Goal: Task Accomplishment & Management: Complete application form

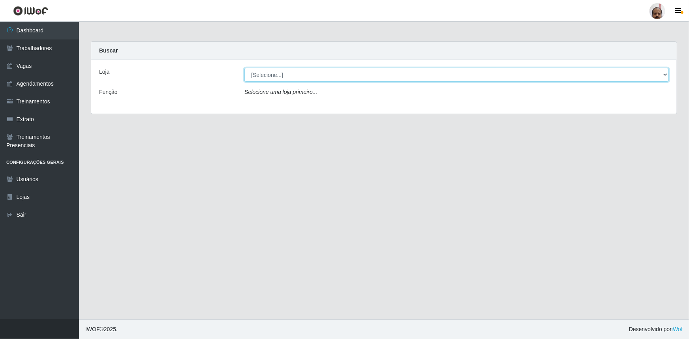
drag, startPoint x: 361, startPoint y: 77, endPoint x: 356, endPoint y: 77, distance: 4.8
click at [361, 77] on select "[Selecione...] Mar Vermelho - Loja 05" at bounding box center [457, 75] width 425 height 14
select select "252"
click at [245, 68] on select "[Selecione...] Mar Vermelho - Loja 05" at bounding box center [457, 75] width 425 height 14
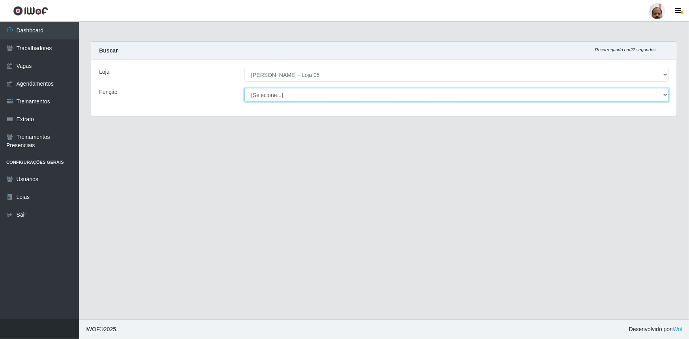
click at [664, 96] on select "[Selecione...] ASG ASG + ASG ++ Auxiliar de Depósito Auxiliar de Depósito + Aux…" at bounding box center [457, 95] width 425 height 14
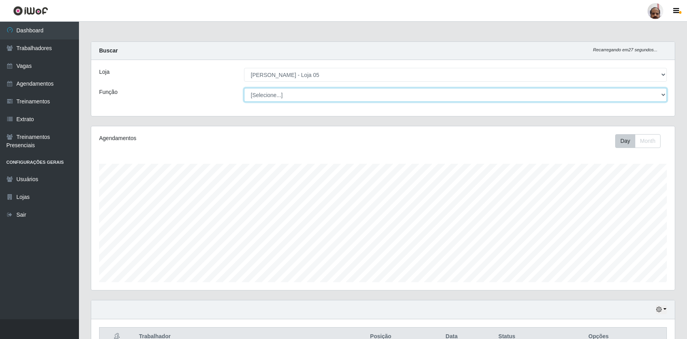
scroll to position [164, 584]
click at [193, 83] on div "Loja [Selecione...] Mar Vermelho - Loja 05 Função [Selecione...] ASG ASG + ASG …" at bounding box center [383, 88] width 584 height 56
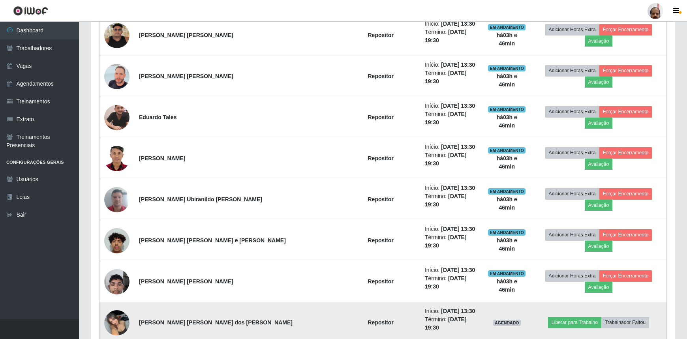
scroll to position [826, 0]
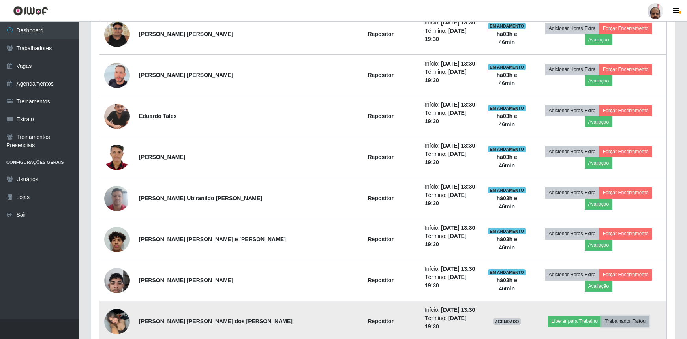
click at [612, 316] on button "Trabalhador Faltou" at bounding box center [626, 321] width 48 height 11
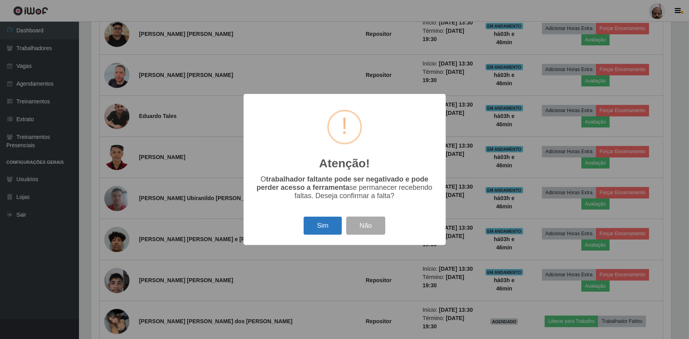
click at [311, 229] on button "Sim" at bounding box center [323, 226] width 38 height 19
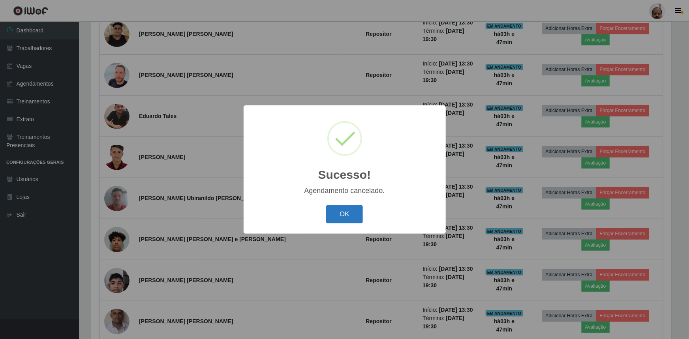
click at [348, 210] on button "OK" at bounding box center [344, 214] width 37 height 19
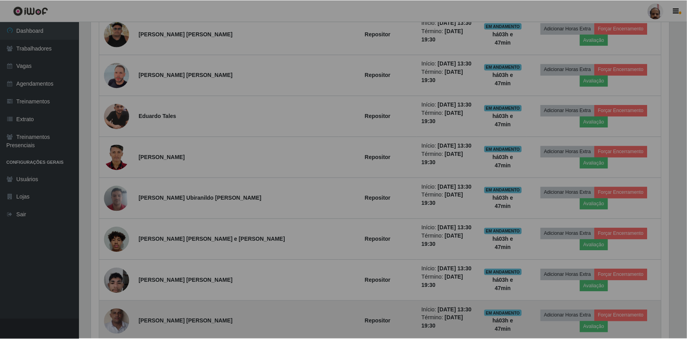
scroll to position [164, 584]
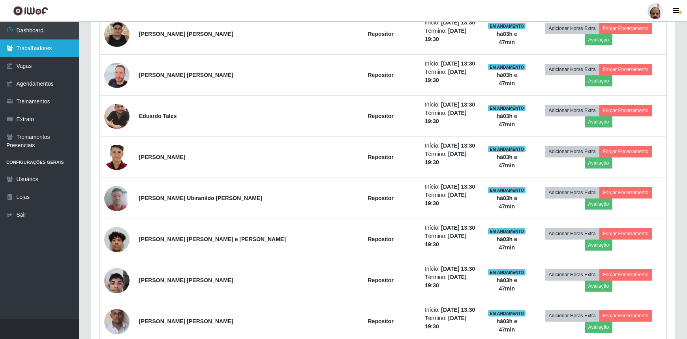
click at [32, 49] on link "Trabalhadores" at bounding box center [39, 49] width 79 height 18
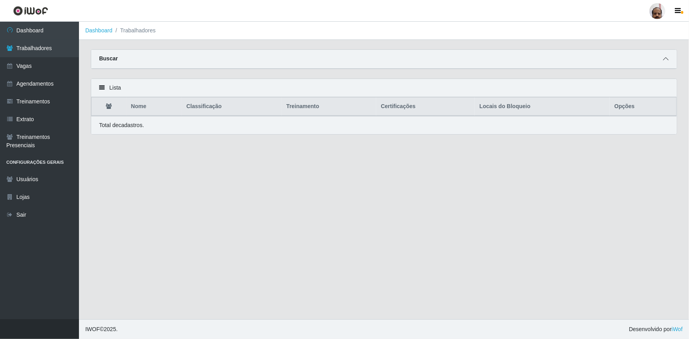
click at [665, 59] on icon at bounding box center [666, 59] width 6 height 6
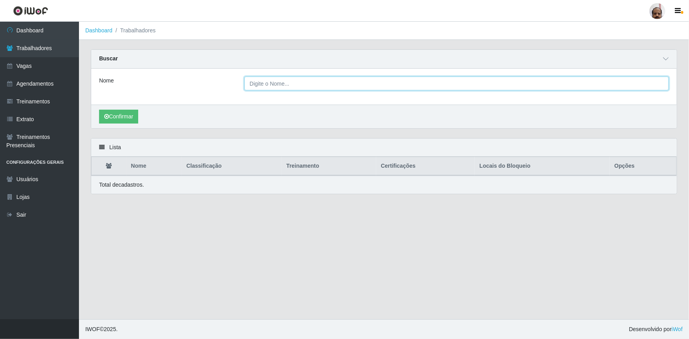
click at [307, 83] on input "Nome" at bounding box center [457, 84] width 425 height 14
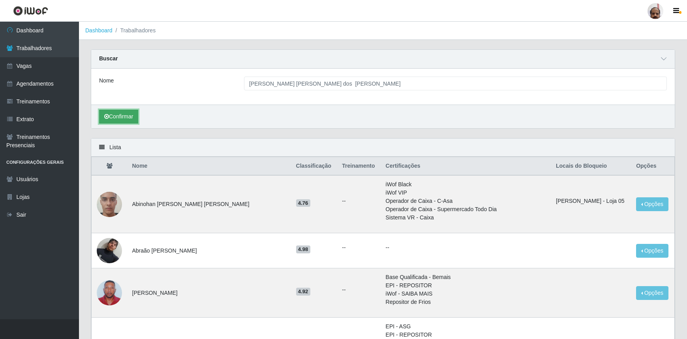
click at [134, 118] on button "Confirmar" at bounding box center [118, 117] width 39 height 14
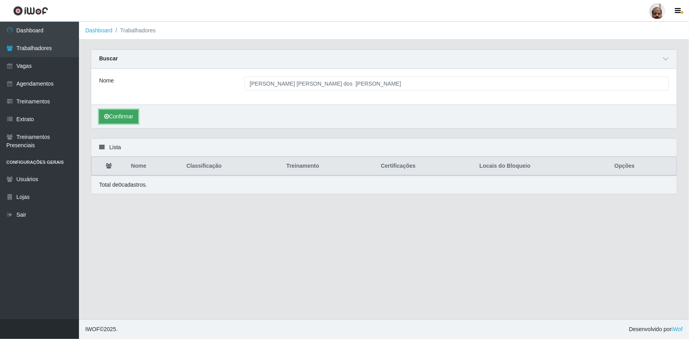
click at [123, 115] on button "Confirmar" at bounding box center [118, 117] width 39 height 14
click at [124, 119] on button "Confirmar" at bounding box center [118, 117] width 39 height 14
click at [122, 119] on button "Confirmar" at bounding box center [118, 117] width 39 height 14
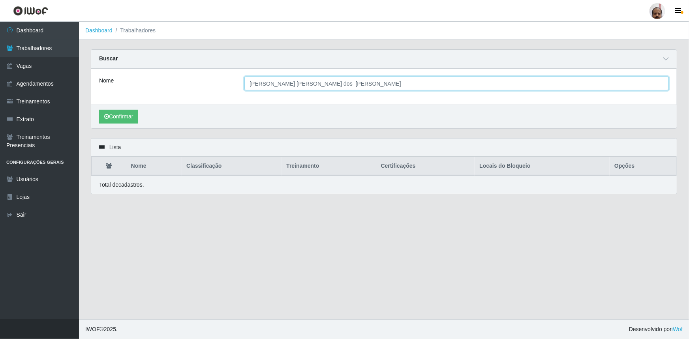
click at [355, 84] on input "[PERSON_NAME] [PERSON_NAME] dos [PERSON_NAME]" at bounding box center [457, 84] width 425 height 14
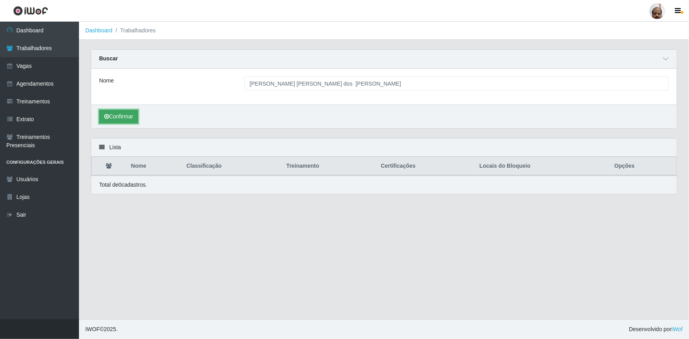
drag, startPoint x: 120, startPoint y: 116, endPoint x: 114, endPoint y: 117, distance: 5.6
click at [120, 115] on button "Confirmar" at bounding box center [118, 117] width 39 height 14
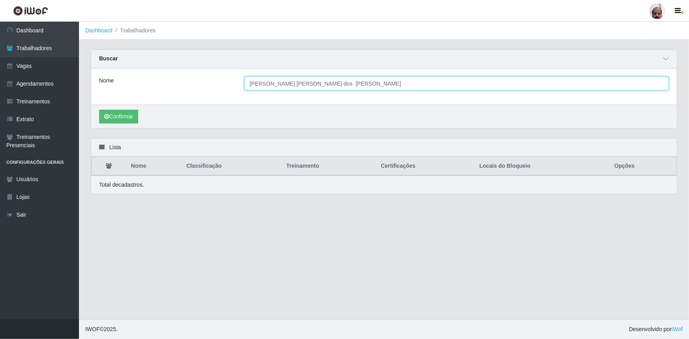
click at [338, 85] on input "[PERSON_NAME] [PERSON_NAME] dos [PERSON_NAME]" at bounding box center [457, 84] width 425 height 14
type input "[PERSON_NAME] [PERSON_NAME]"
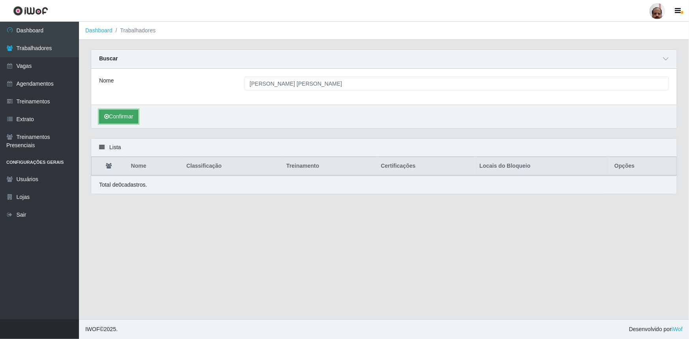
click at [115, 115] on button "Confirmar" at bounding box center [118, 117] width 39 height 14
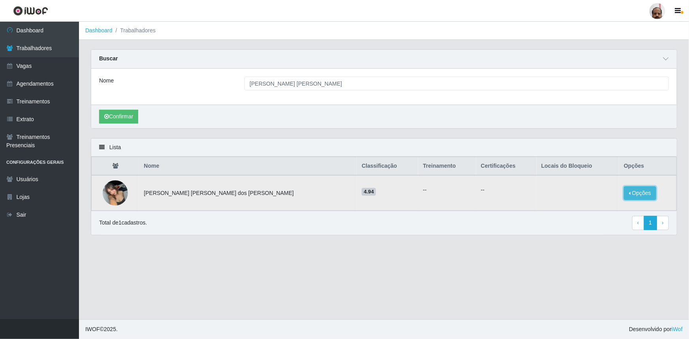
click at [624, 196] on button "Opções" at bounding box center [640, 193] width 32 height 14
click at [584, 201] on button "Bloquear - Loja" at bounding box center [591, 201] width 64 height 16
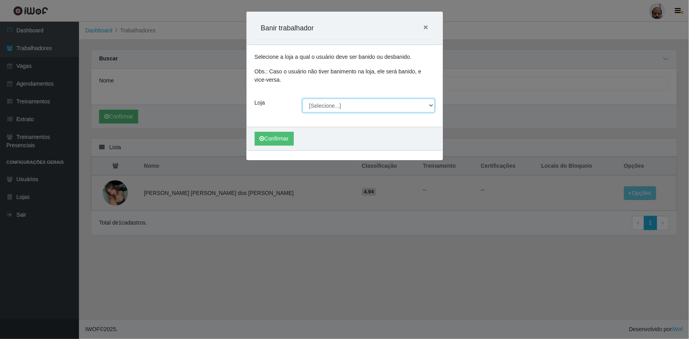
click at [433, 105] on select "[Selecione...] Mar Vermelho - Loja 05" at bounding box center [369, 106] width 132 height 14
select select "252"
click at [303, 99] on select "[Selecione...] Mar Vermelho - Loja 05" at bounding box center [369, 106] width 132 height 14
click at [279, 138] on button "Confirmar" at bounding box center [274, 139] width 39 height 14
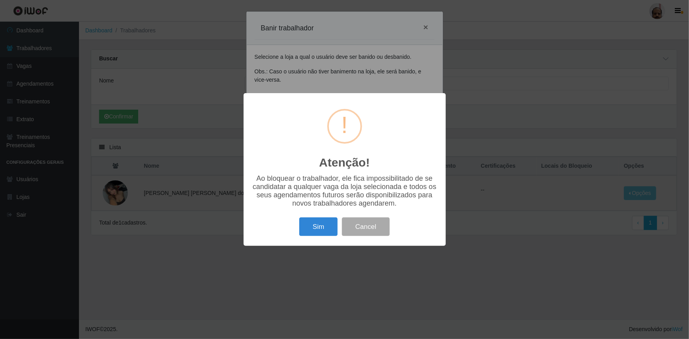
drag, startPoint x: 320, startPoint y: 232, endPoint x: 317, endPoint y: 235, distance: 4.2
click at [320, 231] on button "Sim" at bounding box center [318, 227] width 38 height 19
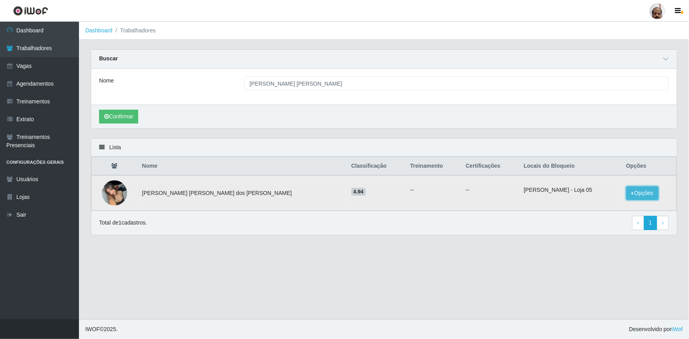
click at [627, 197] on button "Opções" at bounding box center [643, 193] width 32 height 14
click at [198, 83] on div "Nome" at bounding box center [165, 84] width 145 height 14
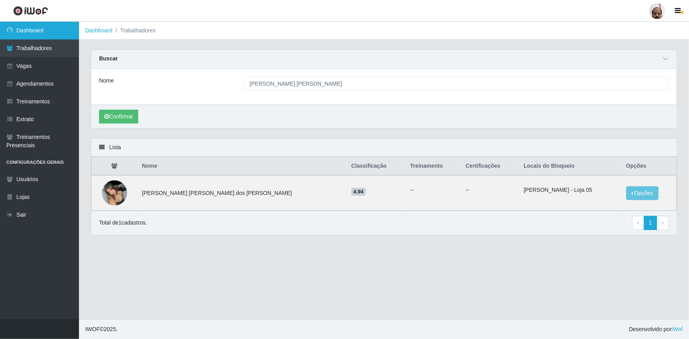
click at [49, 30] on link "Dashboard" at bounding box center [39, 31] width 79 height 18
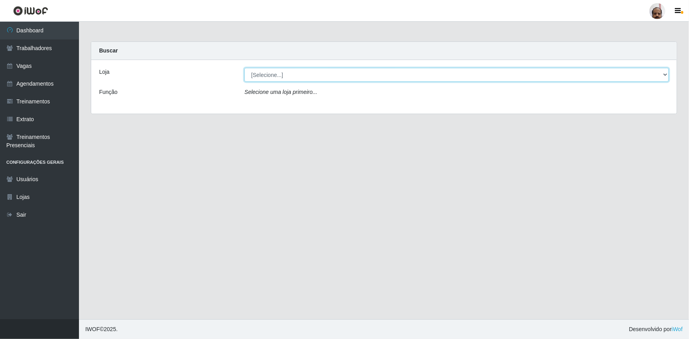
click at [665, 75] on select "[Selecione...] Mar Vermelho - Loja 05" at bounding box center [457, 75] width 425 height 14
select select "252"
click at [245, 68] on select "[Selecione...] Mar Vermelho - Loja 05" at bounding box center [457, 75] width 425 height 14
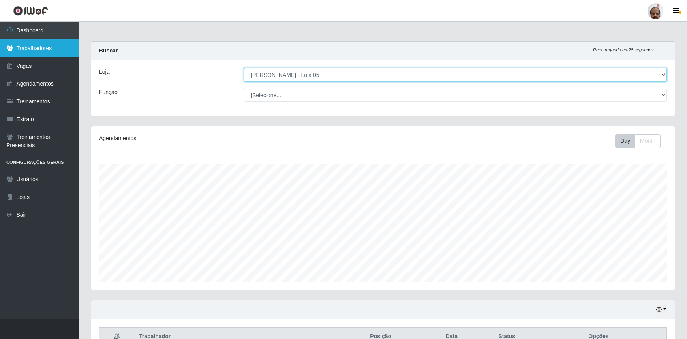
scroll to position [164, 584]
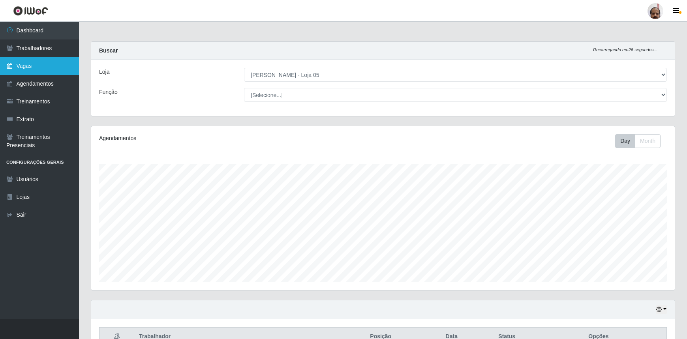
click at [34, 70] on link "Vagas" at bounding box center [39, 66] width 79 height 18
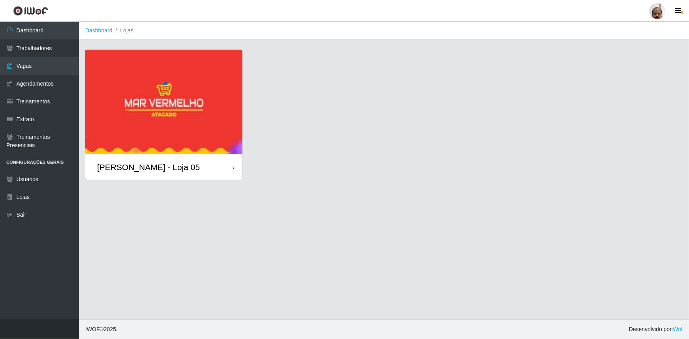
click at [184, 173] on div "[PERSON_NAME] - Loja 05" at bounding box center [163, 167] width 157 height 26
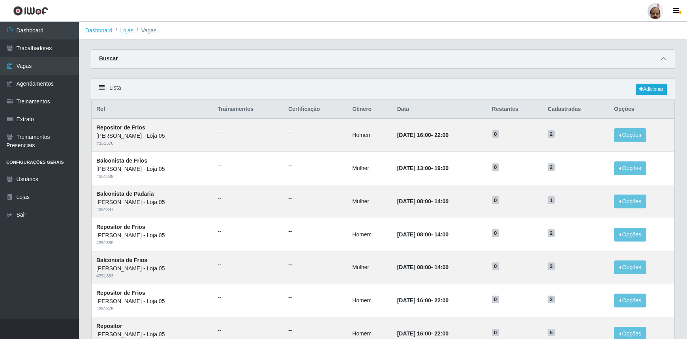
click at [662, 60] on icon at bounding box center [664, 59] width 6 height 6
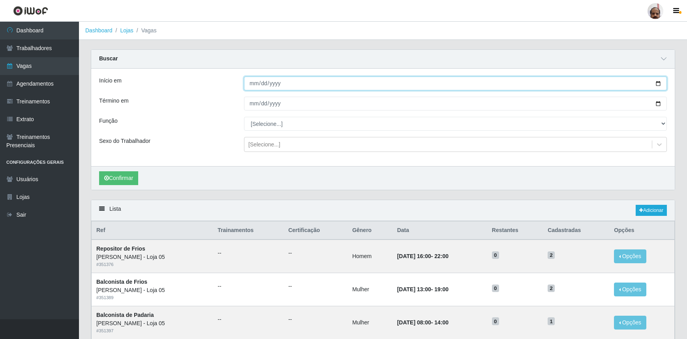
click at [659, 83] on input "Início em" at bounding box center [455, 84] width 423 height 14
type input "[DATE]"
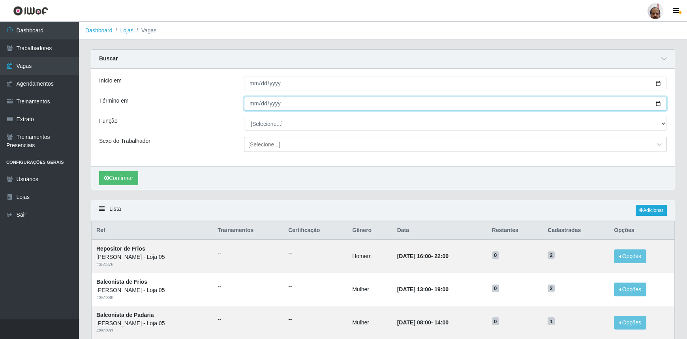
drag, startPoint x: 658, startPoint y: 102, endPoint x: 654, endPoint y: 107, distance: 7.0
click at [657, 102] on input "Término em" at bounding box center [455, 104] width 423 height 14
type input "[DATE]"
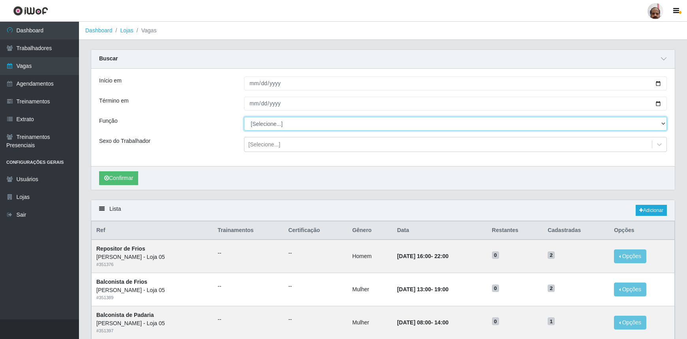
click at [661, 126] on select "[Selecione...] ASG ASG + ASG ++ Auxiliar de Depósito Auxiliar de Depósito + Aux…" at bounding box center [455, 124] width 423 height 14
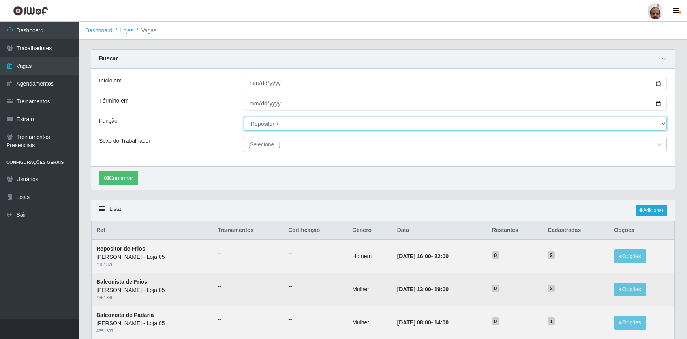
click at [244, 117] on select "[Selecione...] ASG ASG + ASG ++ Auxiliar de Depósito Auxiliar de Depósito + Aux…" at bounding box center [455, 124] width 423 height 14
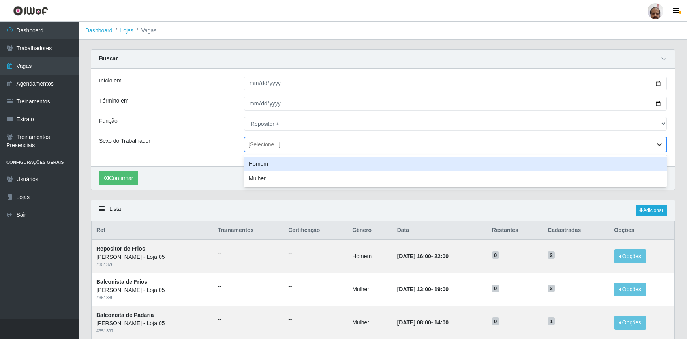
click at [660, 146] on icon at bounding box center [659, 144] width 5 height 3
click at [244, 169] on div "Homem" at bounding box center [455, 164] width 423 height 15
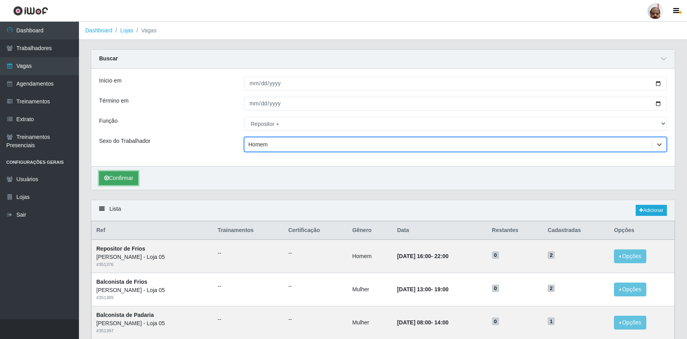
click at [116, 179] on button "Confirmar" at bounding box center [118, 178] width 39 height 14
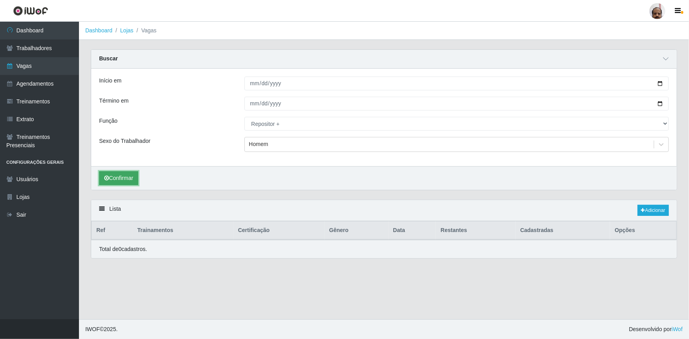
click at [112, 178] on button "Confirmar" at bounding box center [118, 178] width 39 height 14
click at [666, 127] on select "[Selecione...] ASG ASG + ASG ++ Auxiliar de Depósito Auxiliar de Depósito + Aux…" at bounding box center [457, 124] width 425 height 14
click at [245, 117] on select "[Selecione...] ASG ASG + ASG ++ Auxiliar de Depósito Auxiliar de Depósito + Aux…" at bounding box center [457, 124] width 425 height 14
click at [126, 180] on button "Confirmar" at bounding box center [118, 178] width 39 height 14
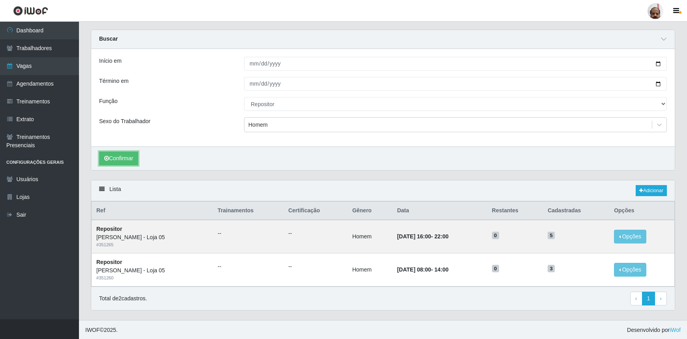
scroll to position [20, 0]
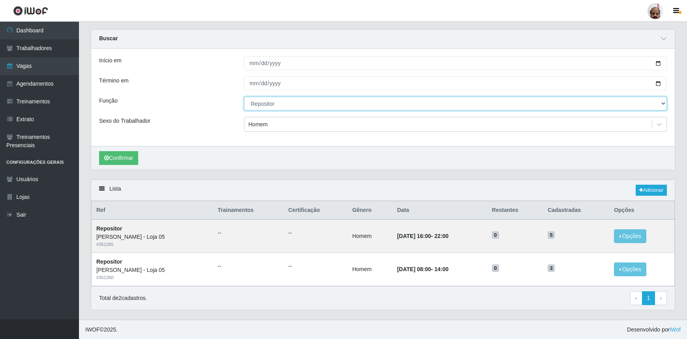
click at [665, 104] on select "[Selecione...] ASG ASG + ASG ++ Auxiliar de Depósito Auxiliar de Depósito + Aux…" at bounding box center [455, 104] width 423 height 14
click at [244, 97] on select "[Selecione...] ASG ASG + ASG ++ Auxiliar de Depósito Auxiliar de Depósito + Aux…" at bounding box center [455, 104] width 423 height 14
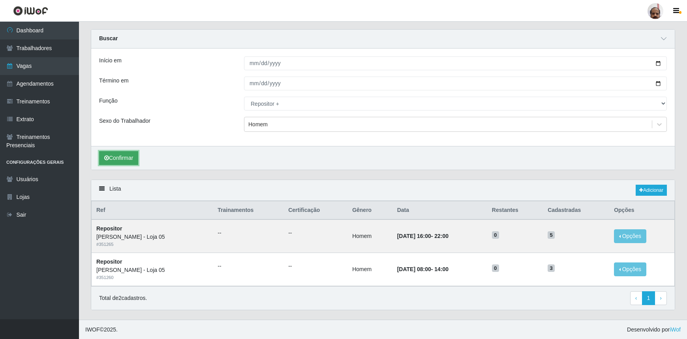
click at [124, 157] on button "Confirmar" at bounding box center [118, 158] width 39 height 14
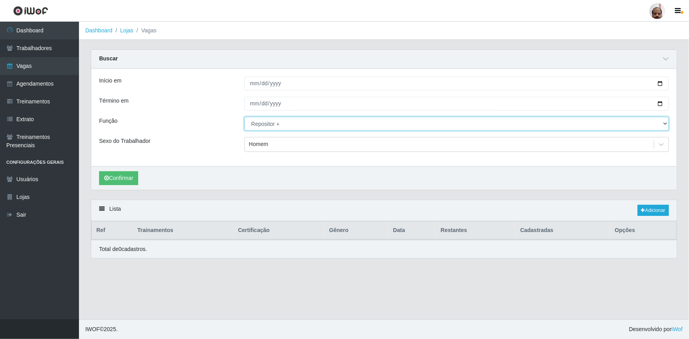
drag, startPoint x: 665, startPoint y: 126, endPoint x: 659, endPoint y: 128, distance: 6.2
click at [665, 126] on select "[Selecione...] ASG ASG + ASG ++ Auxiliar de Depósito Auxiliar de Depósito + Aux…" at bounding box center [457, 124] width 425 height 14
select select "1"
click at [245, 117] on select "[Selecione...] ASG ASG + ASG ++ Auxiliar de Depósito Auxiliar de Depósito + Aux…" at bounding box center [457, 124] width 425 height 14
click at [664, 146] on icon at bounding box center [662, 145] width 8 height 8
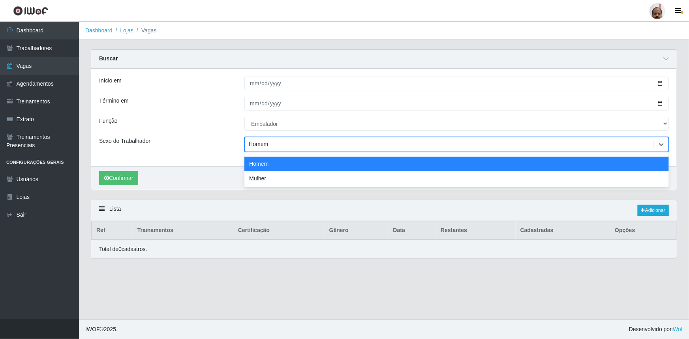
click at [277, 147] on div "Homem" at bounding box center [449, 144] width 409 height 13
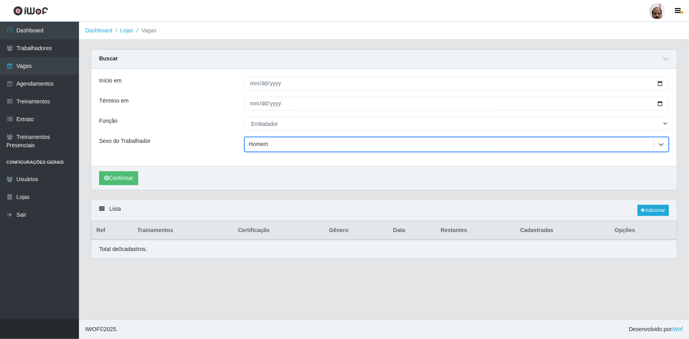
click at [277, 147] on div "Homem" at bounding box center [449, 144] width 409 height 13
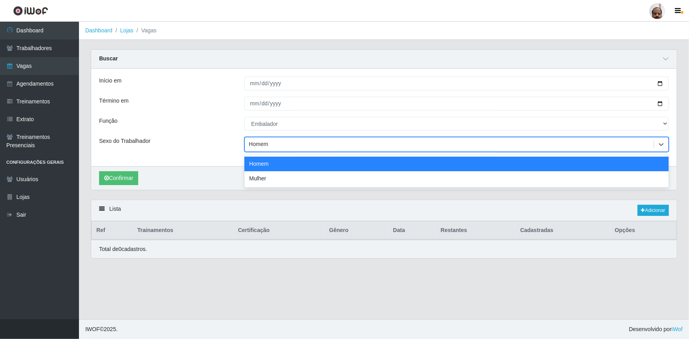
click at [201, 155] on div "Início em [DATE] Término em [DATE] Função [Selecione...] ASG ASG + ASG ++ Auxil…" at bounding box center [384, 118] width 586 height 98
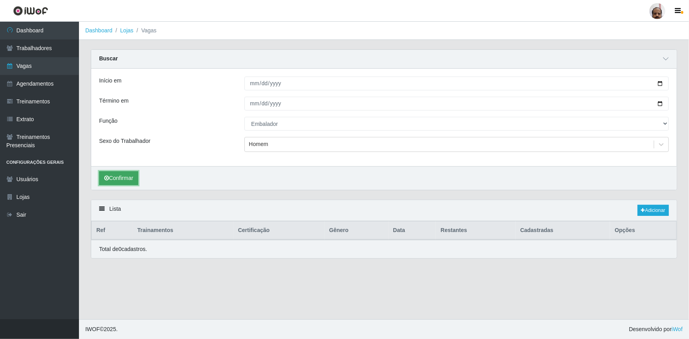
click at [130, 181] on button "Confirmar" at bounding box center [118, 178] width 39 height 14
click at [121, 177] on button "Confirmar" at bounding box center [118, 178] width 39 height 14
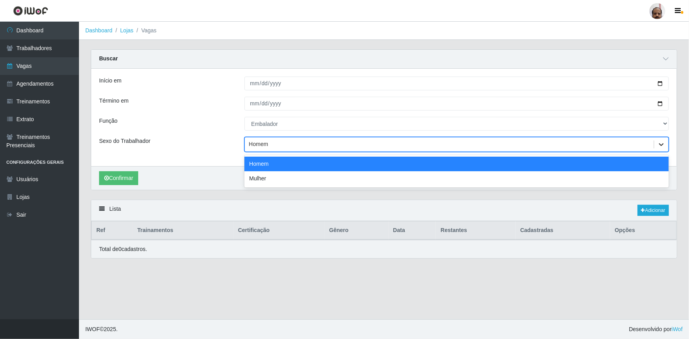
click at [662, 146] on icon at bounding box center [662, 145] width 8 height 8
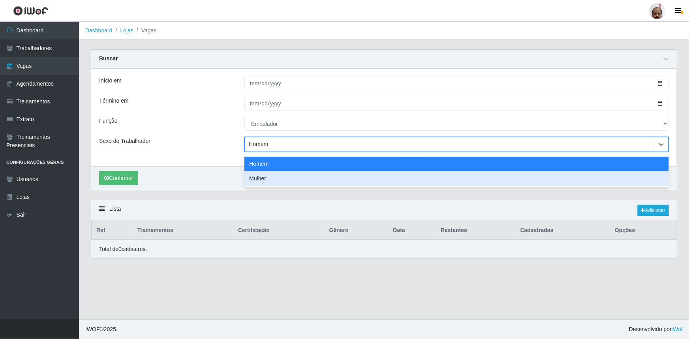
click at [261, 172] on div "Mulher" at bounding box center [457, 178] width 425 height 15
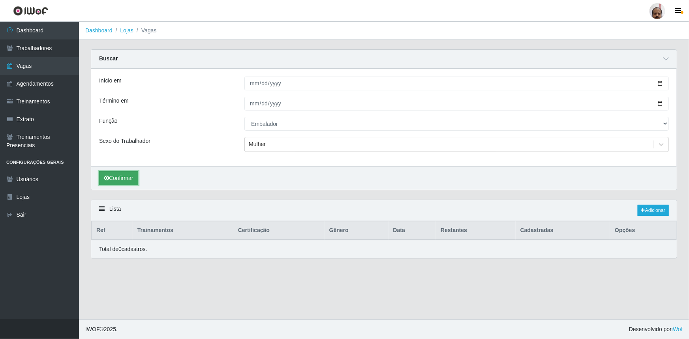
click at [124, 181] on button "Confirmar" at bounding box center [118, 178] width 39 height 14
click at [29, 67] on link "Vagas" at bounding box center [39, 66] width 79 height 18
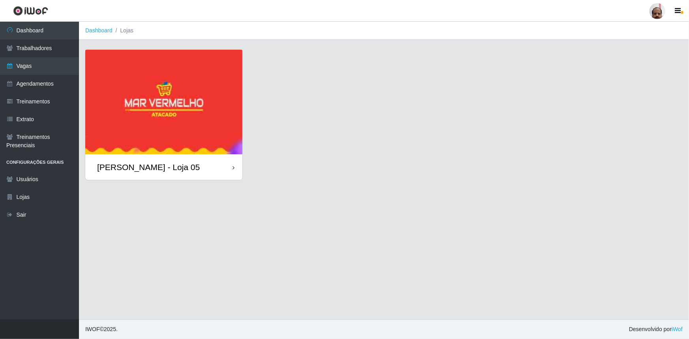
click at [142, 174] on div "[PERSON_NAME] - Loja 05" at bounding box center [163, 167] width 157 height 26
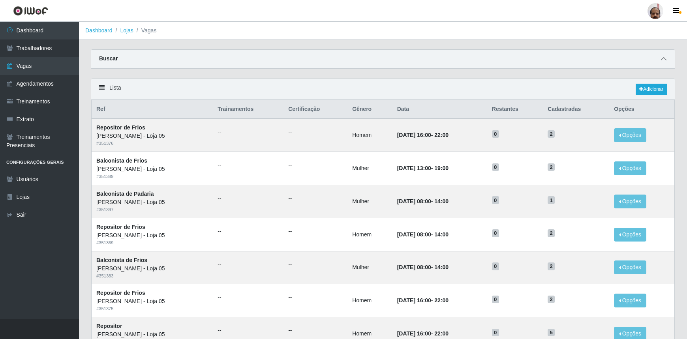
click at [665, 60] on icon at bounding box center [664, 59] width 6 height 6
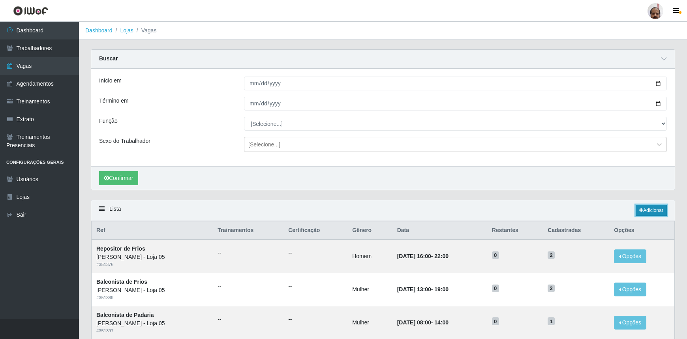
click at [656, 211] on link "Adicionar" at bounding box center [651, 210] width 31 height 11
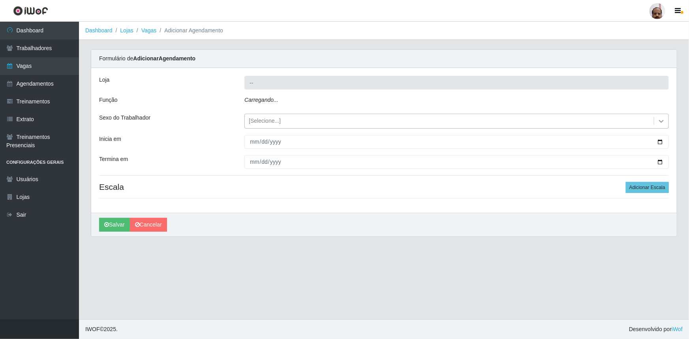
type input "[PERSON_NAME] - Loja 05"
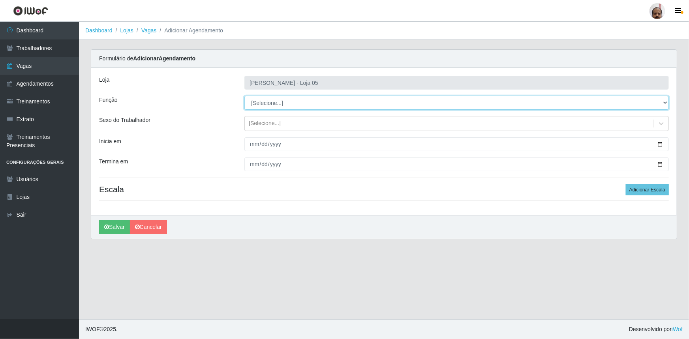
drag, startPoint x: 666, startPoint y: 104, endPoint x: 660, endPoint y: 109, distance: 7.3
click at [666, 104] on select "[Selecione...] ASG ASG + ASG ++ Auxiliar de Depósito Auxiliar de Depósito + Aux…" at bounding box center [457, 103] width 425 height 14
select select "1"
click at [245, 96] on select "[Selecione...] ASG ASG + ASG ++ Auxiliar de Depósito Auxiliar de Depósito + Aux…" at bounding box center [457, 103] width 425 height 14
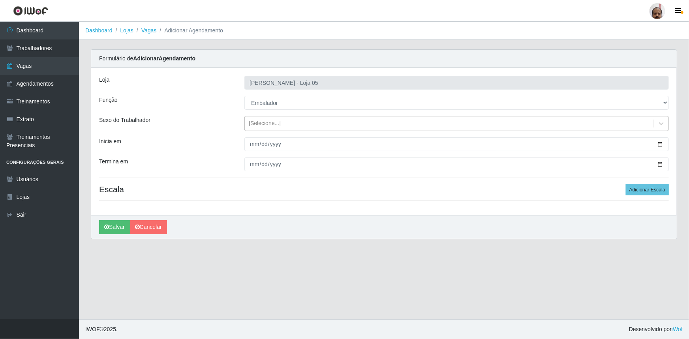
drag, startPoint x: 661, startPoint y: 123, endPoint x: 650, endPoint y: 130, distance: 13.0
click at [661, 123] on icon at bounding box center [662, 124] width 8 height 8
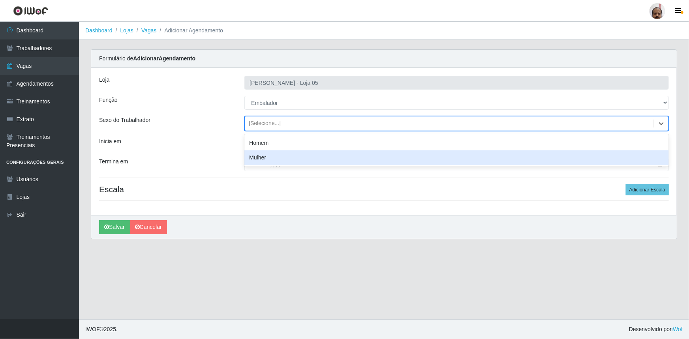
click at [198, 145] on div "Inicia em" at bounding box center [165, 144] width 145 height 14
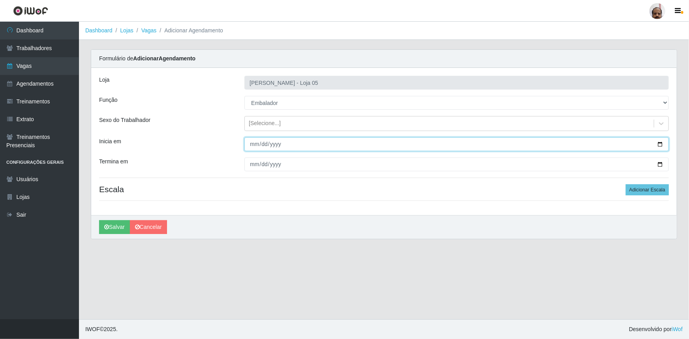
click at [661, 145] on input "Inicia em" at bounding box center [457, 144] width 425 height 14
type input "[DATE]"
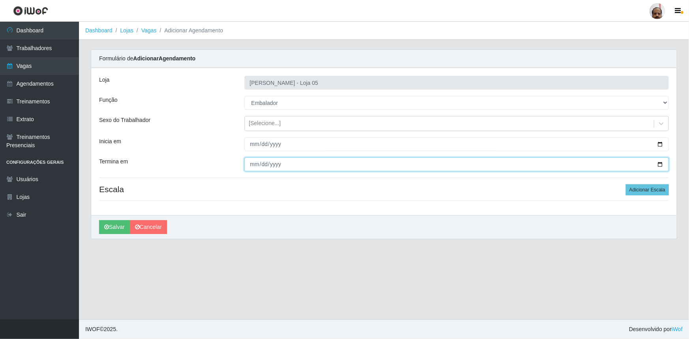
click at [661, 163] on input "Termina em" at bounding box center [457, 165] width 425 height 14
type input "[DATE]"
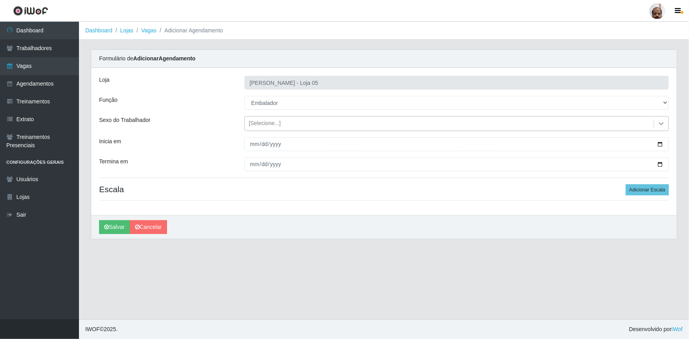
drag, startPoint x: 664, startPoint y: 122, endPoint x: 655, endPoint y: 124, distance: 8.5
click at [663, 122] on icon at bounding box center [662, 124] width 8 height 8
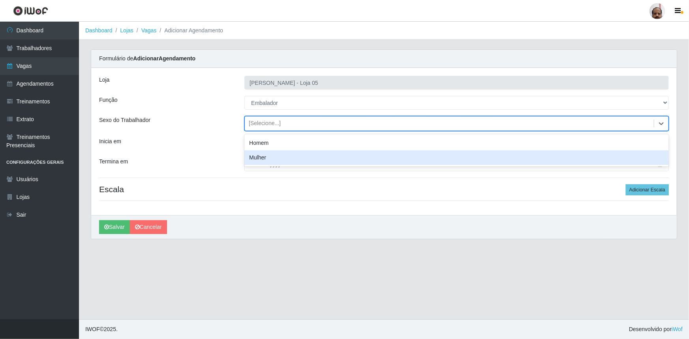
click at [259, 160] on div "Mulher" at bounding box center [457, 158] width 425 height 15
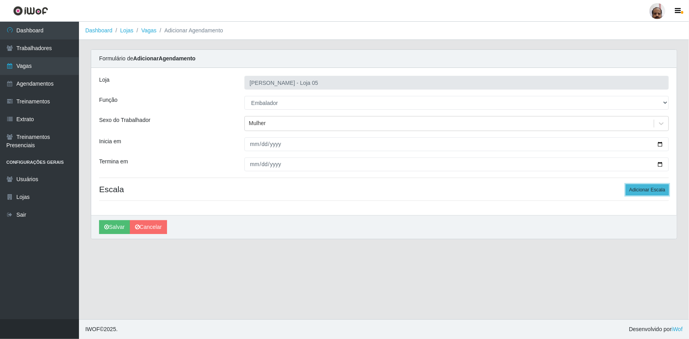
click at [645, 192] on button "Adicionar Escala" at bounding box center [647, 190] width 43 height 11
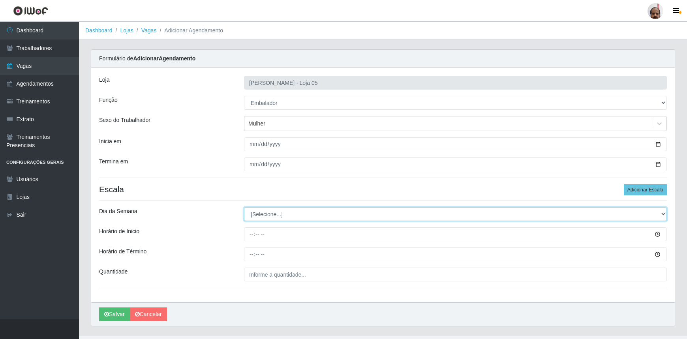
drag, startPoint x: 662, startPoint y: 214, endPoint x: 650, endPoint y: 215, distance: 12.0
click at [662, 214] on select "[Selecione...] Segunda Terça Quarta Quinta Sexta Sábado Domingo" at bounding box center [455, 214] width 423 height 14
select select "1"
click at [244, 207] on select "[Selecione...] Segunda Terça Quarta Quinta Sexta Sábado Domingo" at bounding box center [455, 214] width 423 height 14
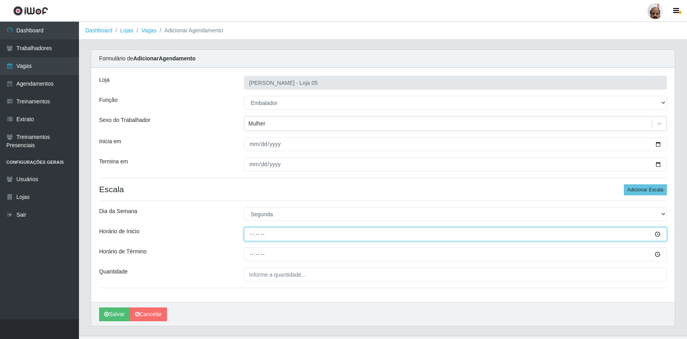
click at [251, 237] on input "Horário de Inicio" at bounding box center [455, 235] width 423 height 14
type input "16:30"
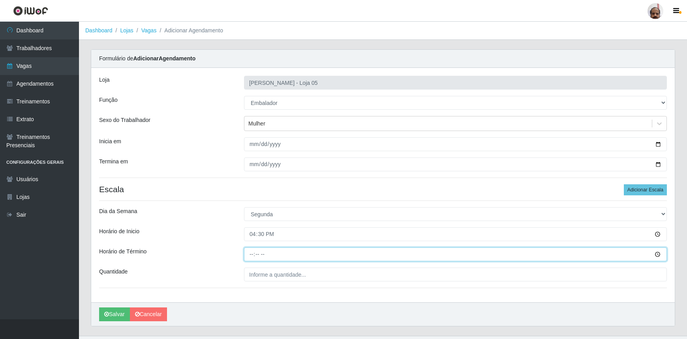
click at [251, 259] on input "Horário de Término" at bounding box center [455, 255] width 423 height 14
type input "22:30"
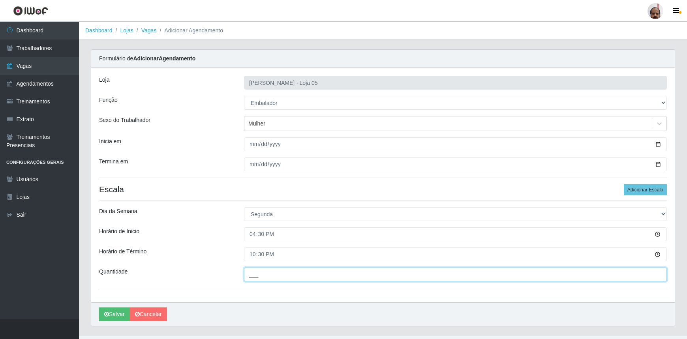
click at [251, 275] on input "___" at bounding box center [455, 275] width 423 height 14
type input "8__"
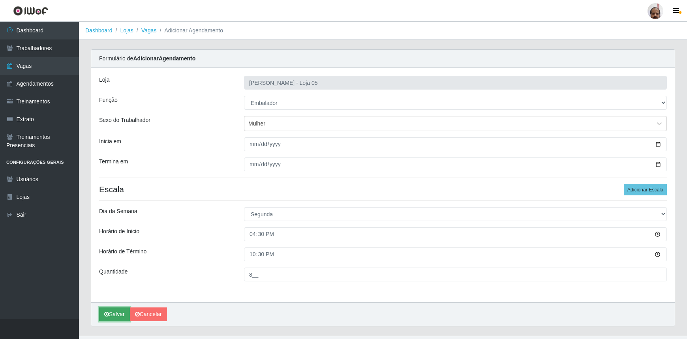
click at [115, 318] on button "Salvar" at bounding box center [114, 315] width 31 height 14
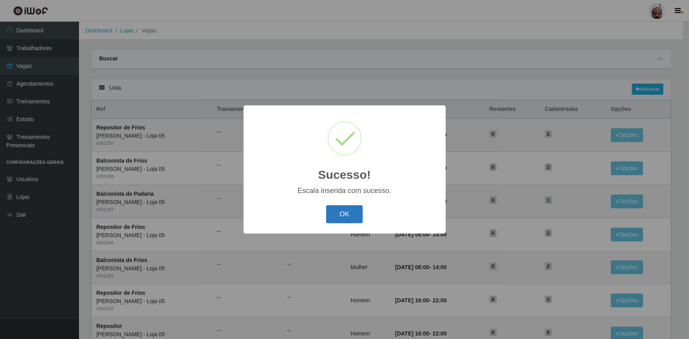
click at [352, 221] on button "OK" at bounding box center [344, 214] width 37 height 19
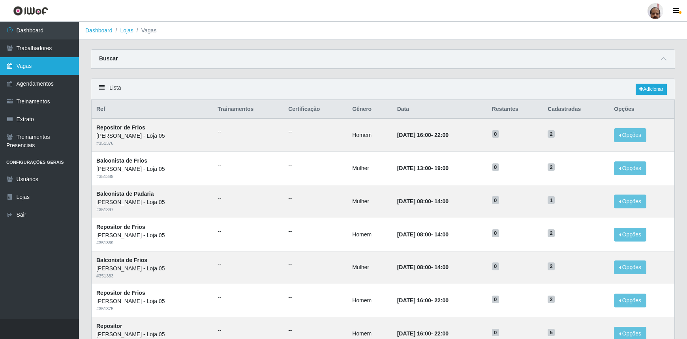
click at [43, 64] on link "Vagas" at bounding box center [39, 66] width 79 height 18
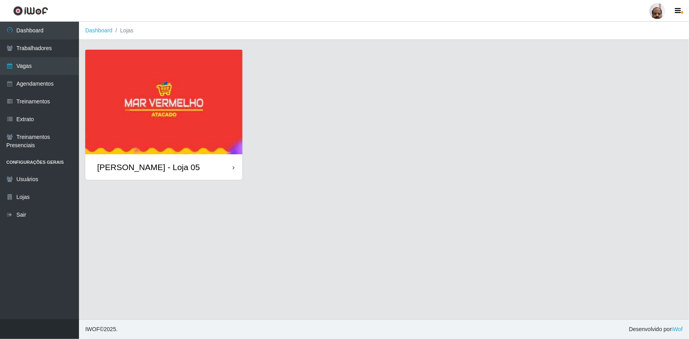
click at [147, 169] on div "[PERSON_NAME] - Loja 05" at bounding box center [148, 167] width 103 height 10
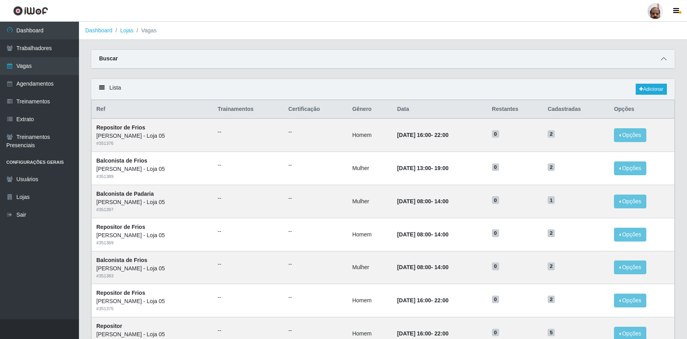
click at [665, 60] on icon at bounding box center [664, 59] width 6 height 6
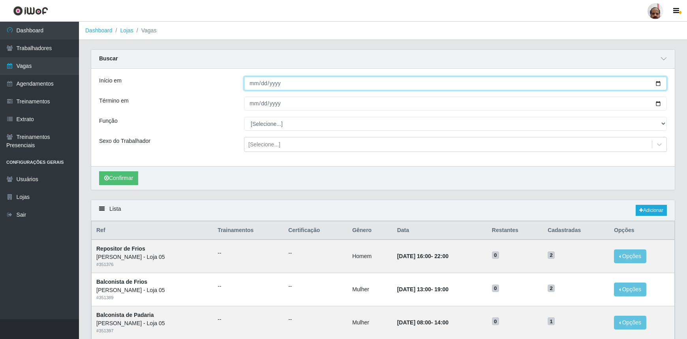
click at [657, 83] on input "Início em" at bounding box center [455, 84] width 423 height 14
type input "[DATE]"
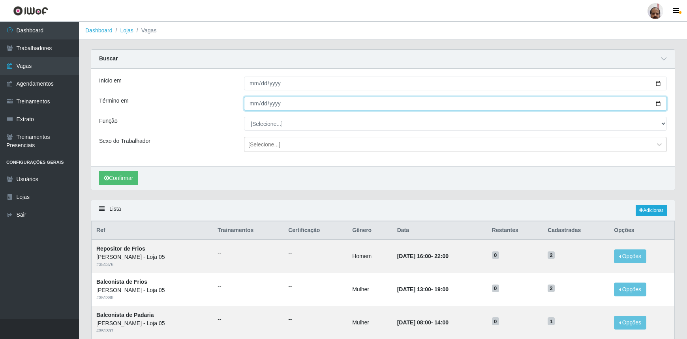
click at [660, 104] on input "Término em" at bounding box center [455, 104] width 423 height 14
type input "[DATE]"
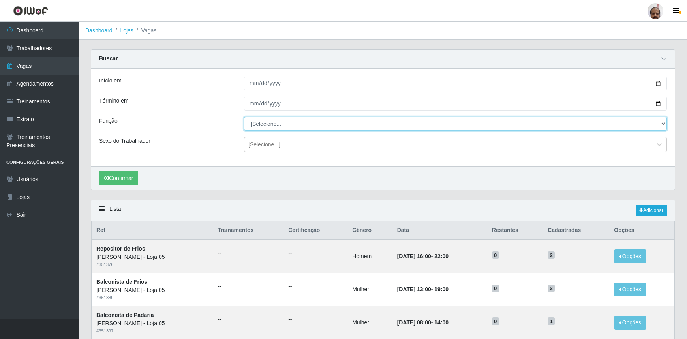
click at [661, 124] on select "[Selecione...] ASG ASG + ASG ++ Auxiliar de Depósito Auxiliar de Depósito + Aux…" at bounding box center [455, 124] width 423 height 14
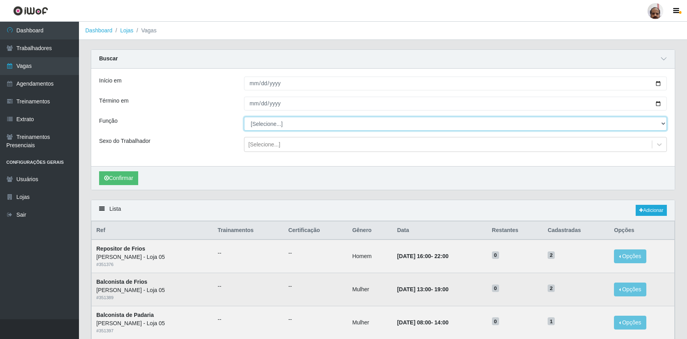
select select "82"
click at [244, 117] on select "[Selecione...] ASG ASG + ASG ++ Auxiliar de Depósito Auxiliar de Depósito + Aux…" at bounding box center [455, 124] width 423 height 14
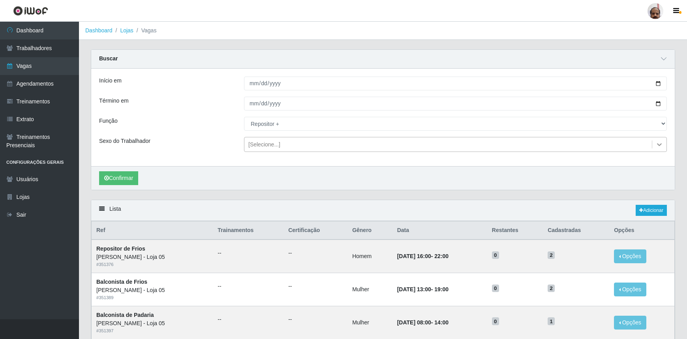
click at [660, 143] on icon at bounding box center [660, 145] width 8 height 8
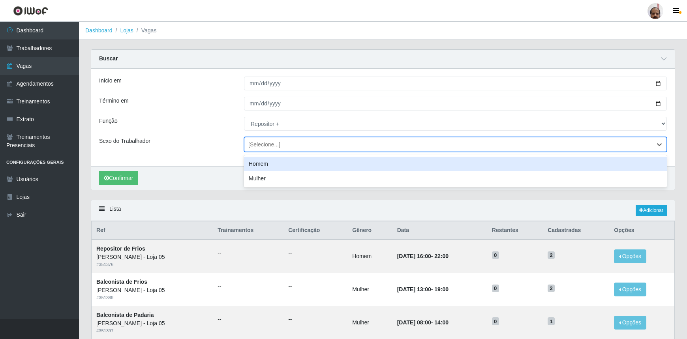
click at [261, 166] on div "Homem" at bounding box center [455, 164] width 423 height 15
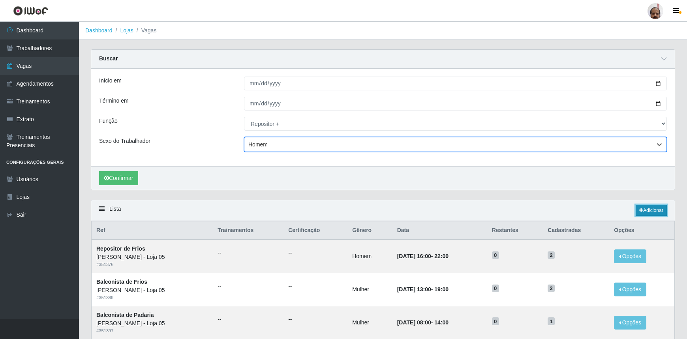
click at [661, 206] on link "Adicionar" at bounding box center [651, 210] width 31 height 11
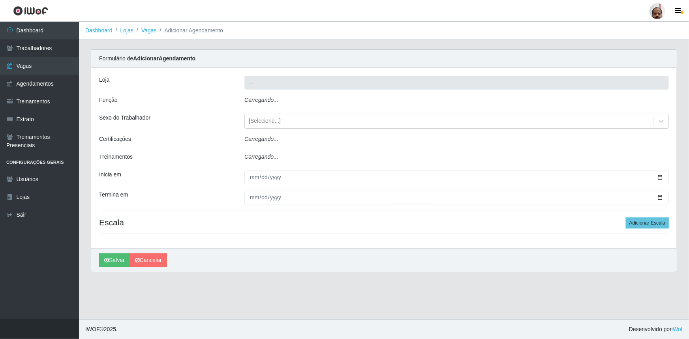
type input "[PERSON_NAME] - Loja 05"
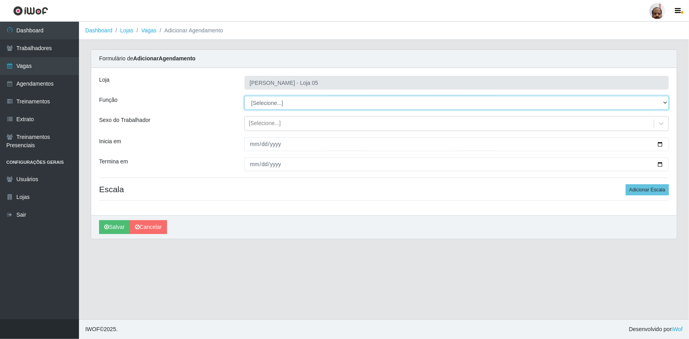
click at [662, 103] on select "[Selecione...] ASG ASG + ASG ++ Auxiliar de Depósito Auxiliar de Depósito + Aux…" at bounding box center [457, 103] width 425 height 14
select select "82"
click at [245, 96] on select "[Selecione...] ASG ASG + ASG ++ Auxiliar de Depósito Auxiliar de Depósito + Aux…" at bounding box center [457, 103] width 425 height 14
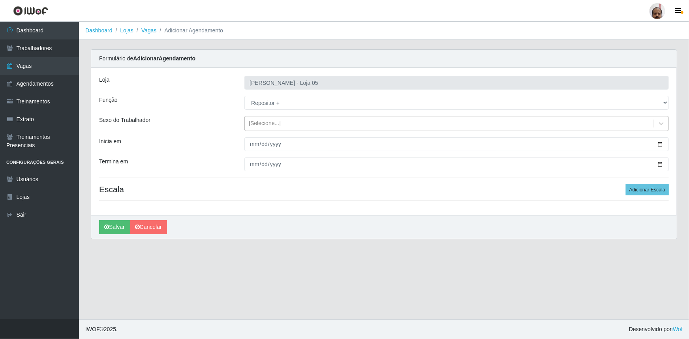
drag, startPoint x: 660, startPoint y: 123, endPoint x: 633, endPoint y: 129, distance: 27.0
click at [660, 123] on icon at bounding box center [662, 124] width 8 height 8
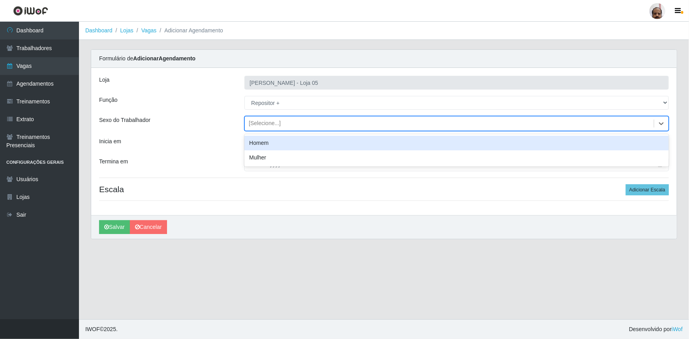
click at [292, 145] on div "Homem" at bounding box center [457, 143] width 425 height 15
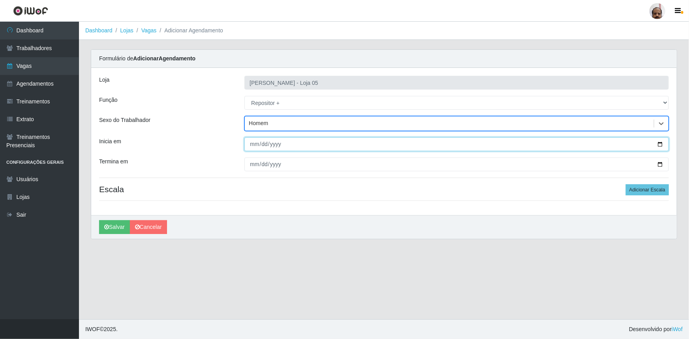
click at [659, 143] on input "Inicia em" at bounding box center [457, 144] width 425 height 14
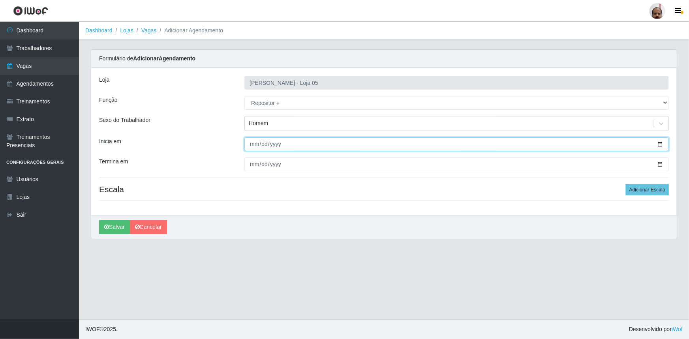
type input "[DATE]"
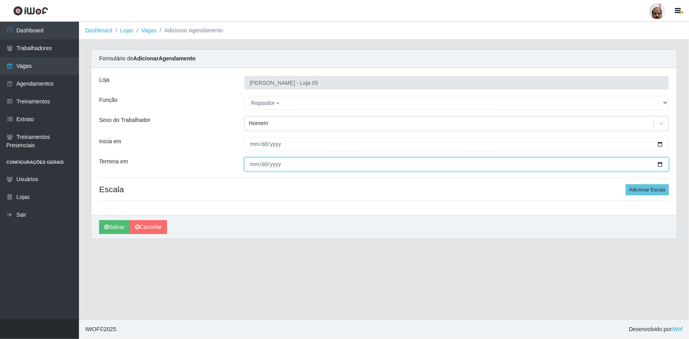
click at [662, 166] on input "Termina em" at bounding box center [457, 165] width 425 height 14
type input "[DATE]"
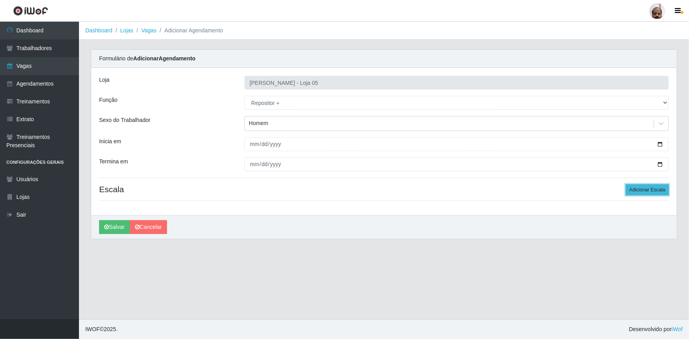
click at [652, 192] on button "Adicionar Escala" at bounding box center [647, 190] width 43 height 11
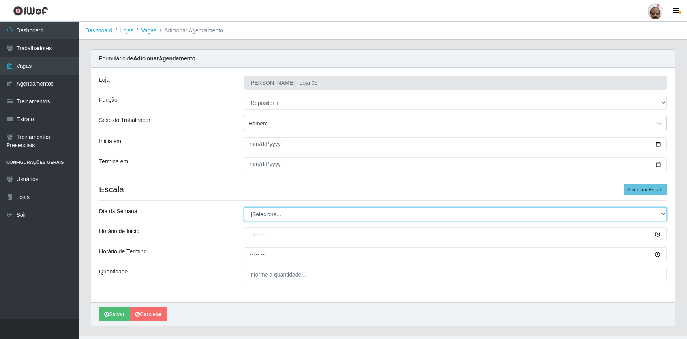
drag, startPoint x: 664, startPoint y: 212, endPoint x: 659, endPoint y: 216, distance: 5.9
click at [664, 212] on select "[Selecione...] Segunda Terça Quarta Quinta Sexta Sábado Domingo" at bounding box center [455, 214] width 423 height 14
select select "1"
click at [244, 207] on select "[Selecione...] Segunda Terça Quarta Quinta Sexta Sábado Domingo" at bounding box center [455, 214] width 423 height 14
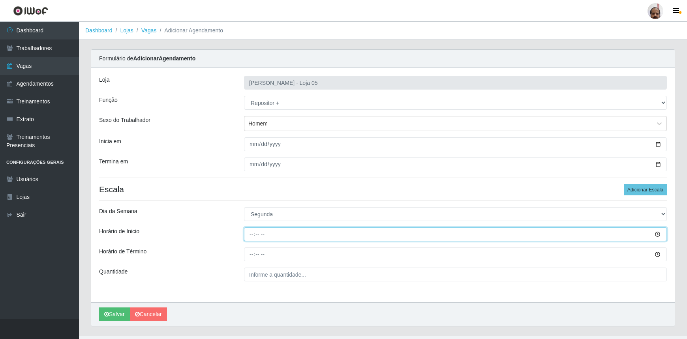
click at [250, 237] on input "Horário de Inicio" at bounding box center [455, 235] width 423 height 14
type input "23:00"
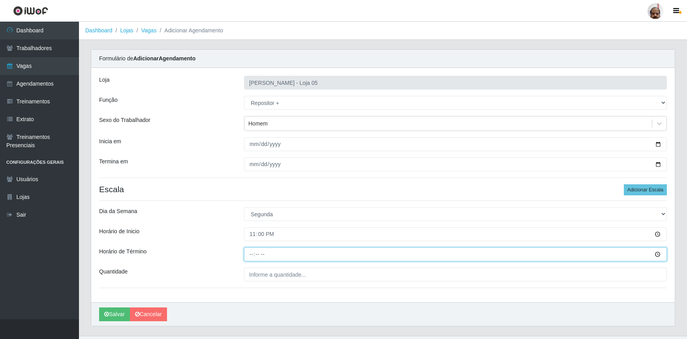
click at [243, 254] on div at bounding box center [455, 255] width 435 height 14
type input "05:00"
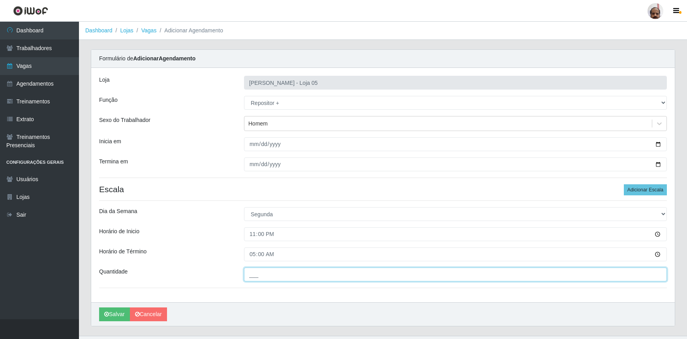
drag, startPoint x: 289, startPoint y: 275, endPoint x: 293, endPoint y: 275, distance: 4.0
click at [289, 275] on input "___" at bounding box center [455, 275] width 423 height 14
type input "7__"
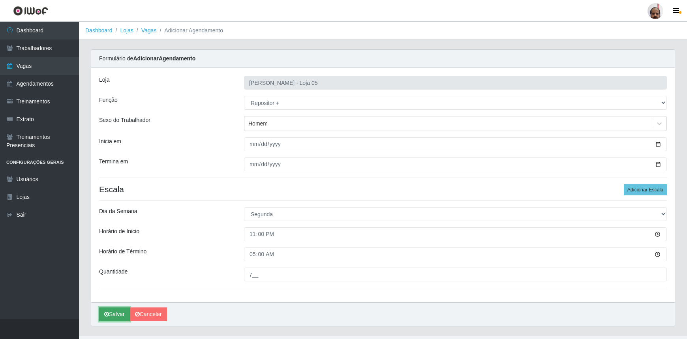
click at [122, 316] on button "Salvar" at bounding box center [114, 315] width 31 height 14
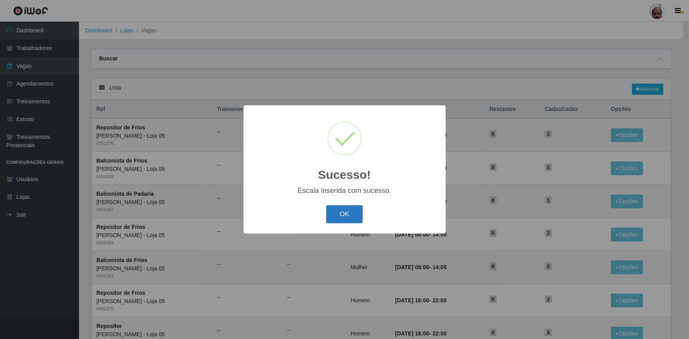
click at [354, 215] on button "OK" at bounding box center [344, 214] width 37 height 19
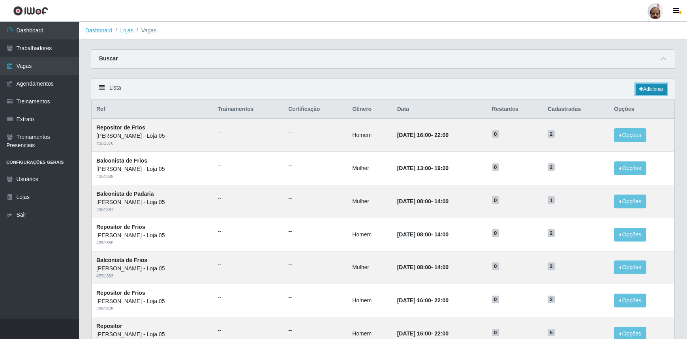
click at [659, 89] on link "Adicionar" at bounding box center [651, 89] width 31 height 11
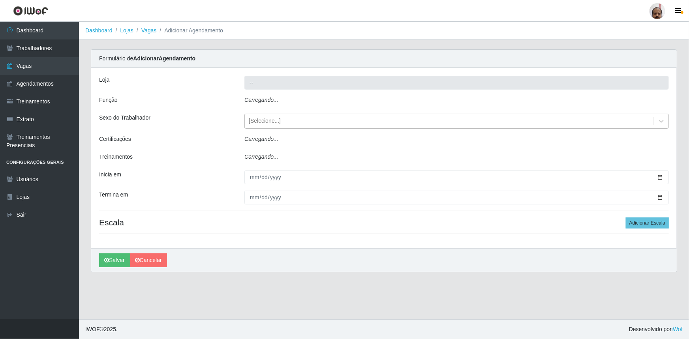
type input "[PERSON_NAME] - Loja 05"
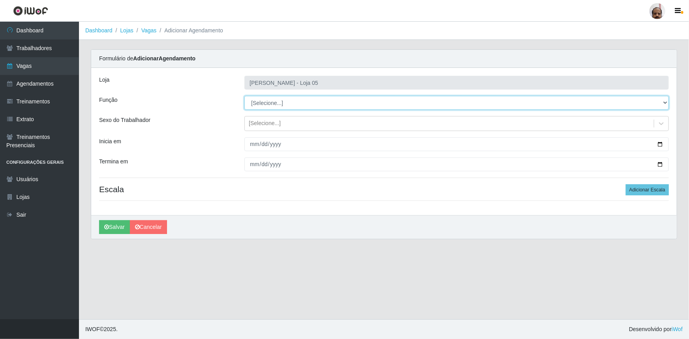
click at [663, 102] on select "[Selecione...] ASG ASG + ASG ++ Auxiliar de Depósito Auxiliar de Depósito + Aux…" at bounding box center [457, 103] width 425 height 14
select select "110"
click at [245, 96] on select "[Selecione...] ASG ASG + ASG ++ Auxiliar de Depósito Auxiliar de Depósito + Aux…" at bounding box center [457, 103] width 425 height 14
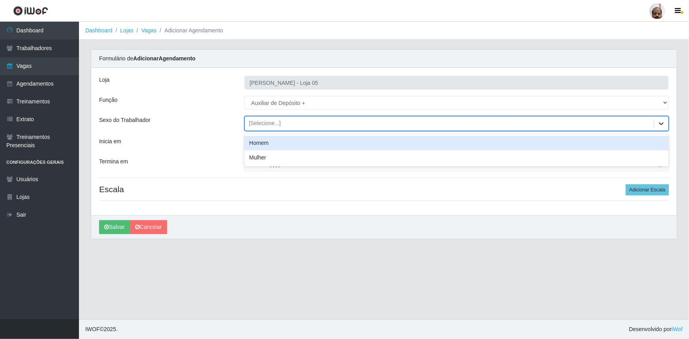
click at [662, 122] on icon at bounding box center [662, 124] width 8 height 8
click at [275, 146] on div "Homem" at bounding box center [457, 143] width 425 height 15
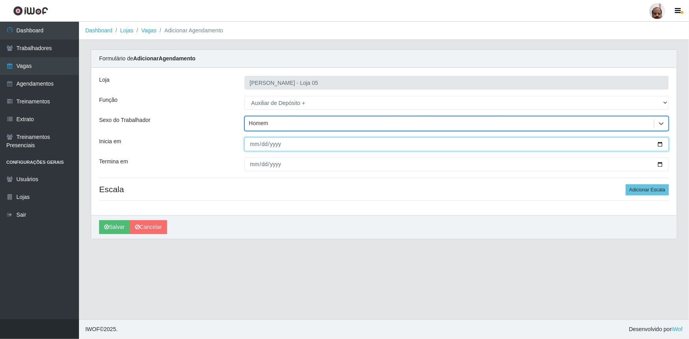
click at [661, 142] on input "Inicia em" at bounding box center [457, 144] width 425 height 14
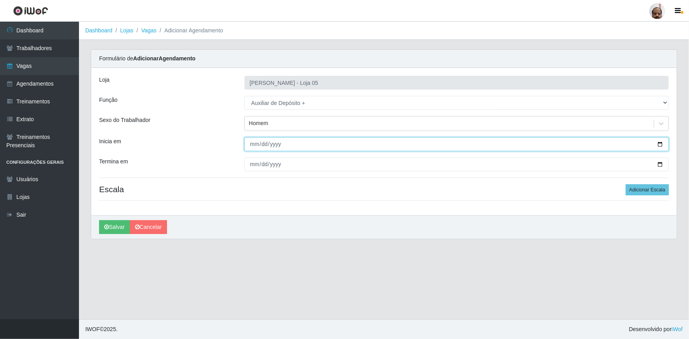
type input "[DATE]"
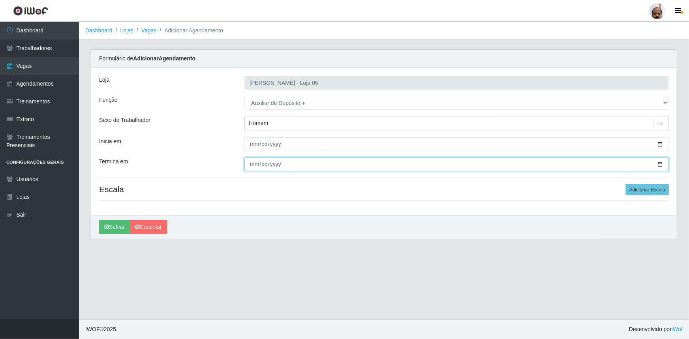
click at [657, 164] on input "Termina em" at bounding box center [457, 165] width 425 height 14
type input "[DATE]"
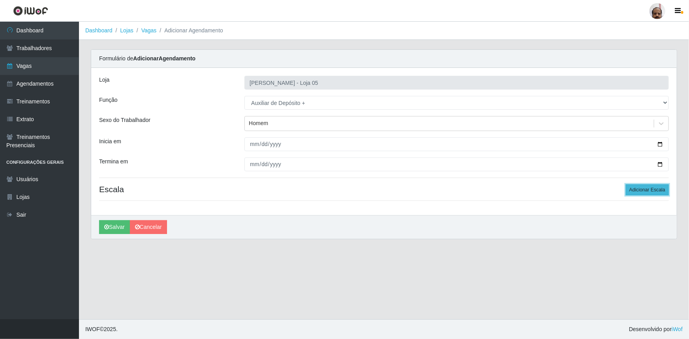
click at [649, 187] on button "Adicionar Escala" at bounding box center [647, 190] width 43 height 11
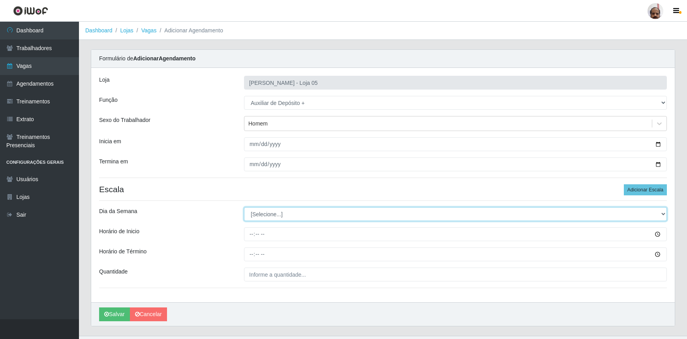
drag, startPoint x: 663, startPoint y: 213, endPoint x: 644, endPoint y: 221, distance: 20.4
click at [663, 213] on select "[Selecione...] Segunda Terça Quarta Quinta Sexta Sábado Domingo" at bounding box center [455, 214] width 423 height 14
select select "1"
click at [244, 207] on select "[Selecione...] Segunda Terça Quarta Quinta Sexta Sábado Domingo" at bounding box center [455, 214] width 423 height 14
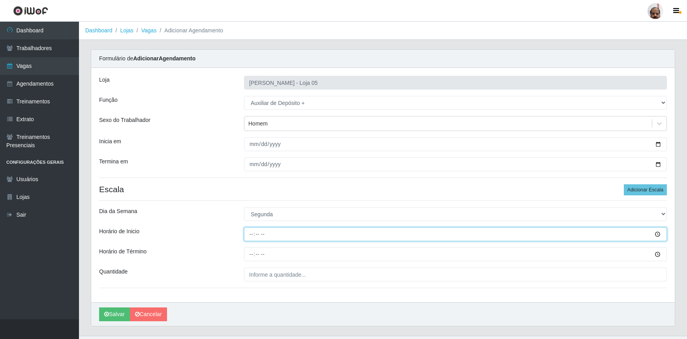
click at [249, 237] on input "Horário de Inicio" at bounding box center [455, 235] width 423 height 14
type input "23:00"
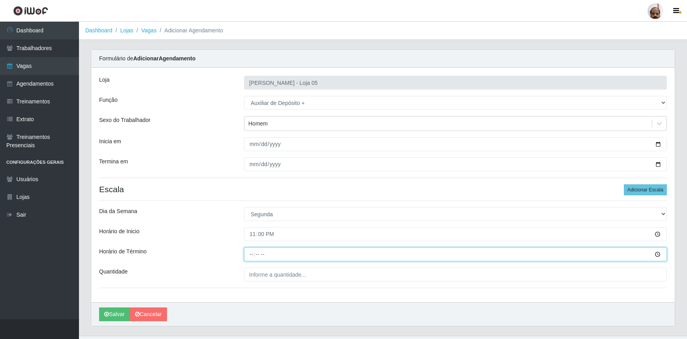
drag, startPoint x: 248, startPoint y: 253, endPoint x: 254, endPoint y: 251, distance: 6.2
click at [249, 253] on input "Horário de Término" at bounding box center [455, 255] width 423 height 14
type input "05:00"
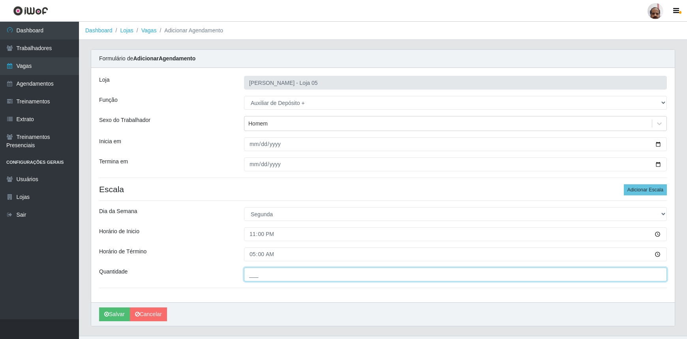
click at [259, 269] on input "___" at bounding box center [455, 275] width 423 height 14
type input "2__"
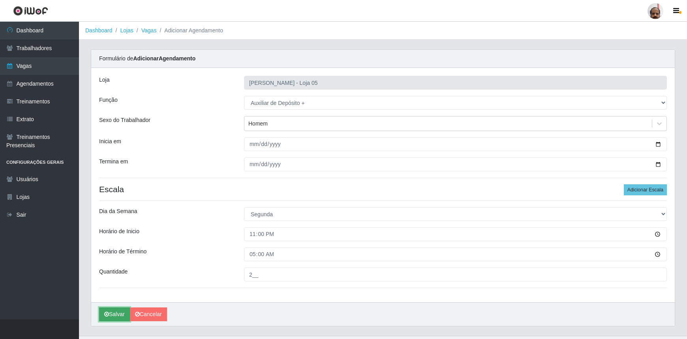
click at [125, 316] on button "Salvar" at bounding box center [114, 315] width 31 height 14
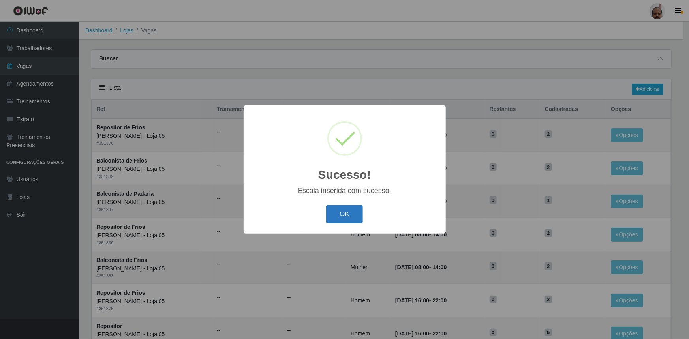
click at [343, 220] on button "OK" at bounding box center [344, 214] width 37 height 19
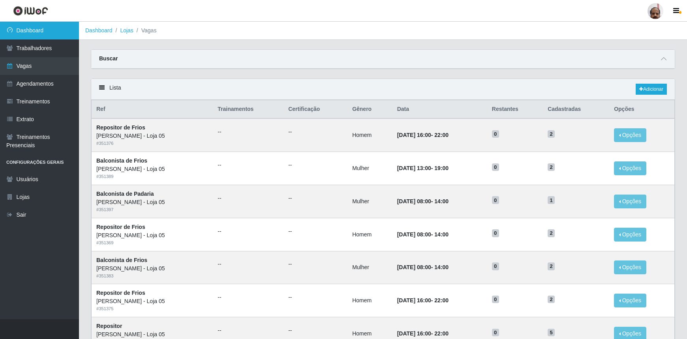
drag, startPoint x: 35, startPoint y: 28, endPoint x: 40, endPoint y: 31, distance: 5.7
click at [35, 28] on link "Dashboard" at bounding box center [39, 31] width 79 height 18
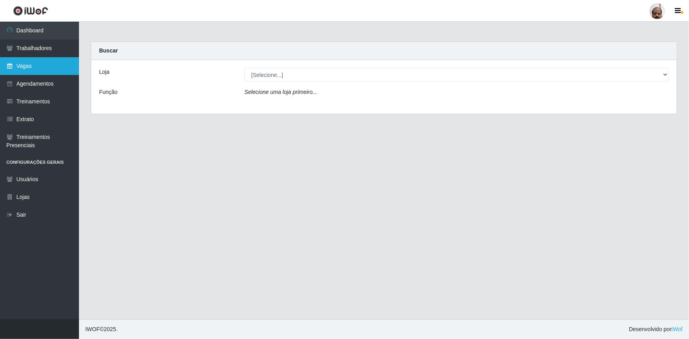
click at [46, 66] on link "Vagas" at bounding box center [39, 66] width 79 height 18
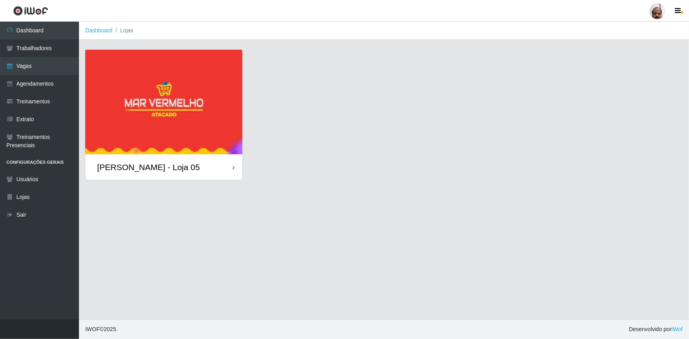
click at [135, 168] on div "[PERSON_NAME] - Loja 05" at bounding box center [148, 167] width 103 height 10
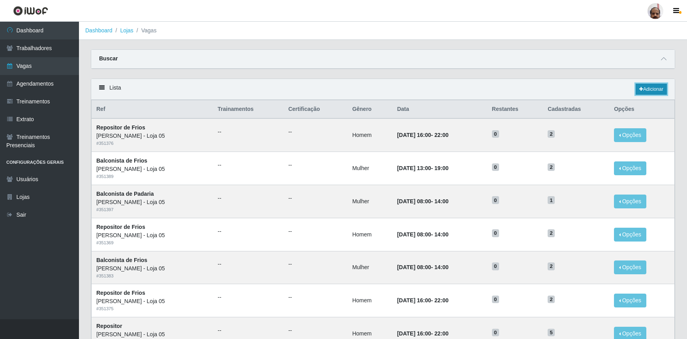
click at [659, 87] on link "Adicionar" at bounding box center [651, 89] width 31 height 11
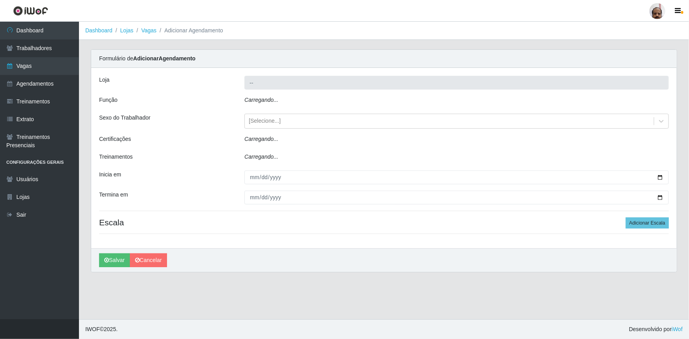
type input "[PERSON_NAME] - Loja 05"
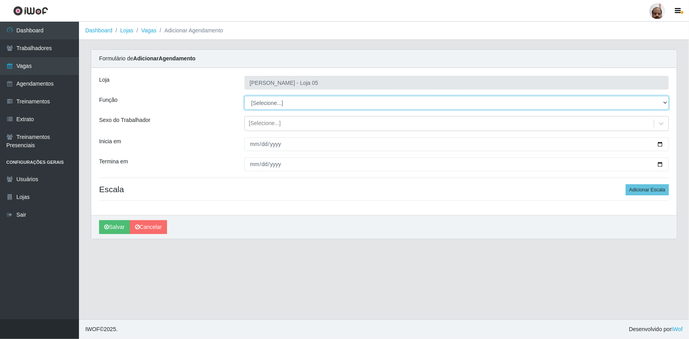
click at [662, 100] on select "[Selecione...] ASG ASG + ASG ++ Auxiliar de Depósito Auxiliar de Depósito + Aux…" at bounding box center [457, 103] width 425 height 14
select select "4"
click at [245, 96] on select "[Selecione...] ASG ASG + ASG ++ Auxiliar de Depósito Auxiliar de Depósito + Aux…" at bounding box center [457, 103] width 425 height 14
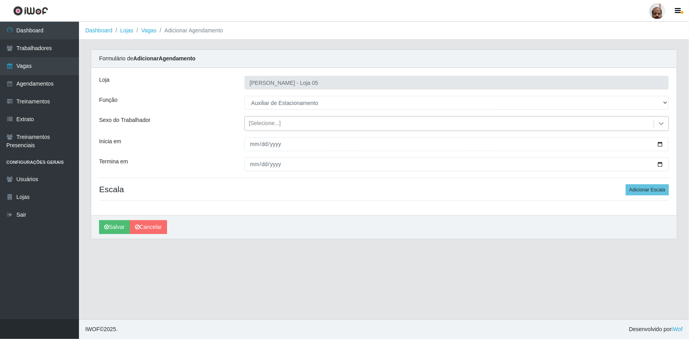
click at [662, 122] on icon at bounding box center [662, 124] width 8 height 8
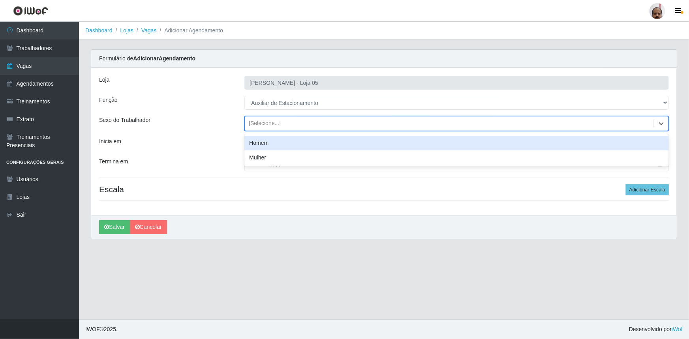
click at [300, 143] on div "Homem" at bounding box center [457, 143] width 425 height 15
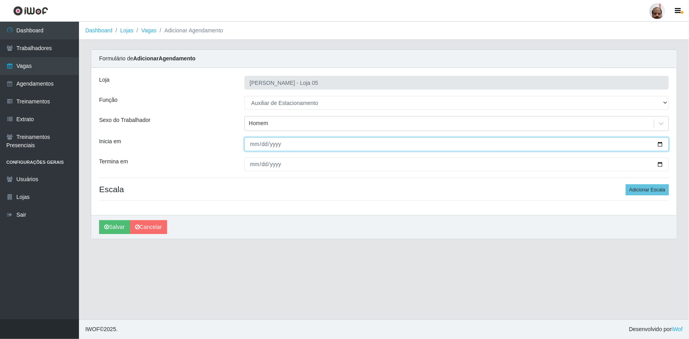
click at [661, 143] on input "Inicia em" at bounding box center [457, 144] width 425 height 14
type input "[DATE]"
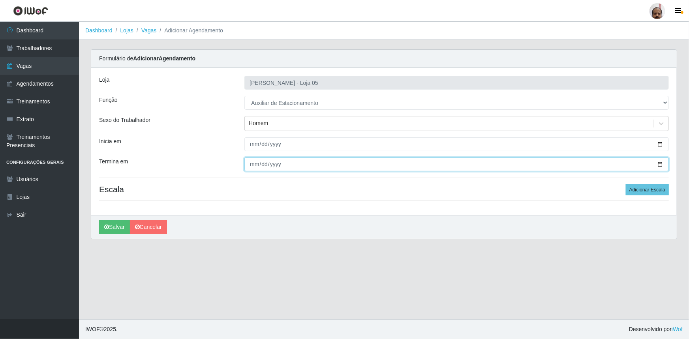
drag, startPoint x: 660, startPoint y: 166, endPoint x: 657, endPoint y: 168, distance: 4.2
click at [660, 166] on input "Termina em" at bounding box center [457, 165] width 425 height 14
type input "[DATE]"
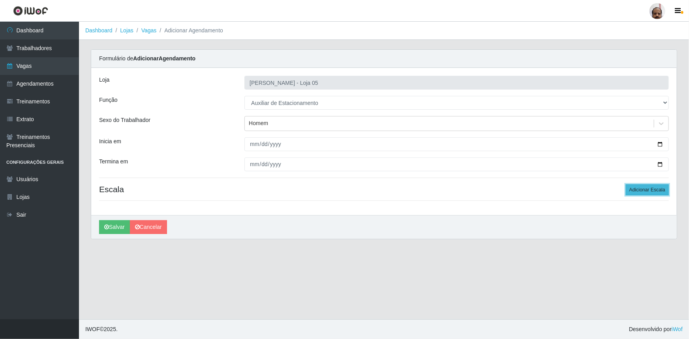
click at [655, 190] on button "Adicionar Escala" at bounding box center [647, 190] width 43 height 11
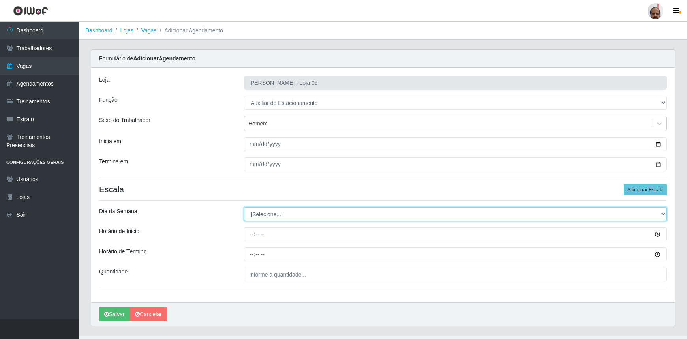
drag, startPoint x: 663, startPoint y: 213, endPoint x: 646, endPoint y: 221, distance: 17.9
click at [663, 213] on select "[Selecione...] Segunda Terça Quarta Quinta Sexta Sábado Domingo" at bounding box center [455, 214] width 423 height 14
select select "1"
click at [244, 207] on select "[Selecione...] Segunda Terça Quarta Quinta Sexta Sábado Domingo" at bounding box center [455, 214] width 423 height 14
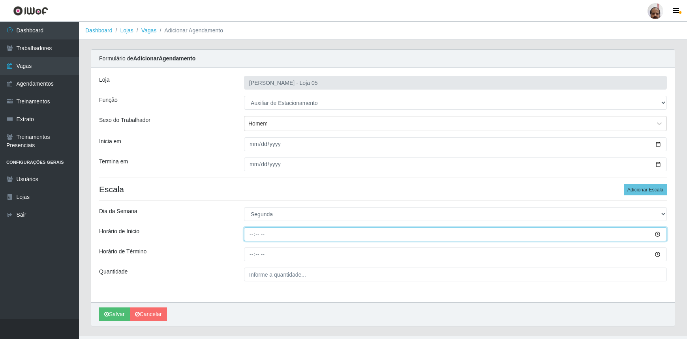
click at [252, 237] on input "Horário de Inicio" at bounding box center [455, 235] width 423 height 14
type input "17:00"
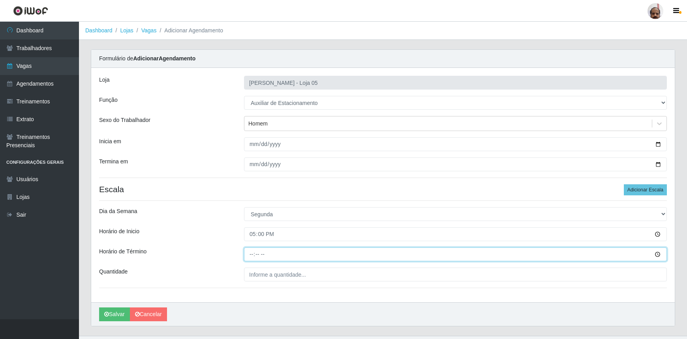
click at [251, 254] on input "Horário de Término" at bounding box center [455, 255] width 423 height 14
type input "22:00"
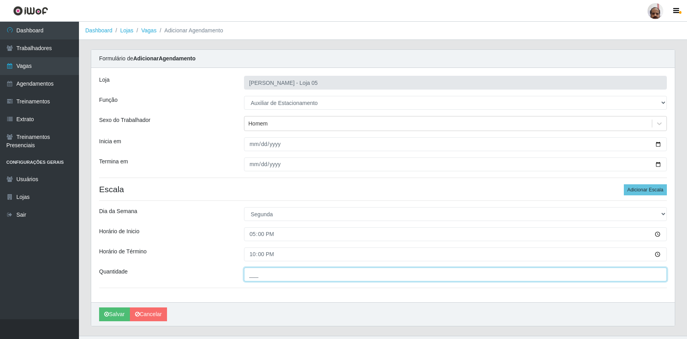
click at [253, 269] on input "___" at bounding box center [455, 275] width 423 height 14
type input "1__"
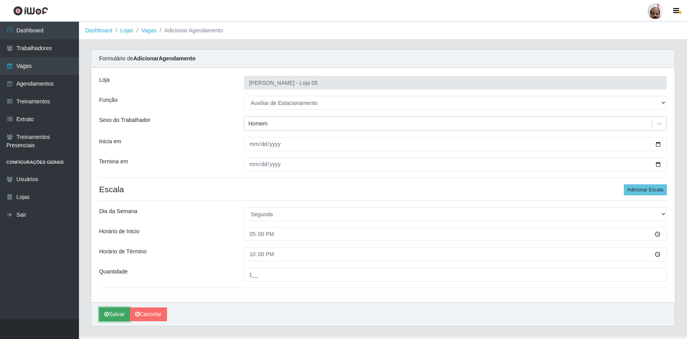
click at [119, 311] on button "Salvar" at bounding box center [114, 315] width 31 height 14
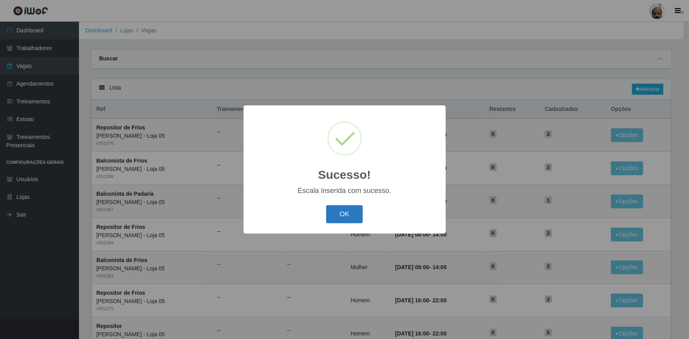
click at [349, 221] on button "OK" at bounding box center [344, 214] width 37 height 19
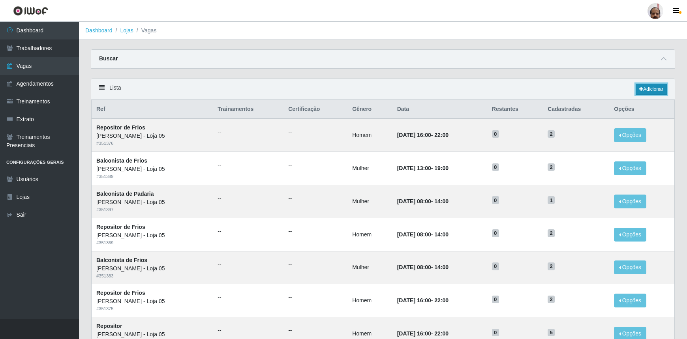
click at [646, 90] on link "Adicionar" at bounding box center [651, 89] width 31 height 11
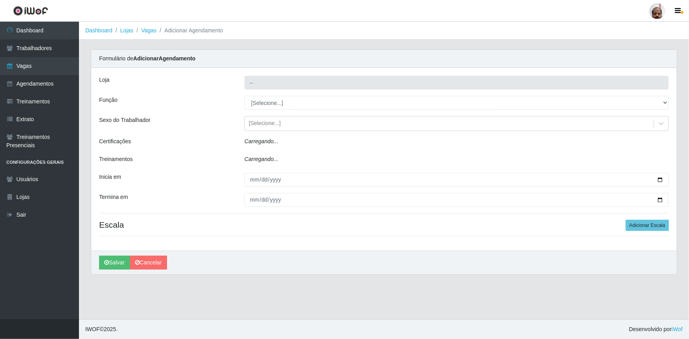
type input "[PERSON_NAME] - Loja 05"
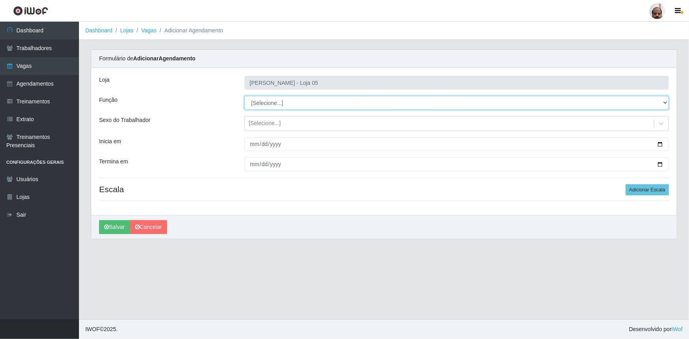
click at [666, 103] on select "[Selecione...] ASG ASG + ASG ++ Auxiliar de Depósito Auxiliar de Depósito + Aux…" at bounding box center [457, 103] width 425 height 14
select select "4"
click at [245, 96] on select "[Selecione...] ASG ASG + ASG ++ Auxiliar de Depósito Auxiliar de Depósito + Aux…" at bounding box center [457, 103] width 425 height 14
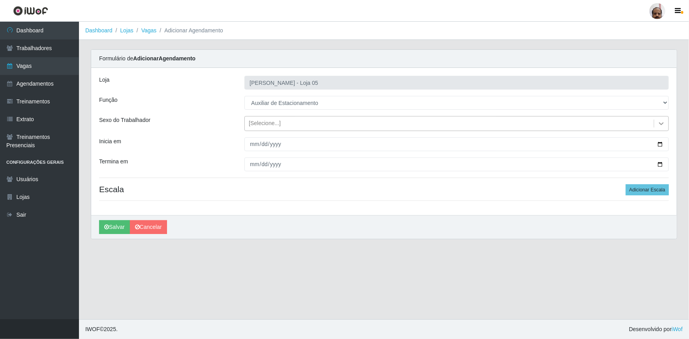
click at [660, 122] on icon at bounding box center [662, 124] width 8 height 8
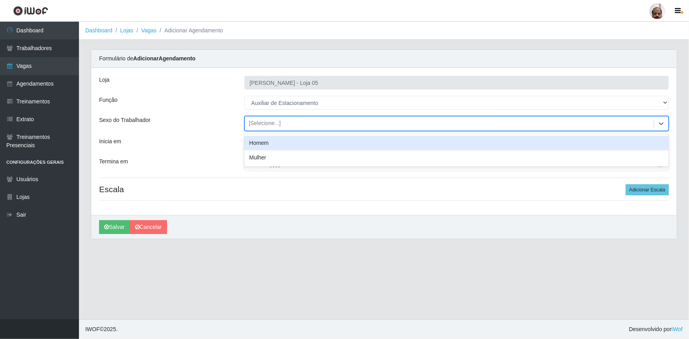
click at [265, 144] on div "Homem" at bounding box center [457, 143] width 425 height 15
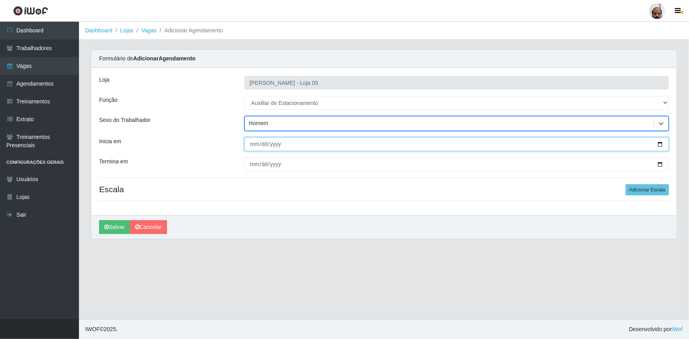
click at [661, 142] on input "Inicia em" at bounding box center [457, 144] width 425 height 14
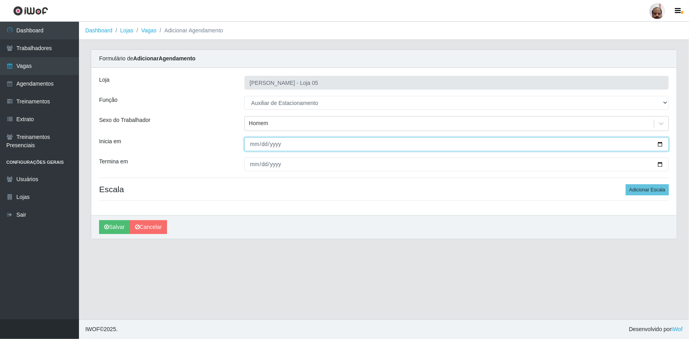
type input "[DATE]"
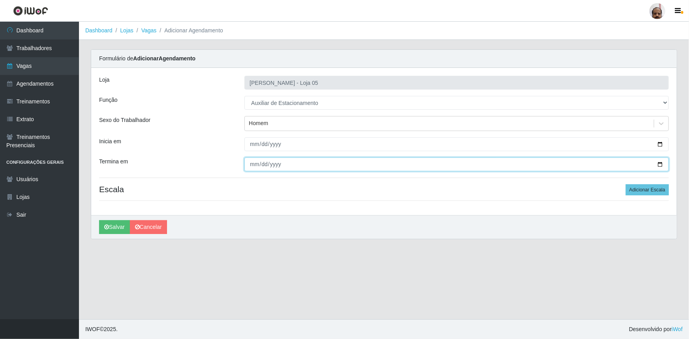
click at [661, 164] on input "Termina em" at bounding box center [457, 165] width 425 height 14
type input "[DATE]"
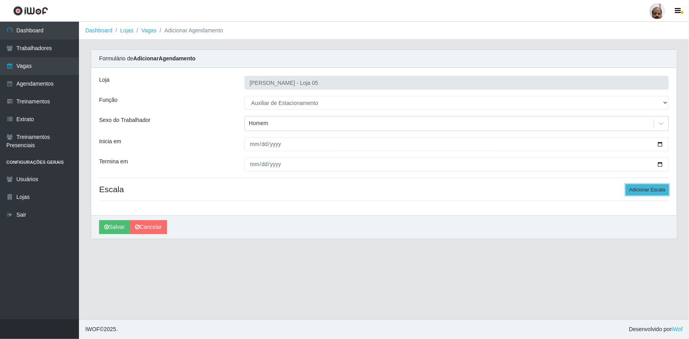
click at [648, 186] on button "Adicionar Escala" at bounding box center [647, 190] width 43 height 11
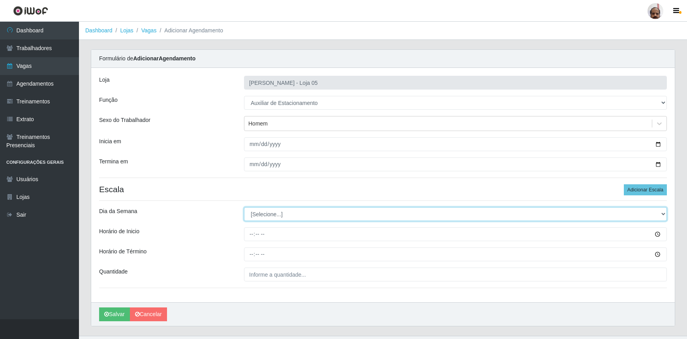
drag, startPoint x: 663, startPoint y: 213, endPoint x: 656, endPoint y: 217, distance: 8.5
click at [663, 213] on select "[Selecione...] Segunda Terça Quarta Quinta Sexta Sábado Domingo" at bounding box center [455, 214] width 423 height 14
click at [244, 207] on select "[Selecione...] Segunda Terça Quarta Quinta Sexta Sábado Domingo" at bounding box center [455, 214] width 423 height 14
click at [662, 214] on select "[Selecione...] Segunda Terça Quarta Quinta Sexta Sábado Domingo" at bounding box center [455, 214] width 423 height 14
select select "2"
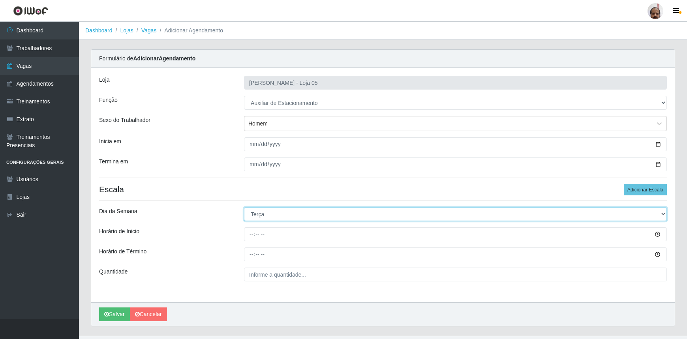
click at [244, 207] on select "[Selecione...] Segunda Terça Quarta Quinta Sexta Sábado Domingo" at bounding box center [455, 214] width 423 height 14
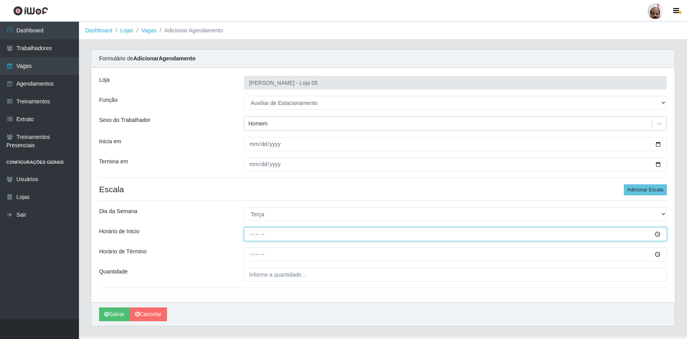
click at [249, 238] on input "Horário de Inicio" at bounding box center [455, 235] width 423 height 14
type input "08:00"
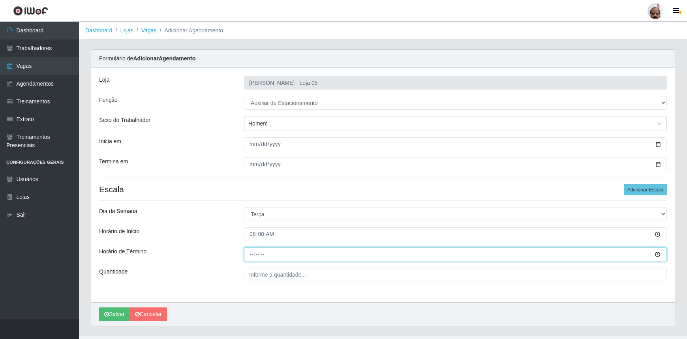
click at [249, 260] on input "Horário de Término" at bounding box center [455, 255] width 423 height 14
type input "14:00"
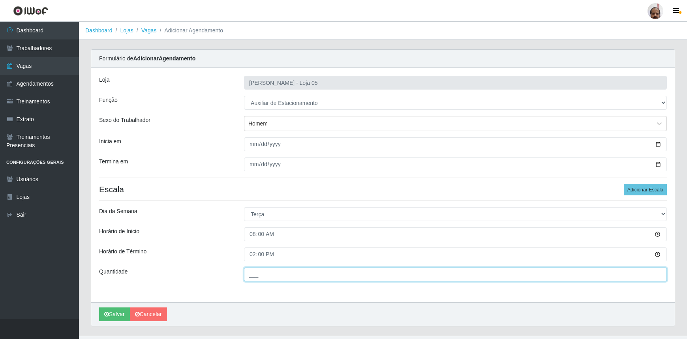
drag, startPoint x: 257, startPoint y: 280, endPoint x: 254, endPoint y: 277, distance: 4.2
click at [257, 280] on input "___" at bounding box center [455, 275] width 423 height 14
type input "1__"
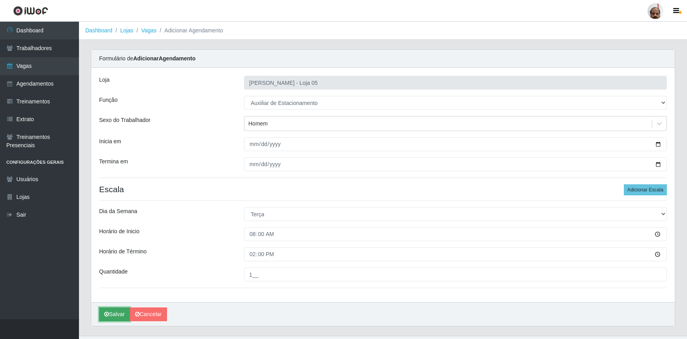
click at [118, 316] on button "Salvar" at bounding box center [114, 315] width 31 height 14
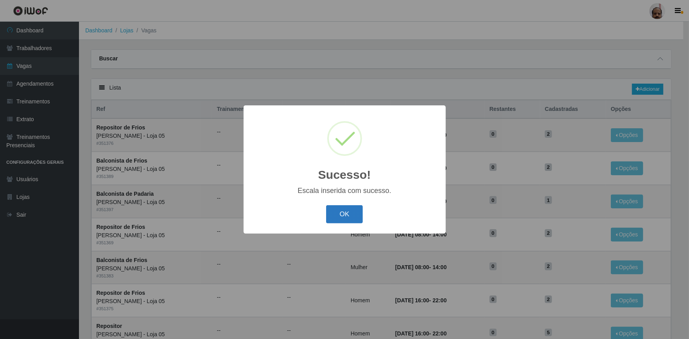
click at [353, 213] on button "OK" at bounding box center [344, 214] width 37 height 19
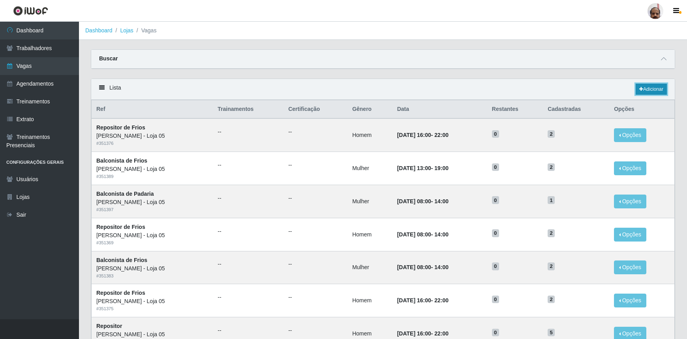
click at [650, 86] on link "Adicionar" at bounding box center [651, 89] width 31 height 11
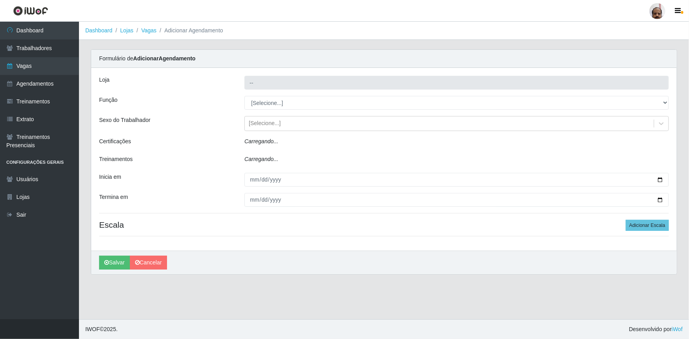
type input "[PERSON_NAME] - Loja 05"
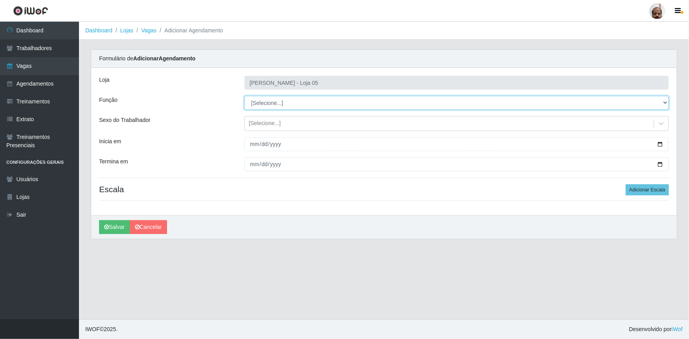
click at [667, 102] on select "[Selecione...] ASG ASG + ASG ++ Auxiliar de Depósito Auxiliar de Depósito + Aux…" at bounding box center [457, 103] width 425 height 14
select select "4"
click at [245, 96] on select "[Selecione...] ASG ASG + ASG ++ Auxiliar de Depósito Auxiliar de Depósito + Aux…" at bounding box center [457, 103] width 425 height 14
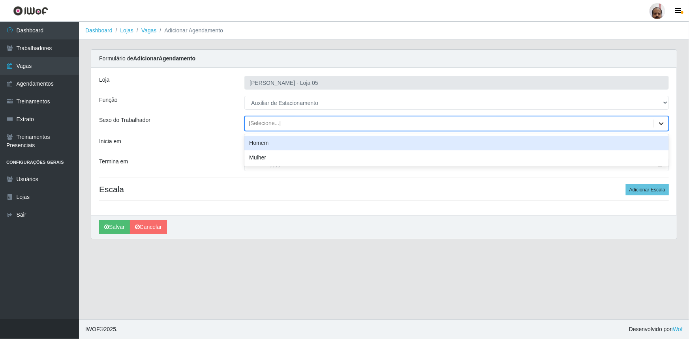
click at [660, 122] on icon at bounding box center [661, 123] width 5 height 3
click at [276, 143] on div "Homem" at bounding box center [457, 143] width 425 height 15
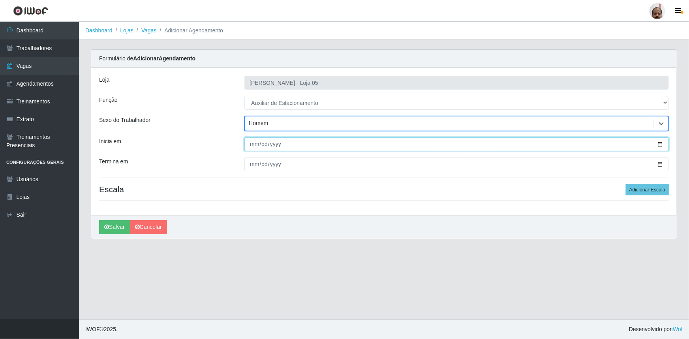
click at [663, 147] on input "Inicia em" at bounding box center [457, 144] width 425 height 14
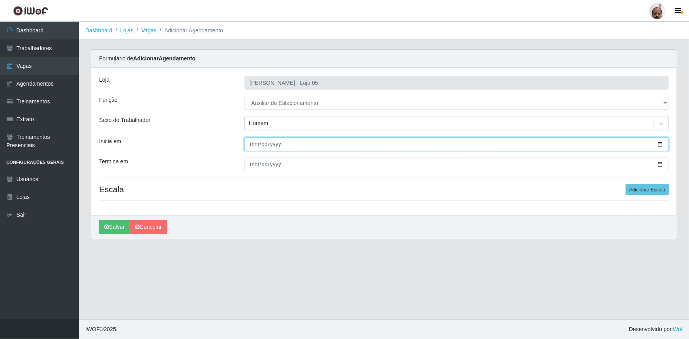
type input "[DATE]"
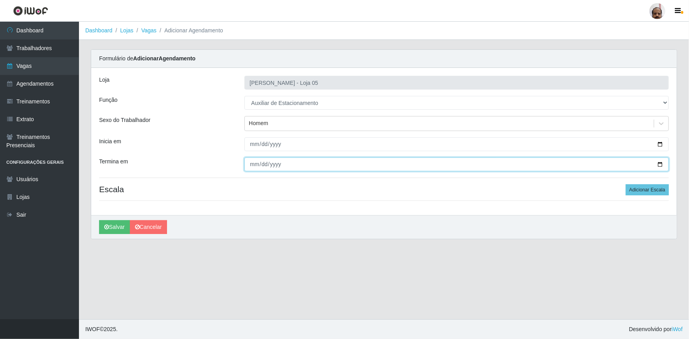
click at [660, 166] on input "Termina em" at bounding box center [457, 165] width 425 height 14
type input "[DATE]"
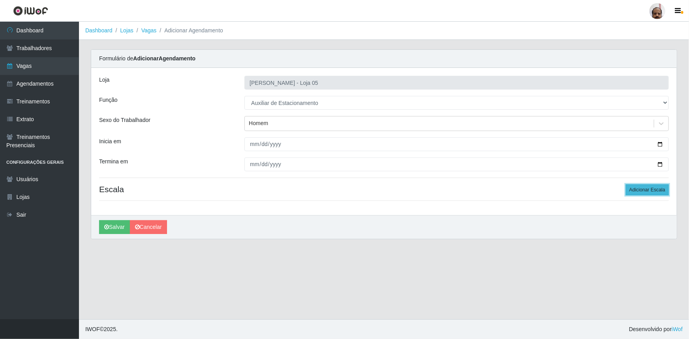
click at [656, 191] on button "Adicionar Escala" at bounding box center [647, 190] width 43 height 11
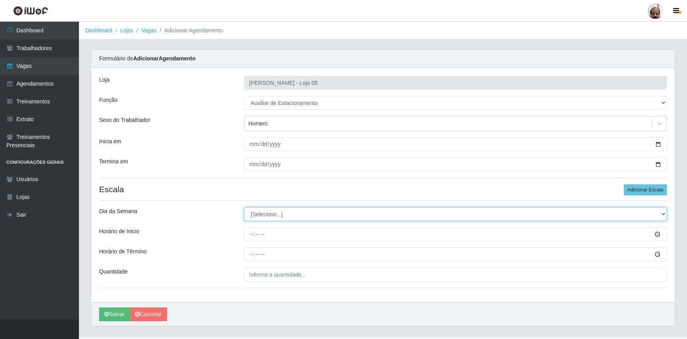
click at [661, 212] on select "[Selecione...] Segunda Terça Quarta Quinta Sexta Sábado Domingo" at bounding box center [455, 214] width 423 height 14
select select "2"
click at [244, 207] on select "[Selecione...] Segunda Terça Quarta Quinta Sexta Sábado Domingo" at bounding box center [455, 214] width 423 height 14
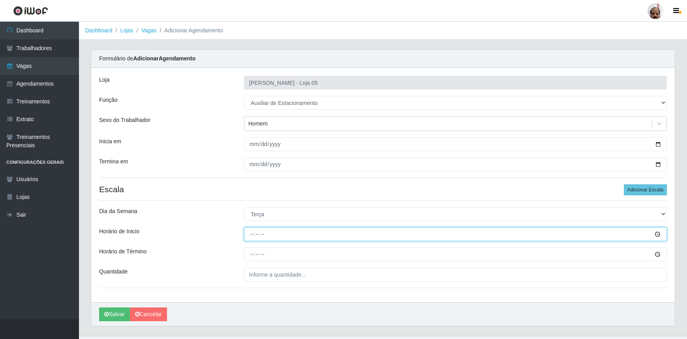
click at [249, 234] on input "Horário de Inicio" at bounding box center [455, 235] width 423 height 14
type input "17:00"
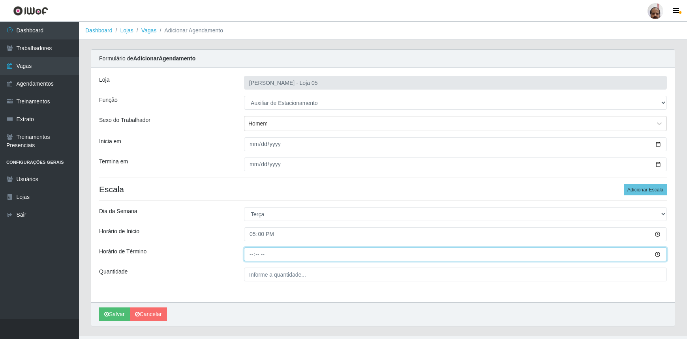
click at [251, 254] on input "Horário de Término" at bounding box center [455, 255] width 423 height 14
type input "22:00"
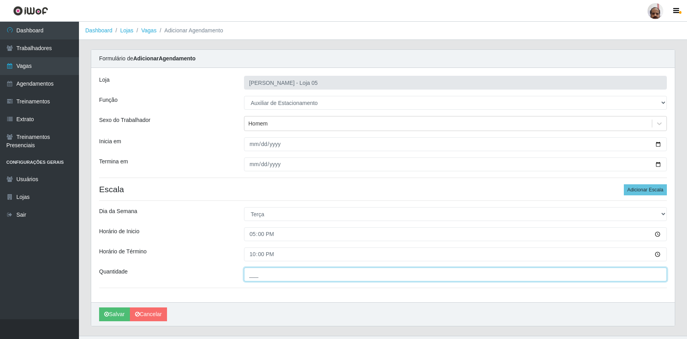
click at [255, 273] on input "___" at bounding box center [455, 275] width 423 height 14
type input "1__"
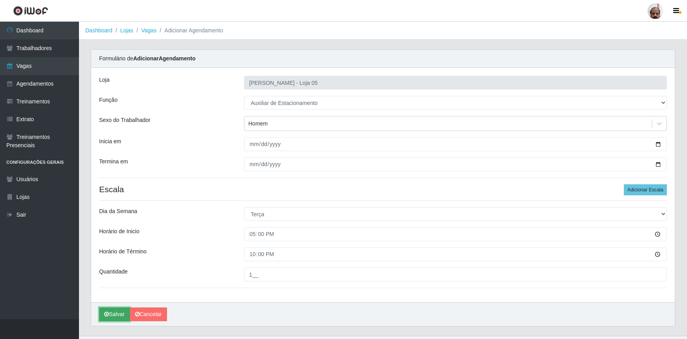
click at [118, 312] on button "Salvar" at bounding box center [114, 315] width 31 height 14
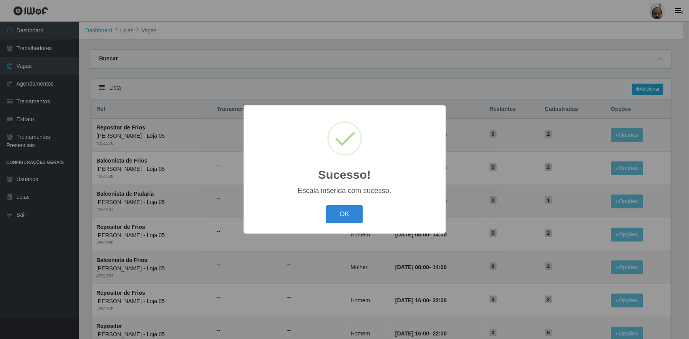
click at [363, 218] on div "OK Cancel" at bounding box center [345, 214] width 186 height 23
click at [351, 220] on button "OK" at bounding box center [344, 214] width 37 height 19
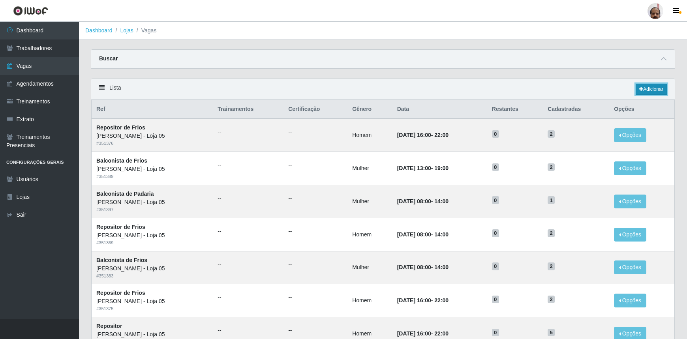
click at [656, 90] on link "Adicionar" at bounding box center [651, 89] width 31 height 11
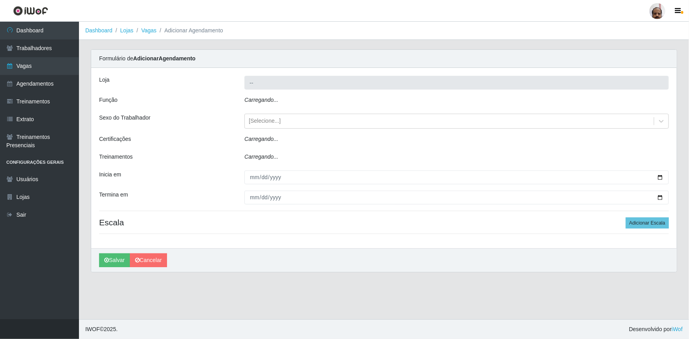
type input "[PERSON_NAME] - Loja 05"
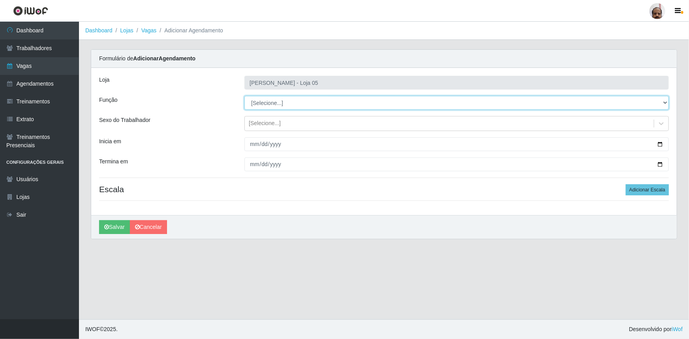
click at [664, 100] on select "[Selecione...] ASG ASG + ASG ++ Auxiliar de Depósito Auxiliar de Depósito + Aux…" at bounding box center [457, 103] width 425 height 14
select select "4"
click at [245, 96] on select "[Selecione...] ASG ASG + ASG ++ Auxiliar de Depósito Auxiliar de Depósito + Aux…" at bounding box center [457, 103] width 425 height 14
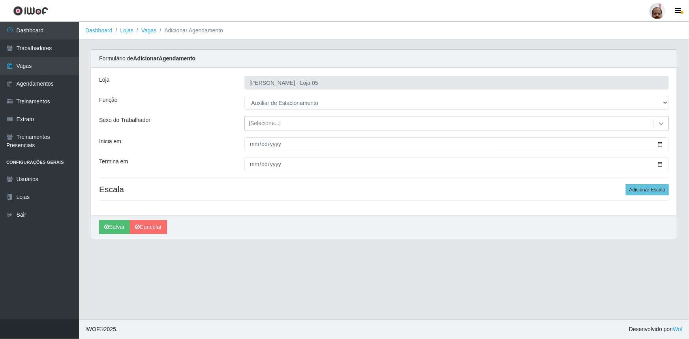
click at [660, 125] on icon at bounding box center [662, 124] width 8 height 8
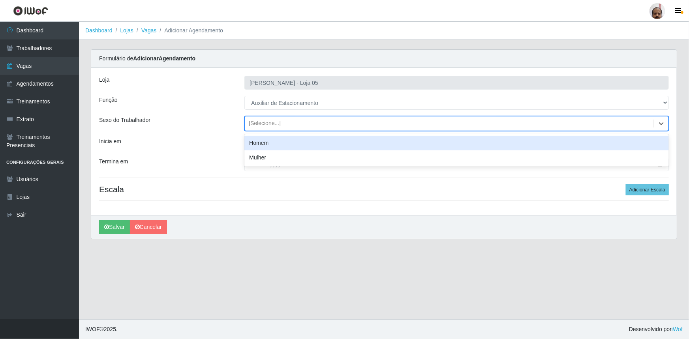
click at [280, 145] on div "Homem" at bounding box center [457, 143] width 425 height 15
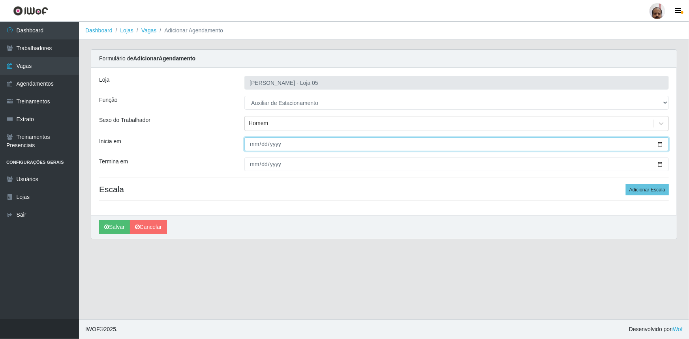
click at [660, 145] on input "Inicia em" at bounding box center [457, 144] width 425 height 14
type input "[DATE]"
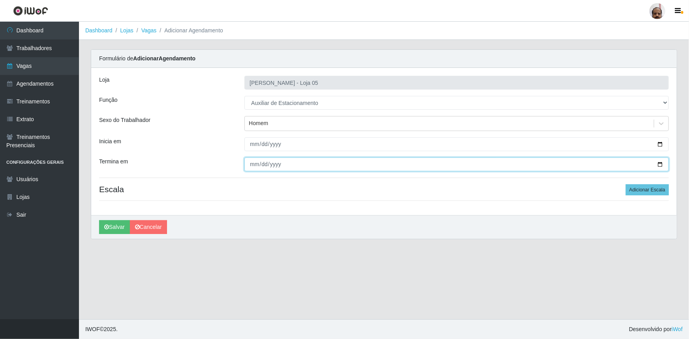
click at [660, 164] on input "Termina em" at bounding box center [457, 165] width 425 height 14
type input "[DATE]"
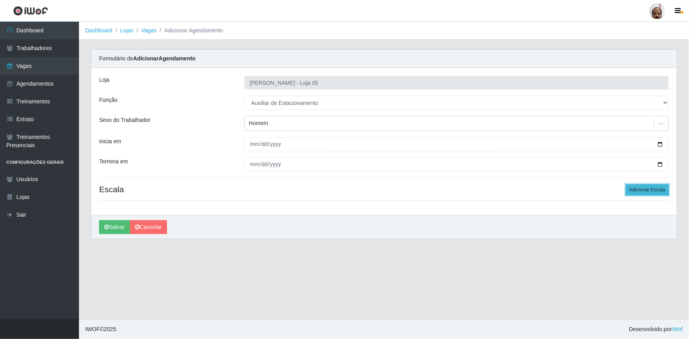
click at [647, 193] on button "Adicionar Escala" at bounding box center [647, 190] width 43 height 11
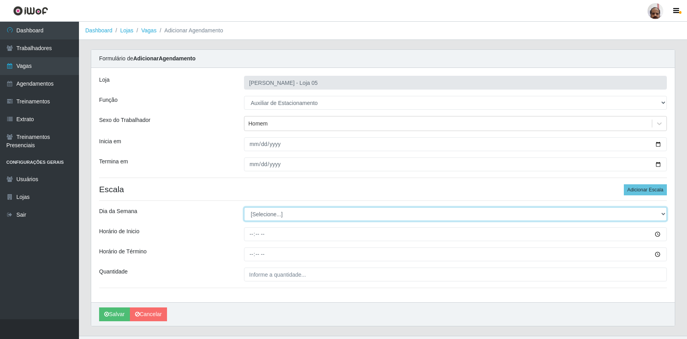
click at [663, 214] on select "[Selecione...] Segunda Terça Quarta Quinta Sexta Sábado Domingo" at bounding box center [455, 214] width 423 height 14
select select "3"
click at [244, 207] on select "[Selecione...] Segunda Terça Quarta Quinta Sexta Sábado Domingo" at bounding box center [455, 214] width 423 height 14
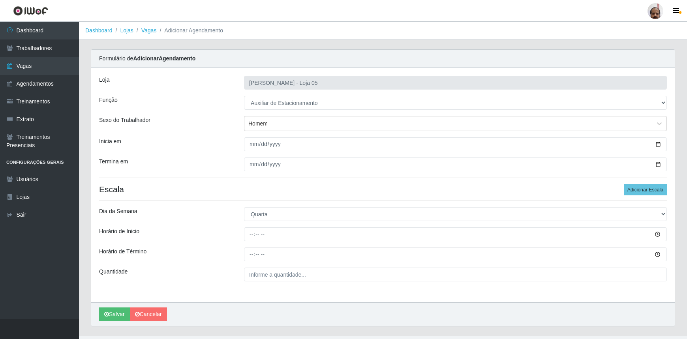
click at [240, 232] on div at bounding box center [455, 235] width 435 height 14
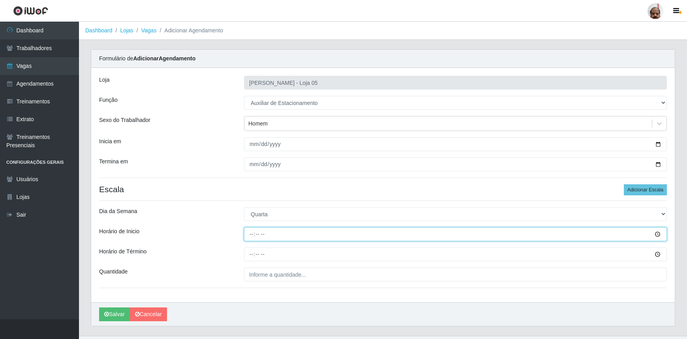
click at [250, 236] on input "Horário de Inicio" at bounding box center [455, 235] width 423 height 14
type input "08:00"
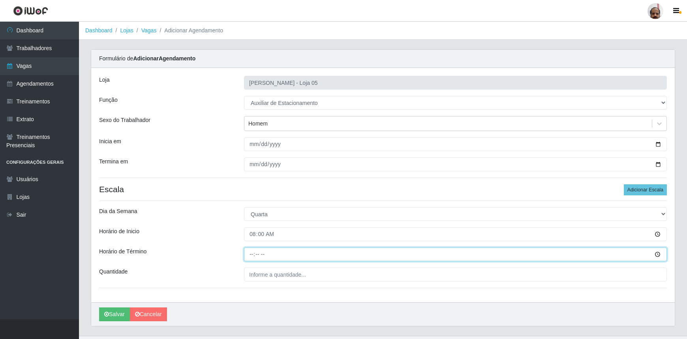
click at [249, 254] on input "Horário de Término" at bounding box center [455, 255] width 423 height 14
type input "14:00"
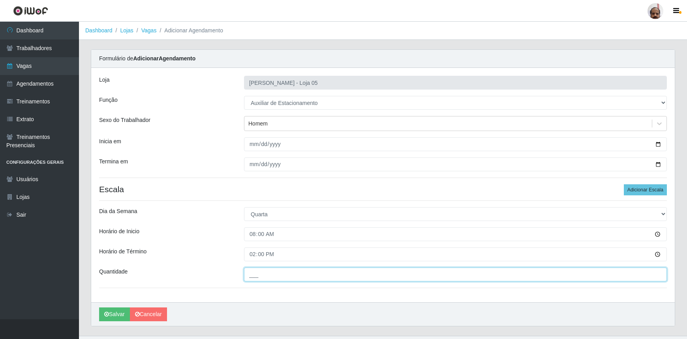
click at [253, 281] on input "___" at bounding box center [455, 275] width 423 height 14
type input "1__"
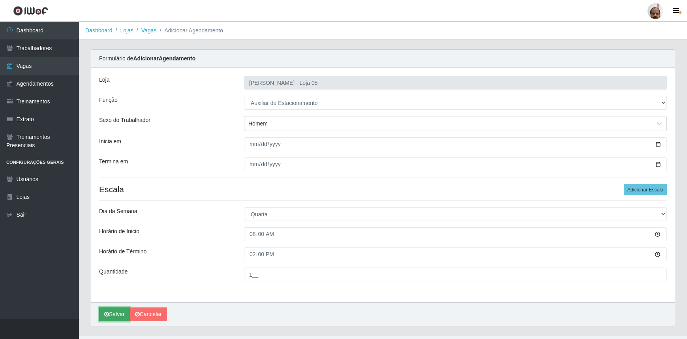
click at [119, 313] on button "Salvar" at bounding box center [114, 315] width 31 height 14
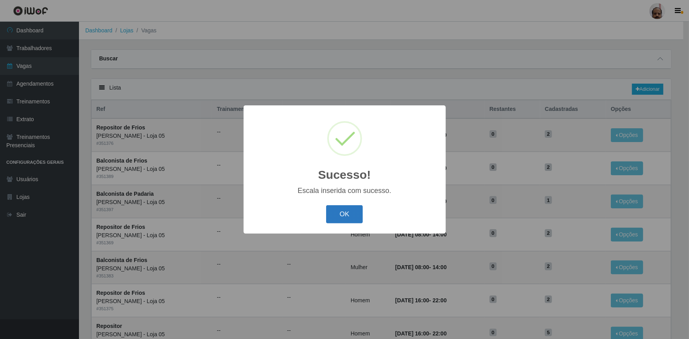
click at [354, 218] on button "OK" at bounding box center [344, 214] width 37 height 19
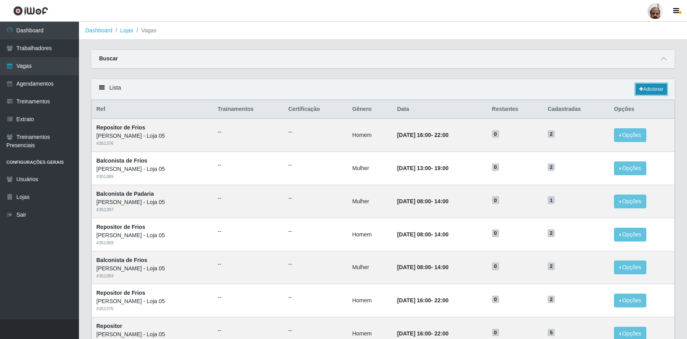
click at [659, 91] on link "Adicionar" at bounding box center [651, 89] width 31 height 11
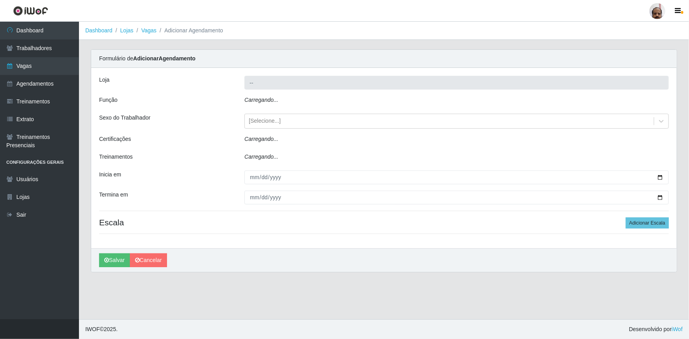
type input "[PERSON_NAME] - Loja 05"
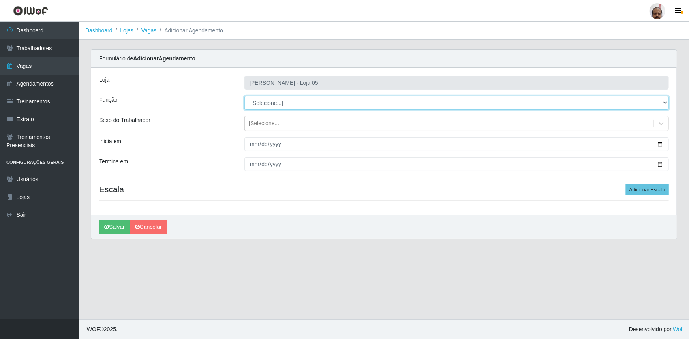
drag, startPoint x: 664, startPoint y: 102, endPoint x: 656, endPoint y: 108, distance: 10.1
click at [664, 102] on select "[Selecione...] ASG ASG + ASG ++ Auxiliar de Depósito Auxiliar de Depósito + Aux…" at bounding box center [457, 103] width 425 height 14
select select "4"
click at [245, 96] on select "[Selecione...] ASG ASG + ASG ++ Auxiliar de Depósito Auxiliar de Depósito + Aux…" at bounding box center [457, 103] width 425 height 14
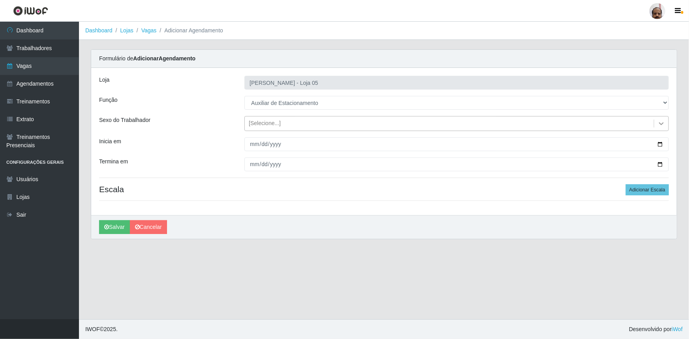
click at [663, 124] on icon at bounding box center [661, 123] width 5 height 3
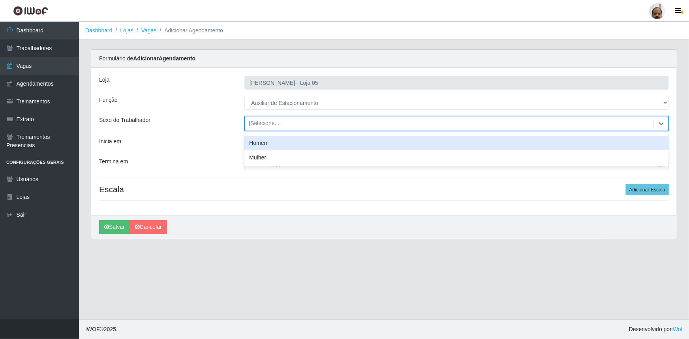
click at [257, 145] on div "Homem" at bounding box center [457, 143] width 425 height 15
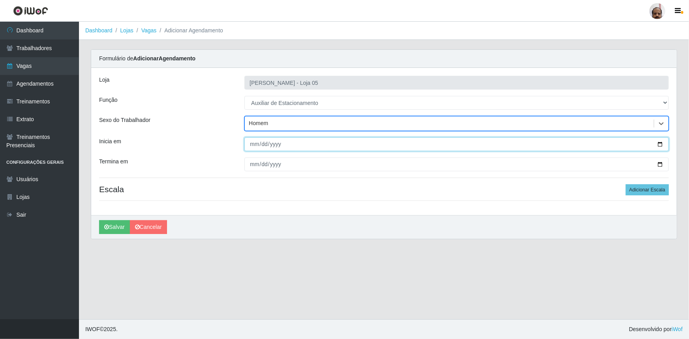
click at [660, 145] on input "Inicia em" at bounding box center [457, 144] width 425 height 14
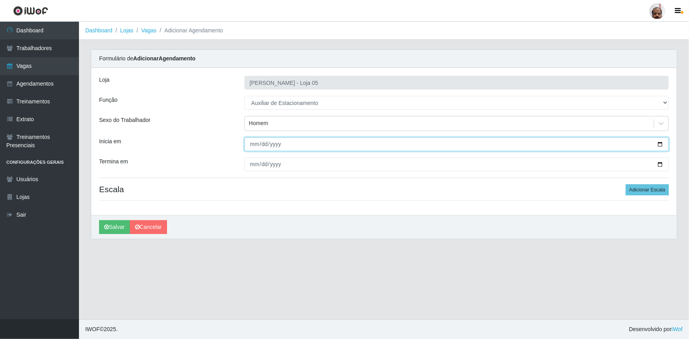
type input "[DATE]"
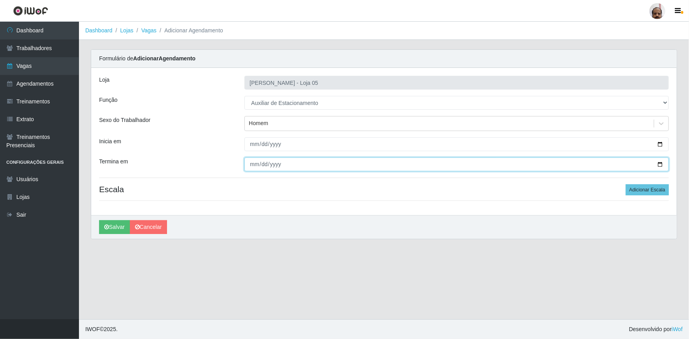
click at [662, 163] on input "Termina em" at bounding box center [457, 165] width 425 height 14
type input "[DATE]"
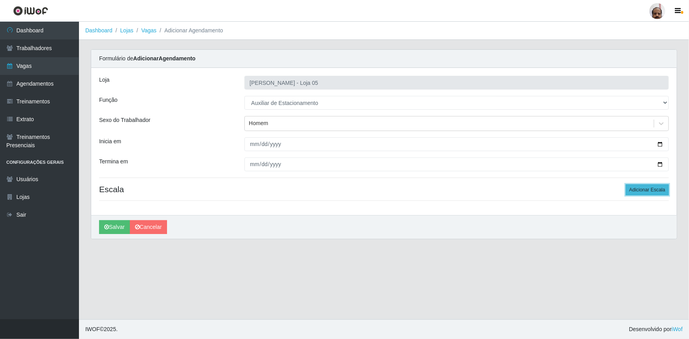
click at [655, 188] on button "Adicionar Escala" at bounding box center [647, 190] width 43 height 11
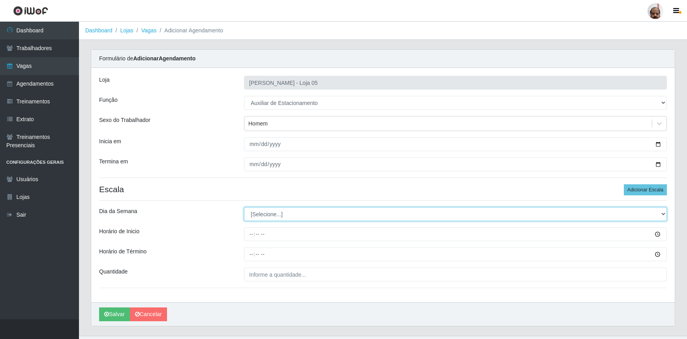
drag, startPoint x: 665, startPoint y: 215, endPoint x: 658, endPoint y: 219, distance: 7.6
click at [665, 215] on select "[Selecione...] Segunda Terça Quarta Quinta Sexta Sábado Domingo" at bounding box center [455, 214] width 423 height 14
select select "4"
click at [244, 207] on select "[Selecione...] Segunda Terça Quarta Quinta Sexta Sábado Domingo" at bounding box center [455, 214] width 423 height 14
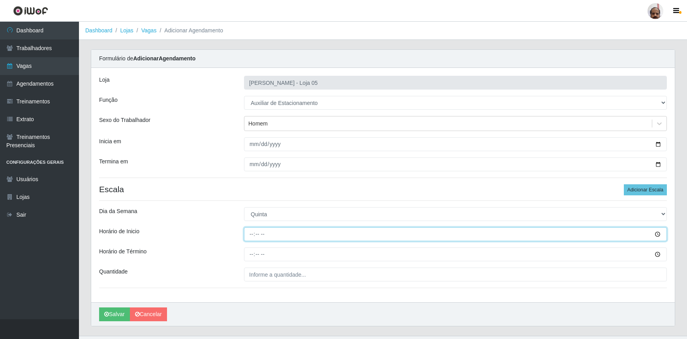
click at [253, 237] on input "Horário de Inicio" at bounding box center [455, 235] width 423 height 14
type input "08:00"
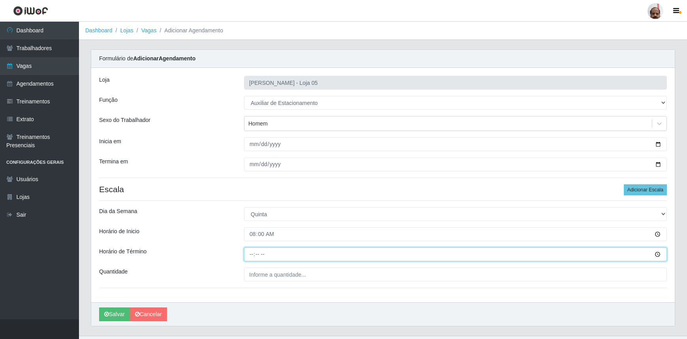
click at [250, 257] on input "Horário de Término" at bounding box center [455, 255] width 423 height 14
type input "14:00"
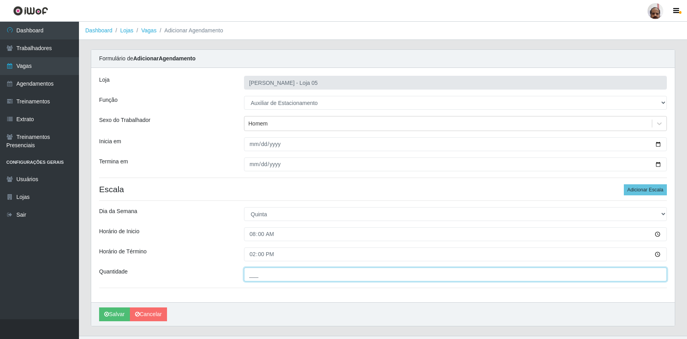
click at [253, 273] on input "___" at bounding box center [455, 275] width 423 height 14
type input "1__"
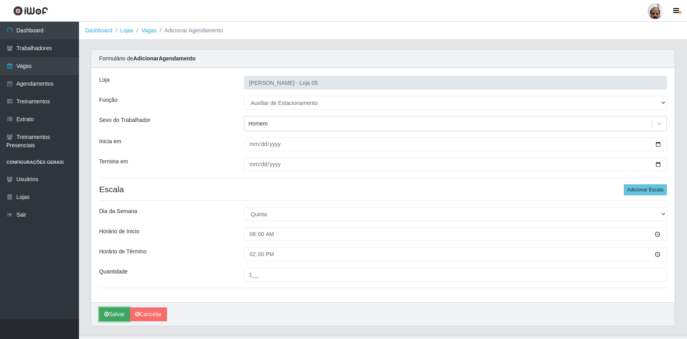
click at [125, 315] on button "Salvar" at bounding box center [114, 315] width 31 height 14
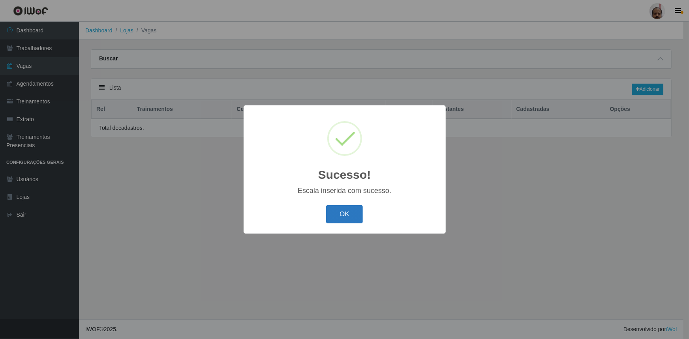
click at [355, 218] on button "OK" at bounding box center [344, 214] width 37 height 19
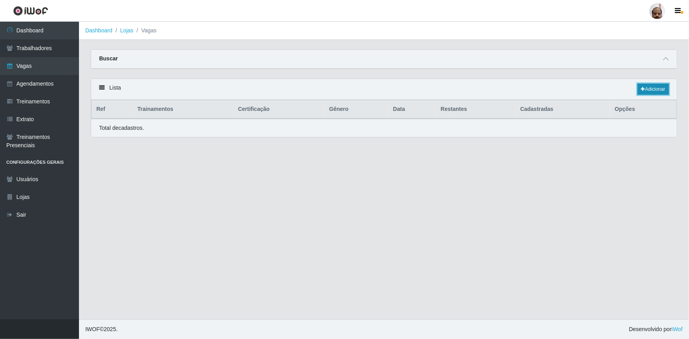
click at [664, 88] on link "Adicionar" at bounding box center [653, 89] width 31 height 11
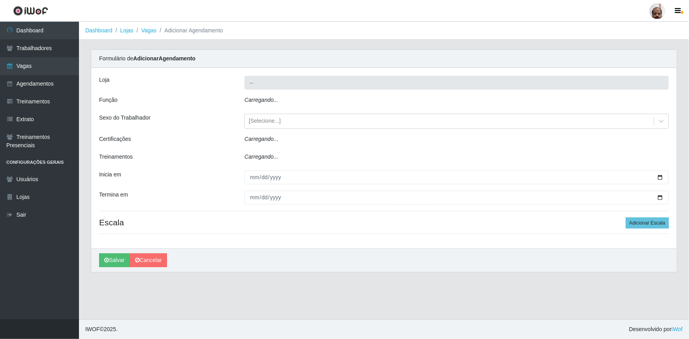
type input "[PERSON_NAME] - Loja 05"
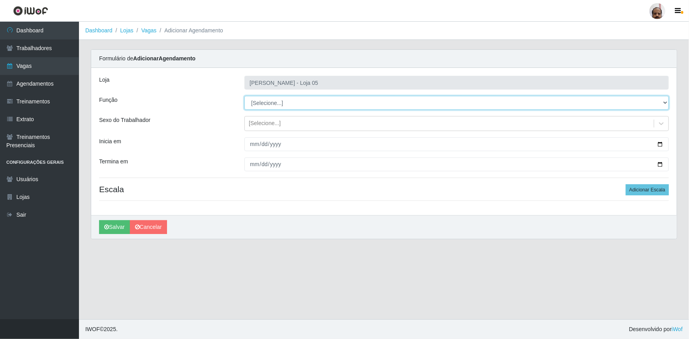
click at [668, 102] on select "[Selecione...] ASG ASG + ASG ++ Auxiliar de Depósito Auxiliar de Depósito + Aux…" at bounding box center [457, 103] width 425 height 14
select select "4"
click at [245, 96] on select "[Selecione...] ASG ASG + ASG ++ Auxiliar de Depósito Auxiliar de Depósito + Aux…" at bounding box center [457, 103] width 425 height 14
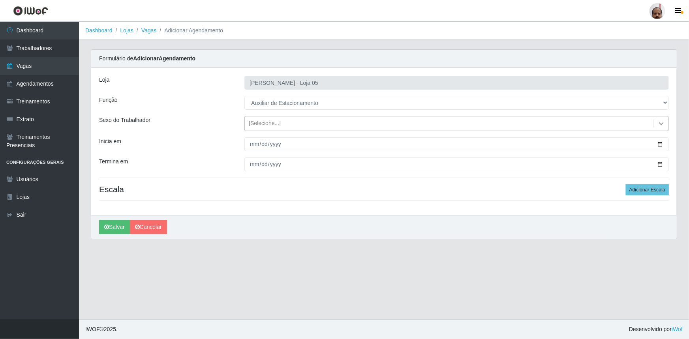
click at [663, 122] on icon at bounding box center [662, 124] width 8 height 8
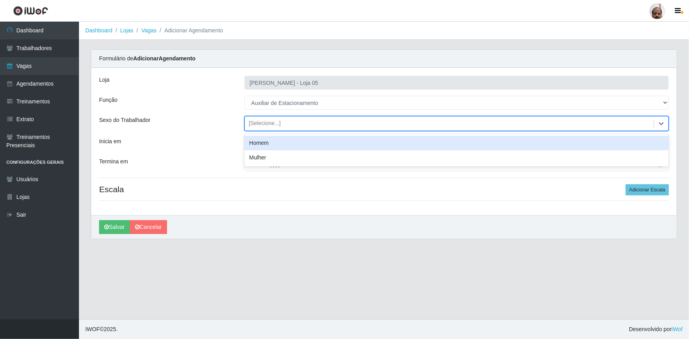
click at [275, 147] on div "Homem" at bounding box center [457, 143] width 425 height 15
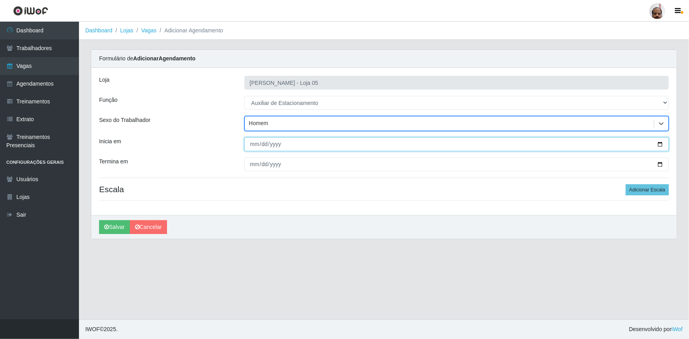
click at [660, 144] on input "Inicia em" at bounding box center [457, 144] width 425 height 14
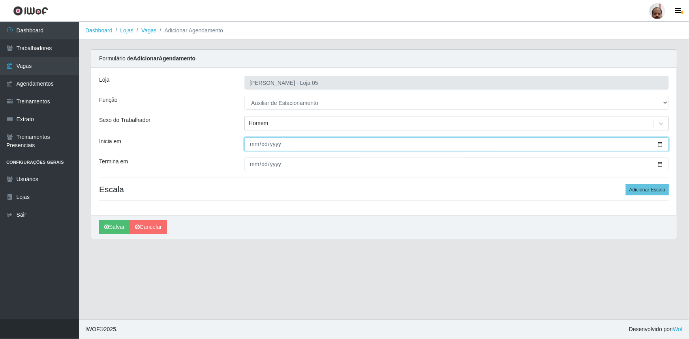
type input "[DATE]"
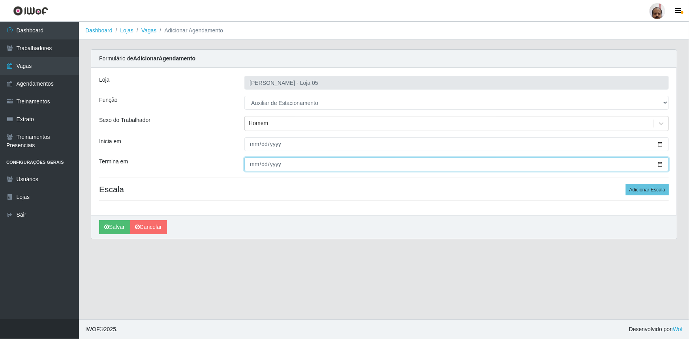
click at [659, 164] on input "Termina em" at bounding box center [457, 165] width 425 height 14
type input "[DATE]"
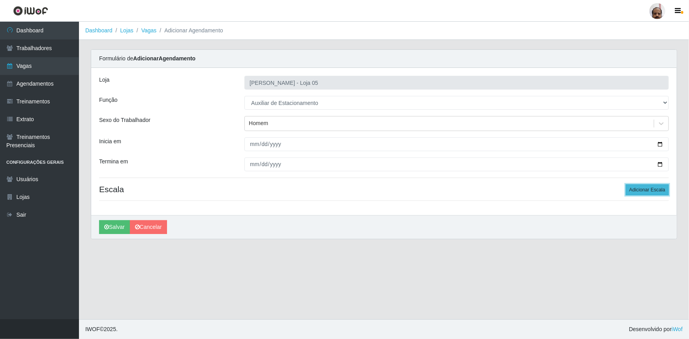
click at [657, 188] on button "Adicionar Escala" at bounding box center [647, 190] width 43 height 11
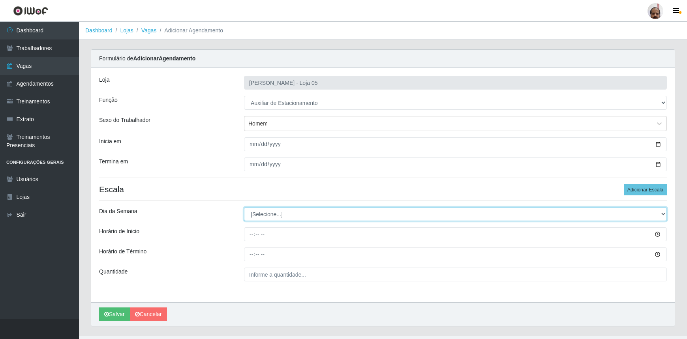
click at [666, 212] on select "[Selecione...] Segunda Terça Quarta Quinta Sexta Sábado Domingo" at bounding box center [455, 214] width 423 height 14
select select "4"
click at [244, 207] on select "[Selecione...] Segunda Terça Quarta Quinta Sexta Sábado Domingo" at bounding box center [455, 214] width 423 height 14
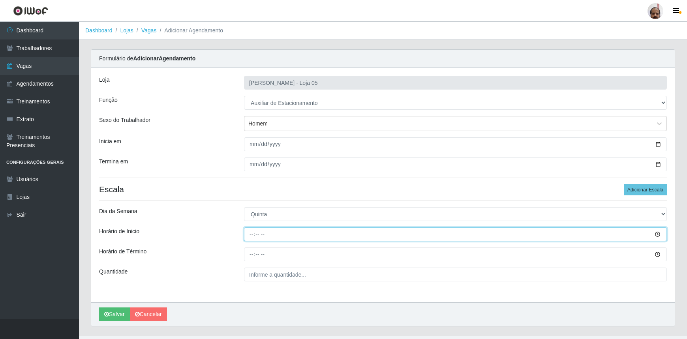
click at [251, 235] on input "Horário de Inicio" at bounding box center [455, 235] width 423 height 14
click at [253, 234] on input "Horário de Inicio" at bounding box center [455, 235] width 423 height 14
type input "09:00"
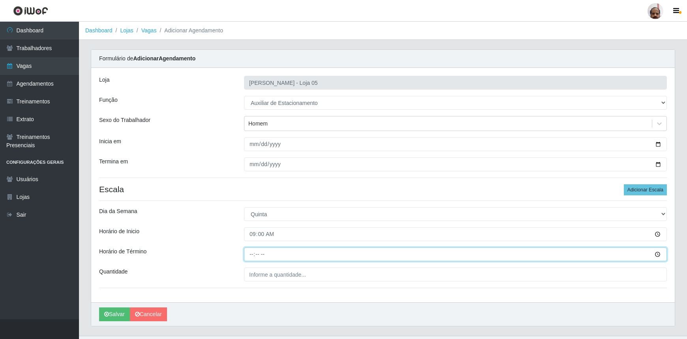
click at [247, 254] on input "Horário de Término" at bounding box center [455, 255] width 423 height 14
type input "15:00"
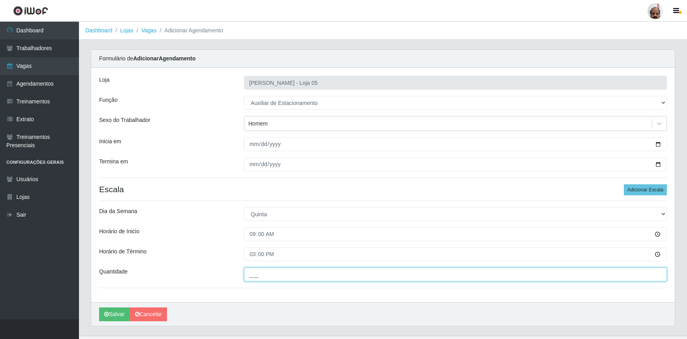
click at [256, 277] on input "___" at bounding box center [455, 275] width 423 height 14
type input "1__"
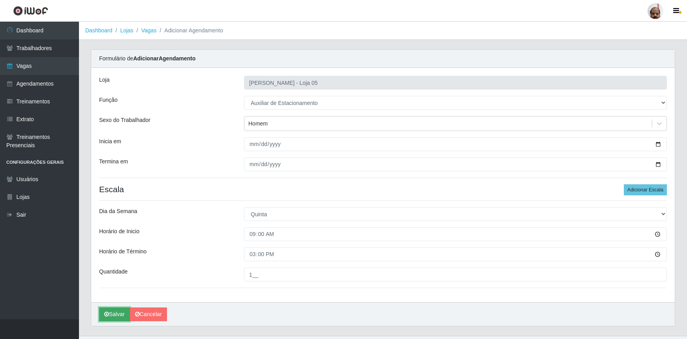
click at [120, 315] on button "Salvar" at bounding box center [114, 315] width 31 height 14
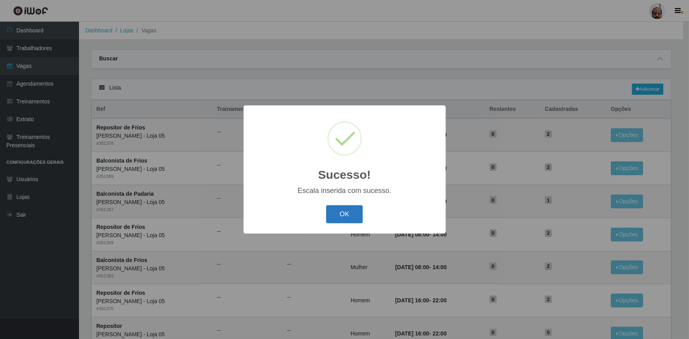
click at [354, 217] on button "OK" at bounding box center [344, 214] width 37 height 19
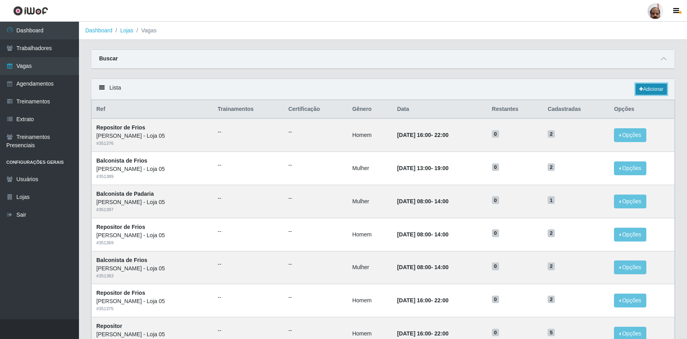
click at [651, 87] on link "Adicionar" at bounding box center [651, 89] width 31 height 11
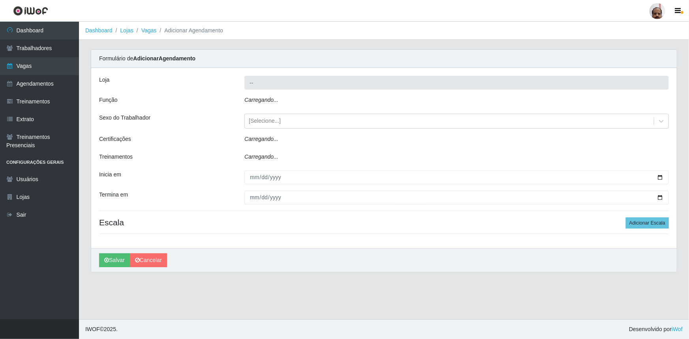
type input "[PERSON_NAME] - Loja 05"
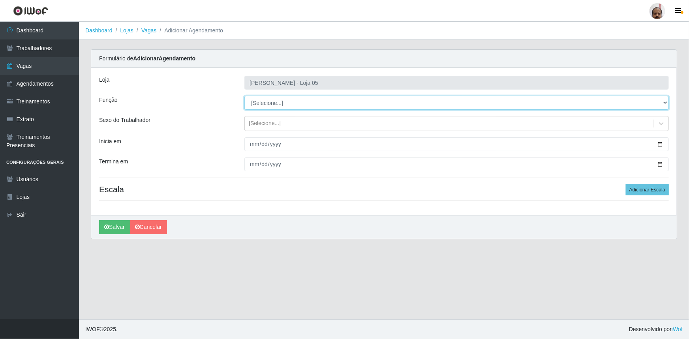
click at [663, 100] on select "[Selecione...] ASG ASG + ASG ++ Auxiliar de Depósito Auxiliar de Depósito + Aux…" at bounding box center [457, 103] width 425 height 14
select select "4"
click at [245, 96] on select "[Selecione...] ASG ASG + ASG ++ Auxiliar de Depósito Auxiliar de Depósito + Aux…" at bounding box center [457, 103] width 425 height 14
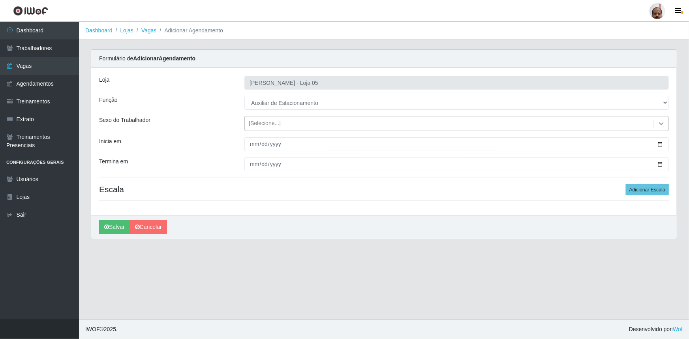
click at [662, 123] on icon at bounding box center [662, 124] width 8 height 8
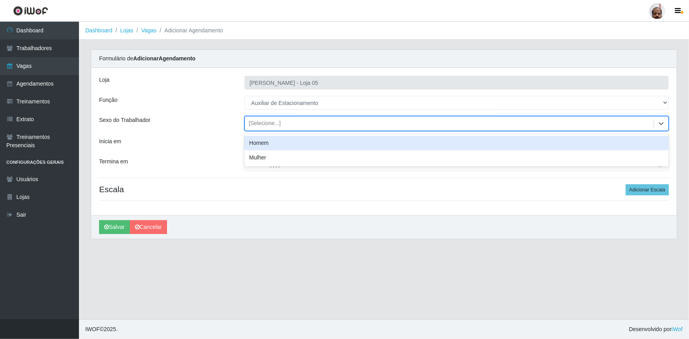
click at [269, 147] on div "Homem" at bounding box center [457, 143] width 425 height 15
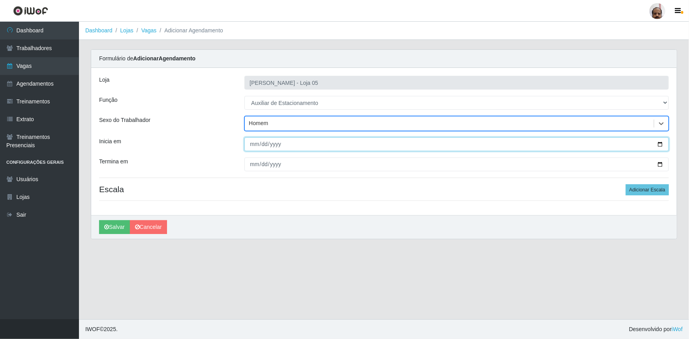
click at [663, 142] on input "Inicia em" at bounding box center [457, 144] width 425 height 14
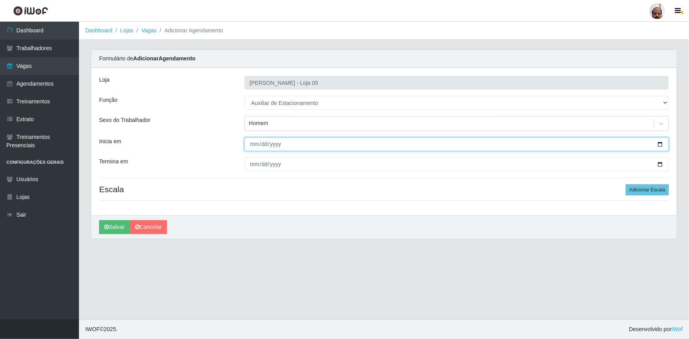
type input "[DATE]"
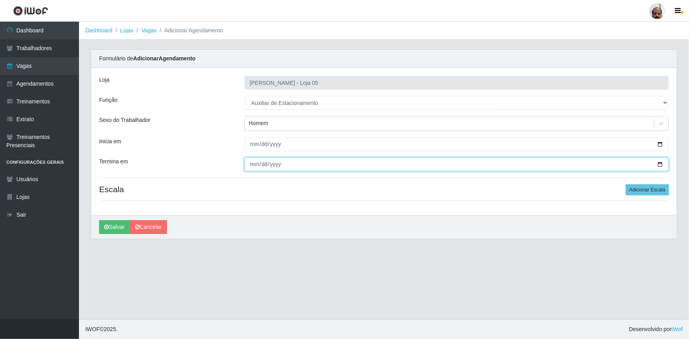
click at [660, 163] on input "Termina em" at bounding box center [457, 165] width 425 height 14
type input "[DATE]"
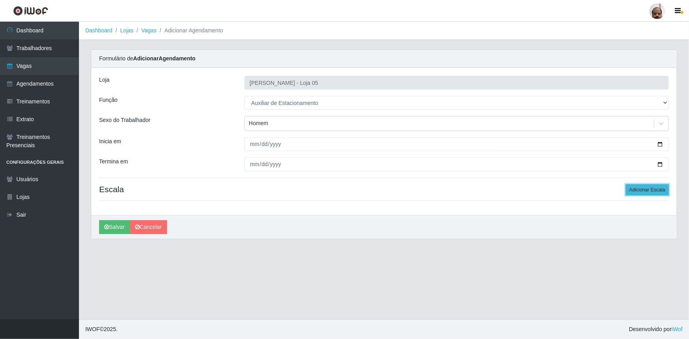
click at [663, 186] on button "Adicionar Escala" at bounding box center [647, 190] width 43 height 11
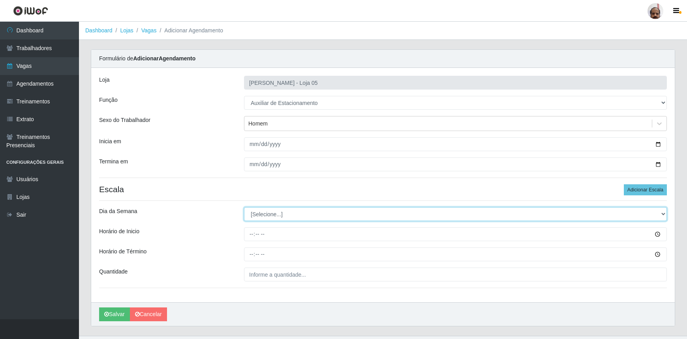
click at [664, 213] on select "[Selecione...] Segunda Terça Quarta Quinta Sexta Sábado Domingo" at bounding box center [455, 214] width 423 height 14
select select "4"
click at [244, 207] on select "[Selecione...] Segunda Terça Quarta Quinta Sexta Sábado Domingo" at bounding box center [455, 214] width 423 height 14
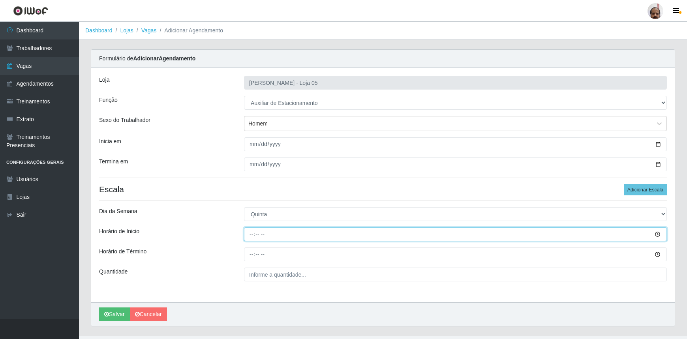
click at [250, 236] on input "Horário de Inicio" at bounding box center [455, 235] width 423 height 14
type input "17:00"
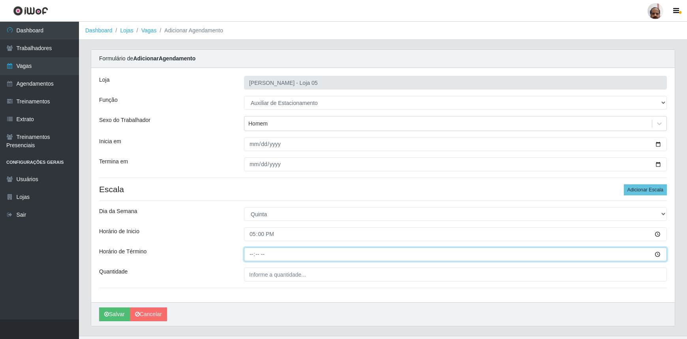
click at [252, 256] on input "Horário de Término" at bounding box center [455, 255] width 423 height 14
type input "22:00"
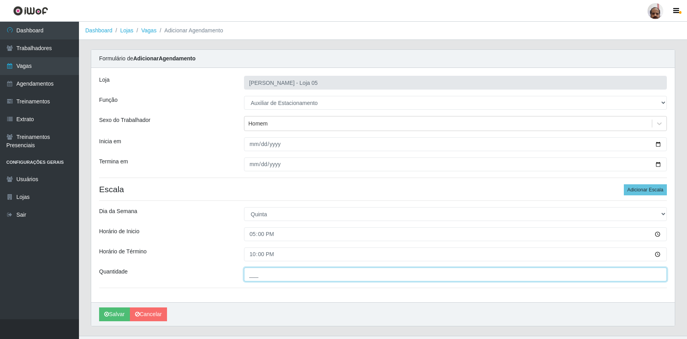
click at [256, 279] on input "___" at bounding box center [455, 275] width 423 height 14
type input "1__"
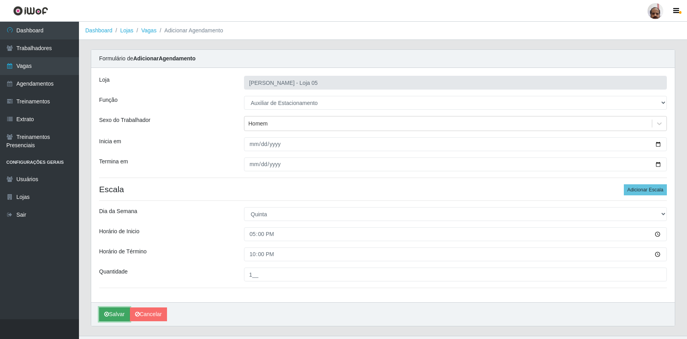
drag, startPoint x: 121, startPoint y: 314, endPoint x: 110, endPoint y: 318, distance: 11.6
click at [121, 314] on button "Salvar" at bounding box center [114, 315] width 31 height 14
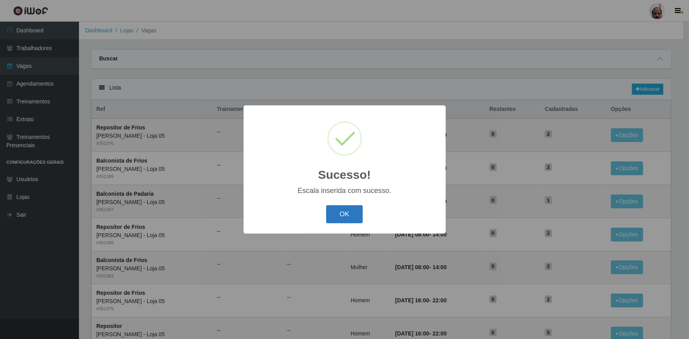
click at [356, 217] on button "OK" at bounding box center [344, 214] width 37 height 19
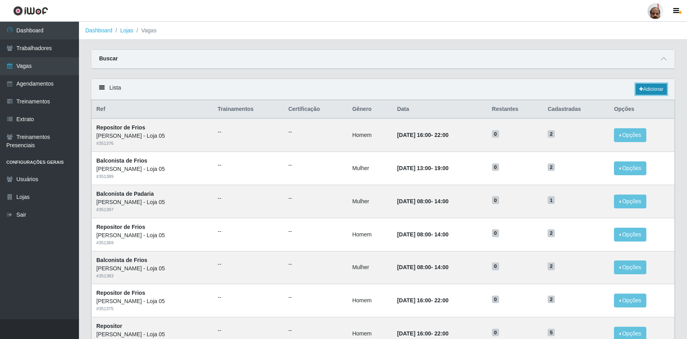
click at [649, 89] on link "Adicionar" at bounding box center [651, 89] width 31 height 11
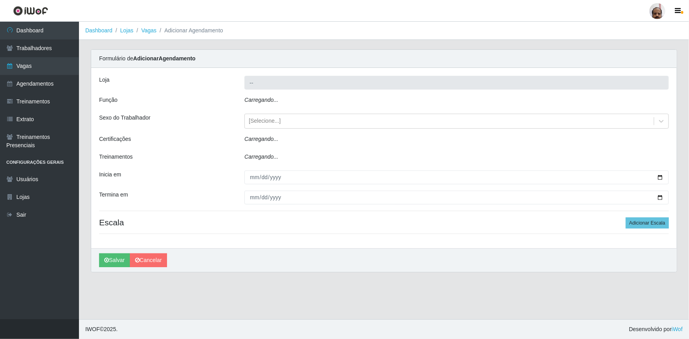
type input "[PERSON_NAME] - Loja 05"
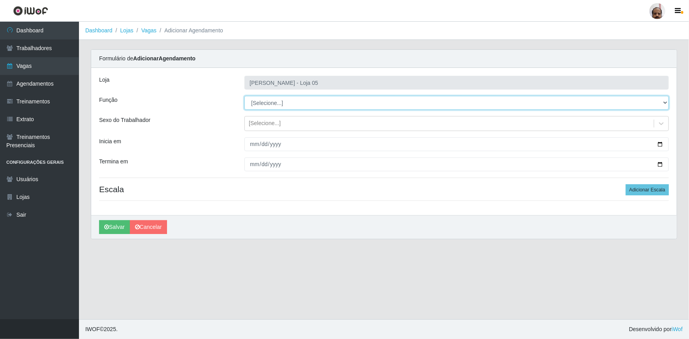
drag, startPoint x: 663, startPoint y: 105, endPoint x: 657, endPoint y: 104, distance: 5.5
click at [663, 105] on select "[Selecione...] ASG ASG + ASG ++ Auxiliar de Depósito Auxiliar de Depósito + Aux…" at bounding box center [457, 103] width 425 height 14
select select "4"
click at [245, 96] on select "[Selecione...] ASG ASG + ASG ++ Auxiliar de Depósito Auxiliar de Depósito + Aux…" at bounding box center [457, 103] width 425 height 14
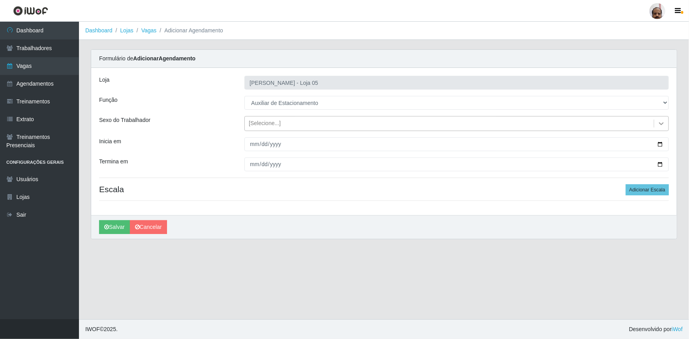
click at [660, 124] on icon at bounding box center [662, 124] width 8 height 8
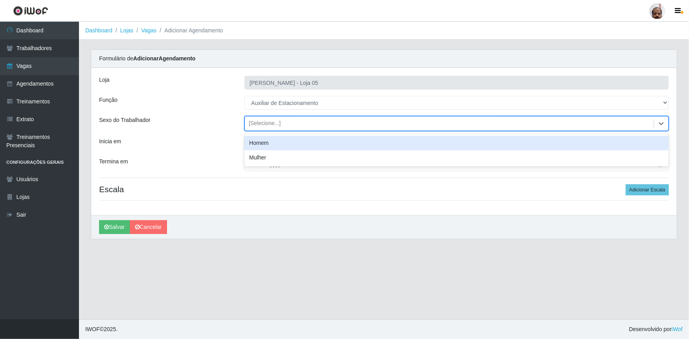
click at [250, 142] on div "Homem" at bounding box center [457, 143] width 425 height 15
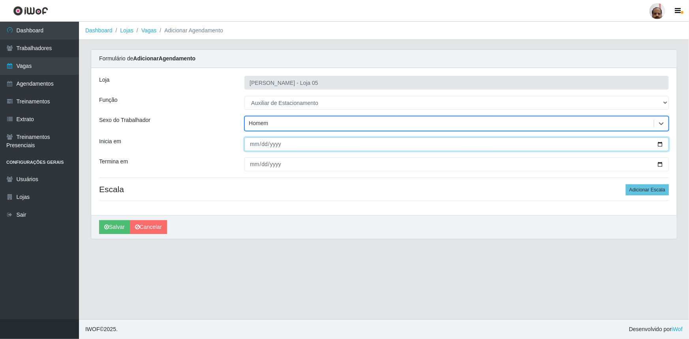
click at [659, 143] on input "Inicia em" at bounding box center [457, 144] width 425 height 14
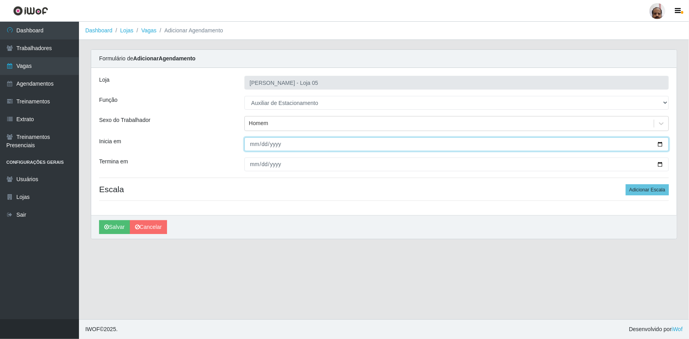
type input "[DATE]"
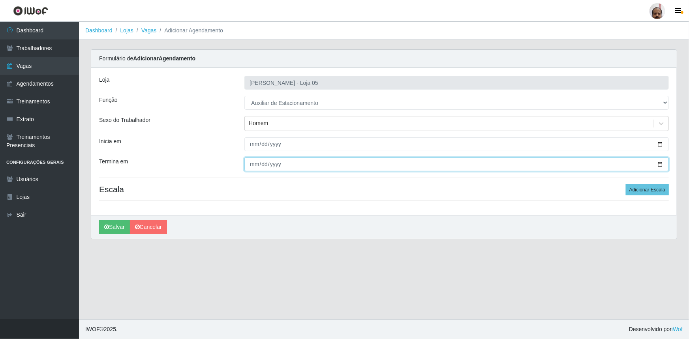
click at [659, 166] on input "Termina em" at bounding box center [457, 165] width 425 height 14
type input "[DATE]"
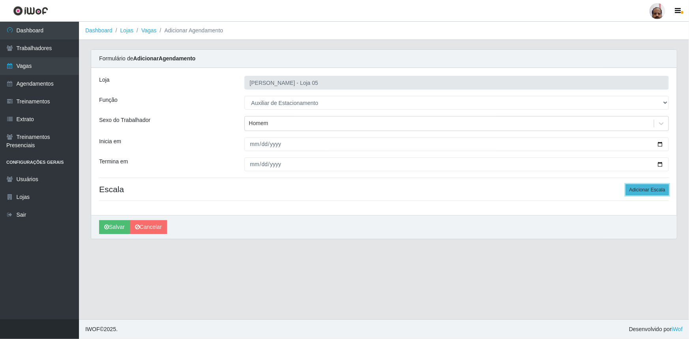
click at [652, 192] on button "Adicionar Escala" at bounding box center [647, 190] width 43 height 11
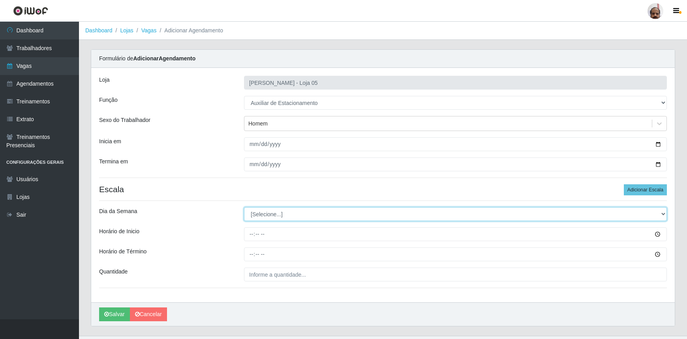
click at [662, 213] on select "[Selecione...] Segunda Terça Quarta Quinta Sexta Sábado Domingo" at bounding box center [455, 214] width 423 height 14
select select "5"
click at [244, 207] on select "[Selecione...] Segunda Terça Quarta Quinta Sexta Sábado Domingo" at bounding box center [455, 214] width 423 height 14
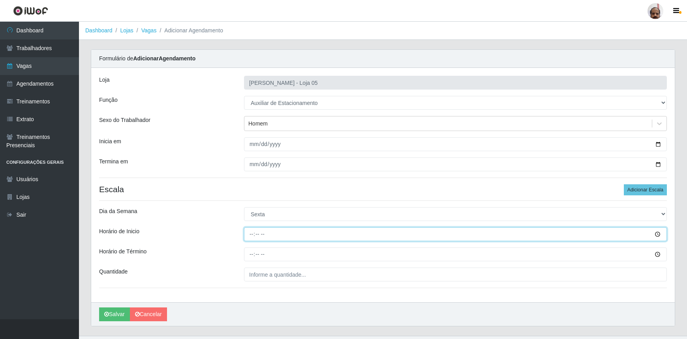
click at [251, 236] on input "Horário de Inicio" at bounding box center [455, 235] width 423 height 14
type input "08:00"
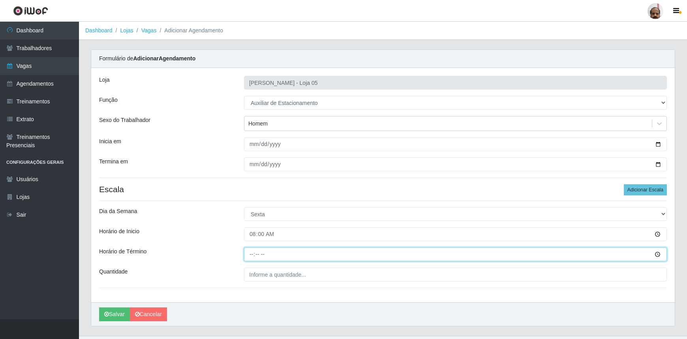
click at [248, 255] on input "Horário de Término" at bounding box center [455, 255] width 423 height 14
type input "14:00"
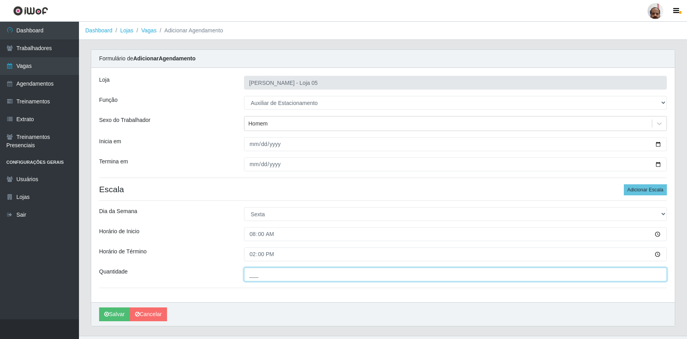
click at [250, 274] on input "___" at bounding box center [455, 275] width 423 height 14
type input "1__"
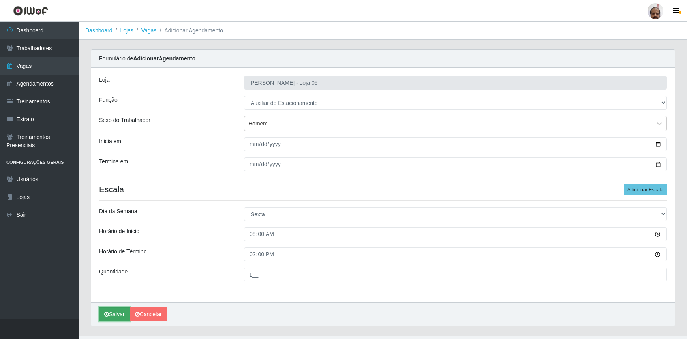
click at [115, 315] on button "Salvar" at bounding box center [114, 315] width 31 height 14
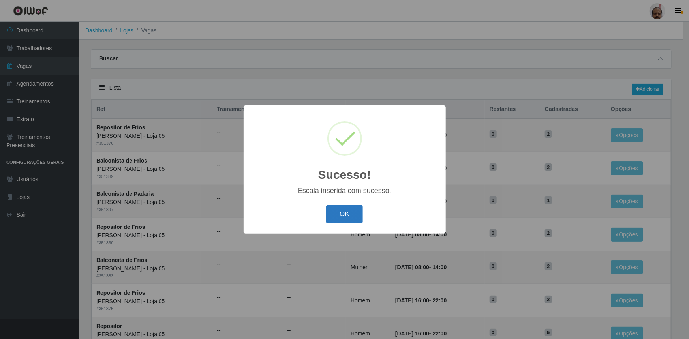
click at [354, 217] on button "OK" at bounding box center [344, 214] width 37 height 19
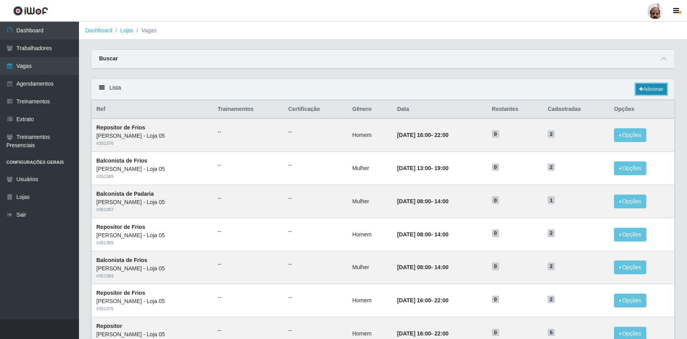
click at [648, 92] on link "Adicionar" at bounding box center [651, 89] width 31 height 11
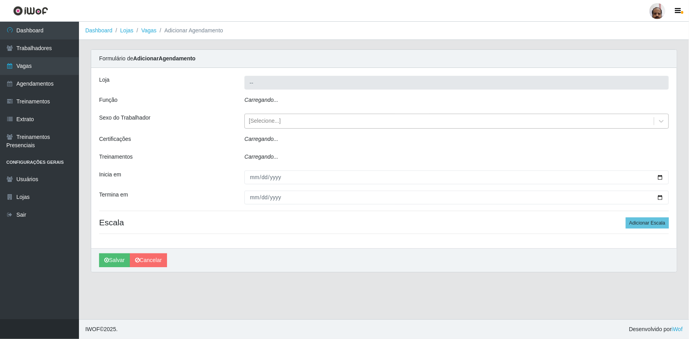
type input "[PERSON_NAME] - Loja 05"
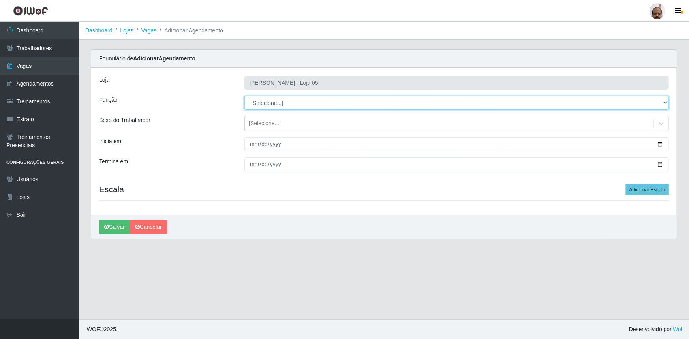
click at [667, 102] on select "[Selecione...] ASG ASG + ASG ++ Auxiliar de Depósito Auxiliar de Depósito + Aux…" at bounding box center [457, 103] width 425 height 14
select select "4"
click at [245, 96] on select "[Selecione...] ASG ASG + ASG ++ Auxiliar de Depósito Auxiliar de Depósito + Aux…" at bounding box center [457, 103] width 425 height 14
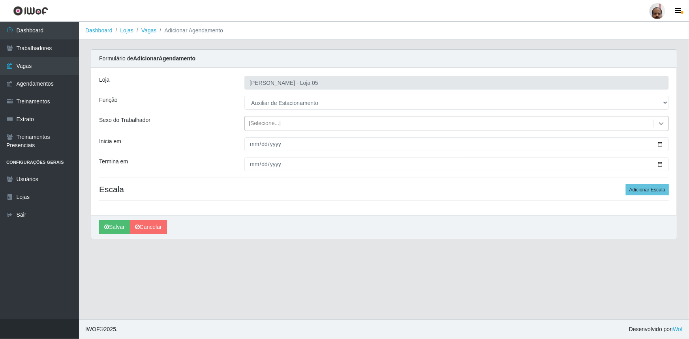
click at [664, 126] on icon at bounding box center [662, 124] width 8 height 8
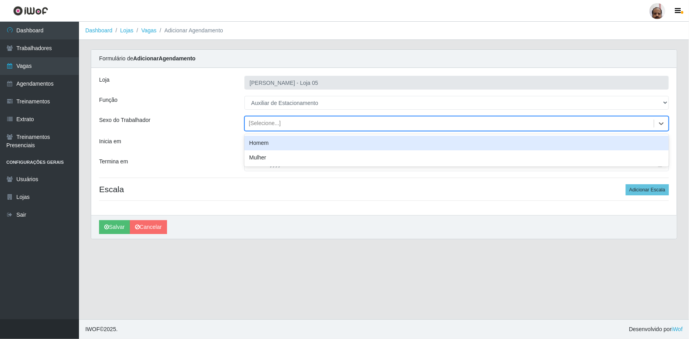
drag, startPoint x: 272, startPoint y: 147, endPoint x: 286, endPoint y: 149, distance: 14.1
click at [272, 146] on div "Homem" at bounding box center [457, 143] width 425 height 15
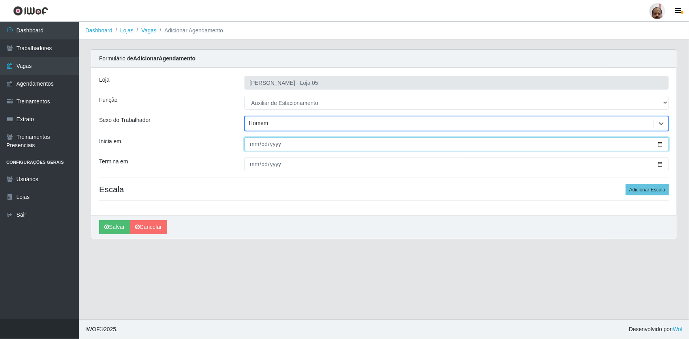
click at [662, 143] on input "Inicia em" at bounding box center [457, 144] width 425 height 14
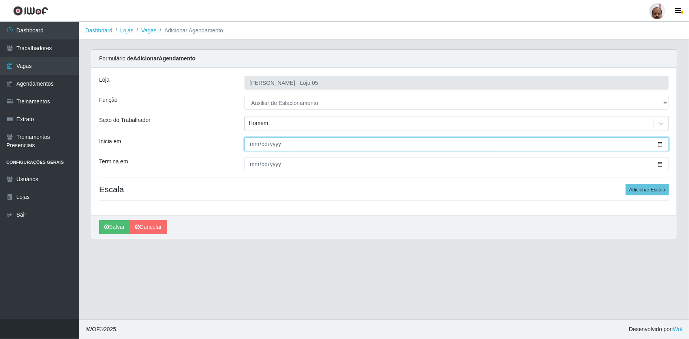
type input "[DATE]"
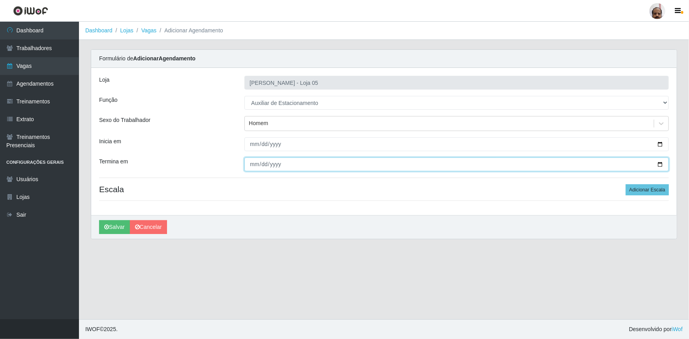
click at [659, 162] on input "Termina em" at bounding box center [457, 165] width 425 height 14
type input "[DATE]"
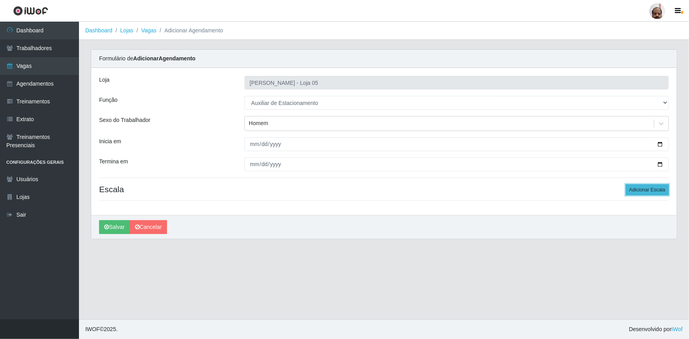
click at [648, 188] on button "Adicionar Escala" at bounding box center [647, 190] width 43 height 11
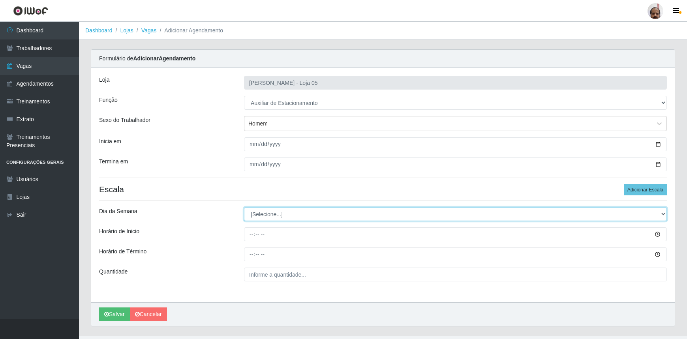
click at [663, 214] on select "[Selecione...] Segunda Terça Quarta Quinta Sexta Sábado Domingo" at bounding box center [455, 214] width 423 height 14
select select "5"
click at [244, 207] on select "[Selecione...] Segunda Terça Quarta Quinta Sexta Sábado Domingo" at bounding box center [455, 214] width 423 height 14
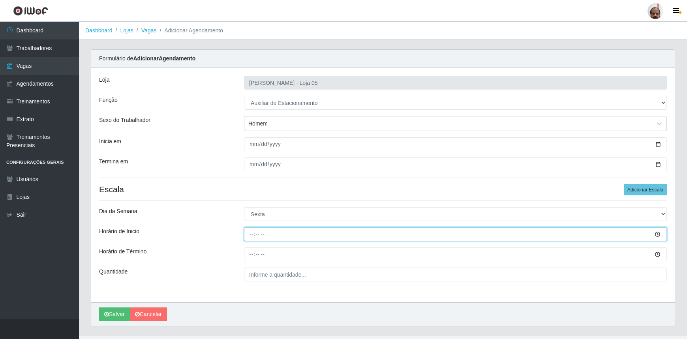
click at [245, 238] on input "Horário de Inicio" at bounding box center [455, 235] width 423 height 14
type input "09:00"
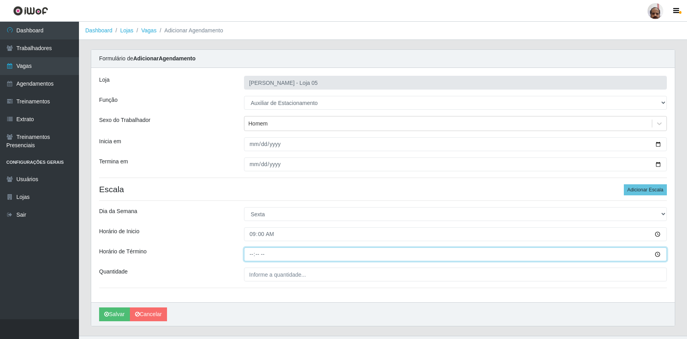
click at [252, 254] on input "Horário de Término" at bounding box center [455, 255] width 423 height 14
type input "15:00"
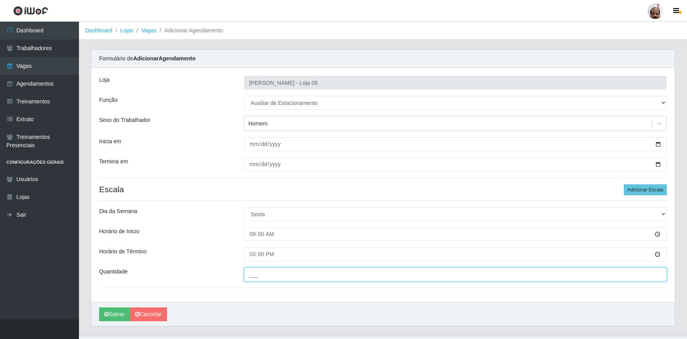
click at [256, 272] on input "___" at bounding box center [455, 275] width 423 height 14
type input "1__"
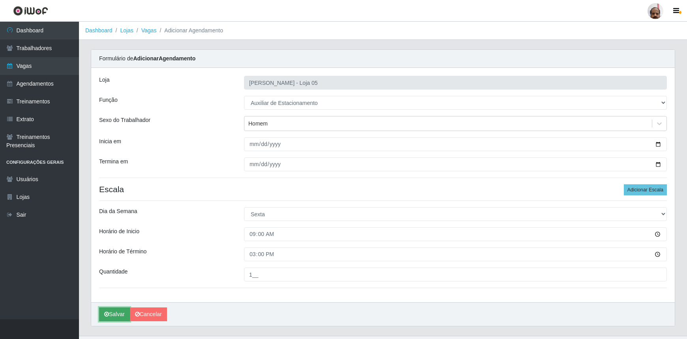
click at [119, 316] on button "Salvar" at bounding box center [114, 315] width 31 height 14
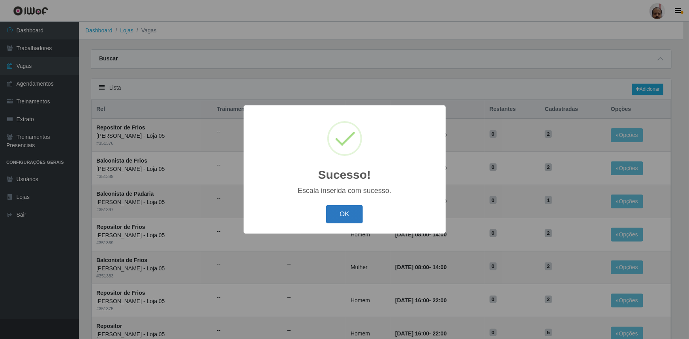
click at [354, 220] on button "OK" at bounding box center [344, 214] width 37 height 19
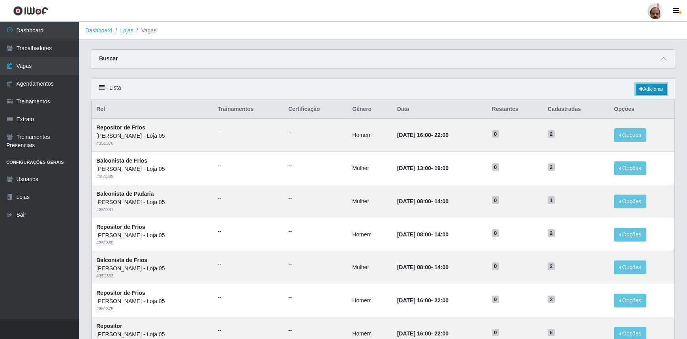
click at [657, 88] on link "Adicionar" at bounding box center [651, 89] width 31 height 11
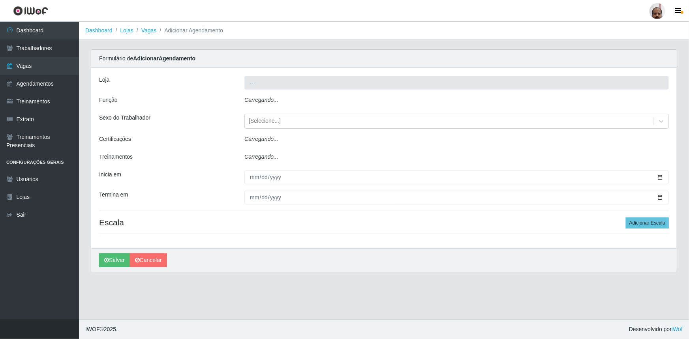
type input "[PERSON_NAME] - Loja 05"
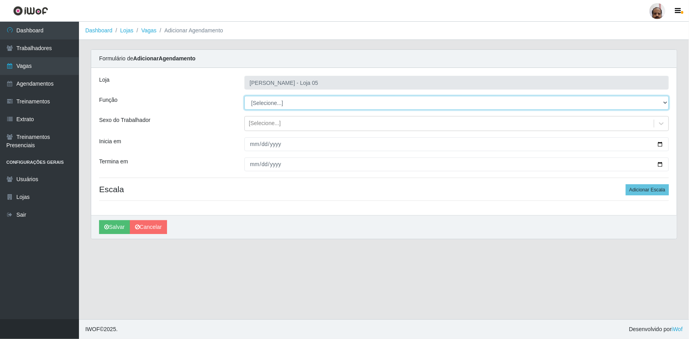
drag, startPoint x: 664, startPoint y: 102, endPoint x: 657, endPoint y: 109, distance: 9.8
click at [664, 102] on select "[Selecione...] ASG ASG + ASG ++ Auxiliar de Depósito Auxiliar de Depósito + Aux…" at bounding box center [457, 103] width 425 height 14
select select "4"
click at [245, 96] on select "[Selecione...] ASG ASG + ASG ++ Auxiliar de Depósito Auxiliar de Depósito + Aux…" at bounding box center [457, 103] width 425 height 14
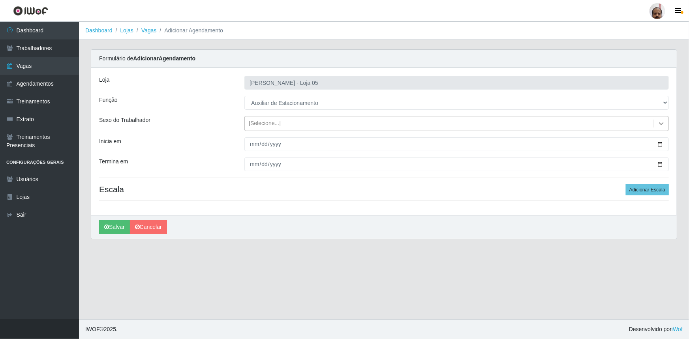
click at [664, 124] on icon at bounding box center [662, 124] width 8 height 8
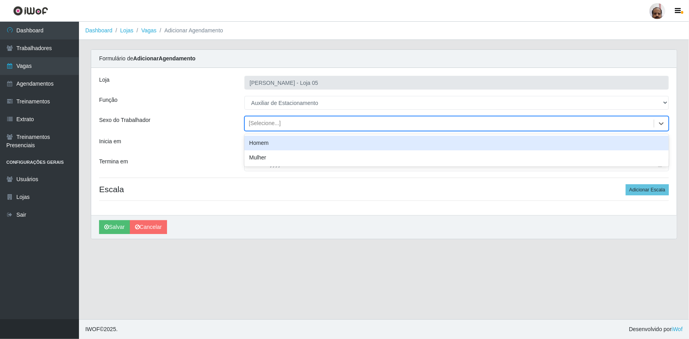
click at [277, 149] on div "Homem" at bounding box center [457, 143] width 425 height 15
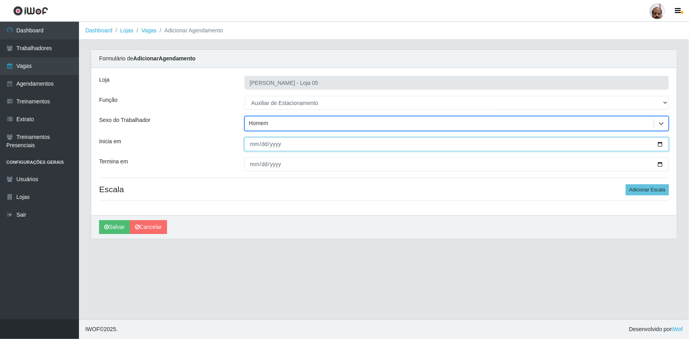
click at [660, 143] on input "Inicia em" at bounding box center [457, 144] width 425 height 14
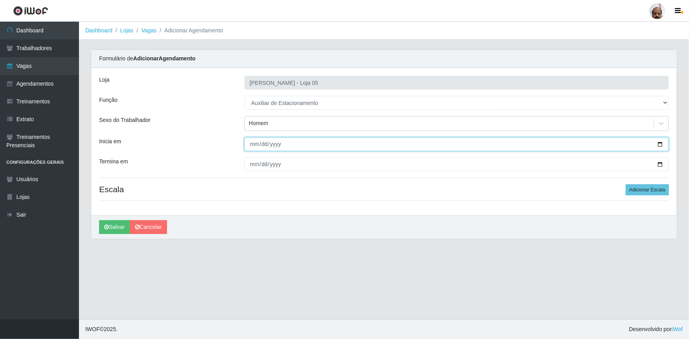
type input "[DATE]"
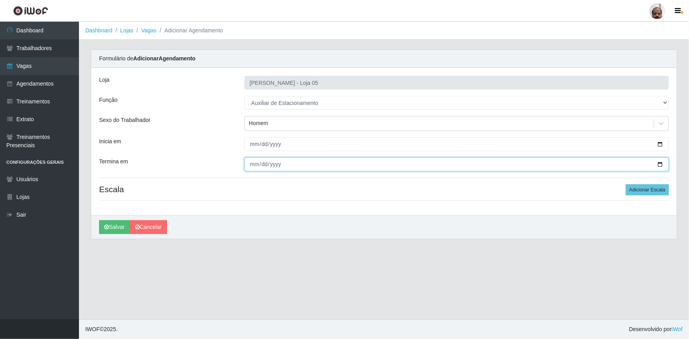
click at [663, 163] on input "Termina em" at bounding box center [457, 165] width 425 height 14
type input "[DATE]"
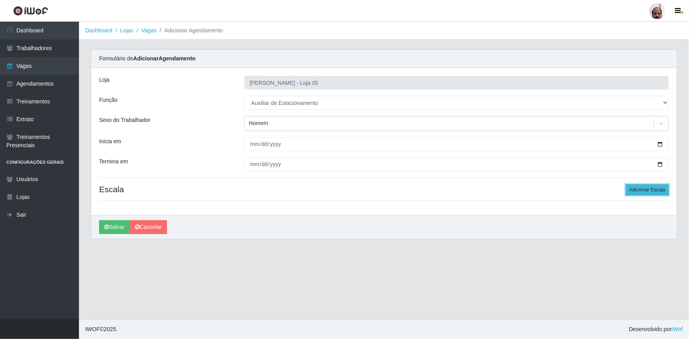
click at [645, 192] on button "Adicionar Escala" at bounding box center [647, 190] width 43 height 11
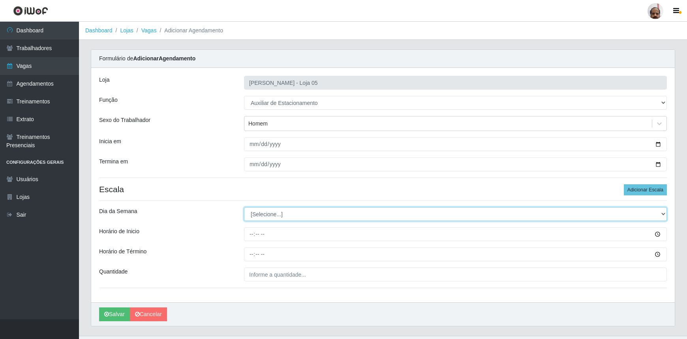
drag, startPoint x: 661, startPoint y: 214, endPoint x: 652, endPoint y: 216, distance: 9.2
click at [661, 214] on select "[Selecione...] Segunda Terça Quarta Quinta Sexta Sábado Domingo" at bounding box center [455, 214] width 423 height 14
select select "5"
click at [244, 207] on select "[Selecione...] Segunda Terça Quarta Quinta Sexta Sábado Domingo" at bounding box center [455, 214] width 423 height 14
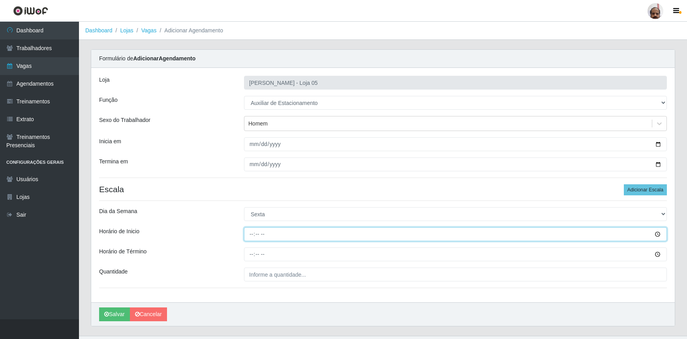
click at [251, 236] on input "Horário de Inicio" at bounding box center [455, 235] width 423 height 14
type input "17:00"
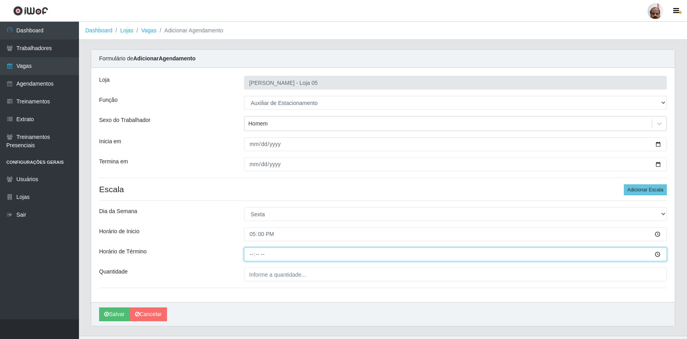
click at [248, 253] on input "Horário de Término" at bounding box center [455, 255] width 423 height 14
type input "22:00"
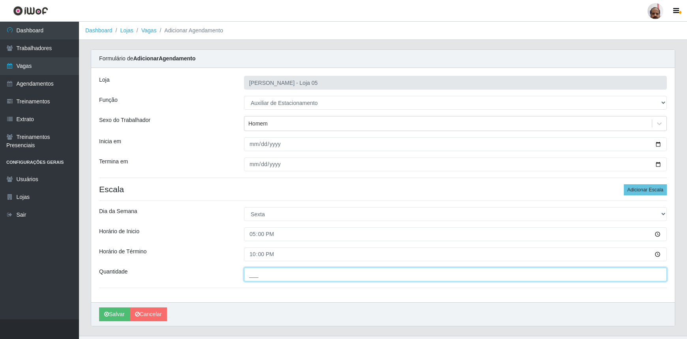
click at [256, 275] on input "___" at bounding box center [455, 275] width 423 height 14
type input "1__"
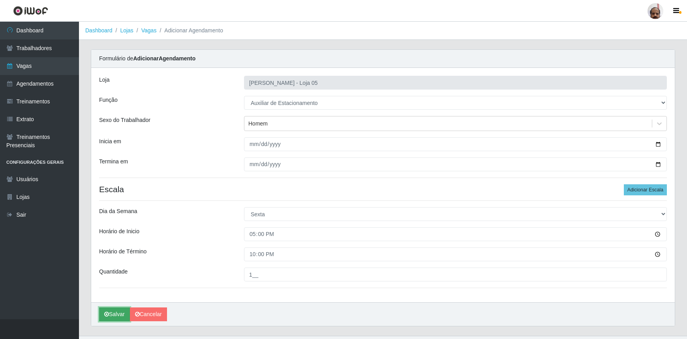
click at [113, 312] on button "Salvar" at bounding box center [114, 315] width 31 height 14
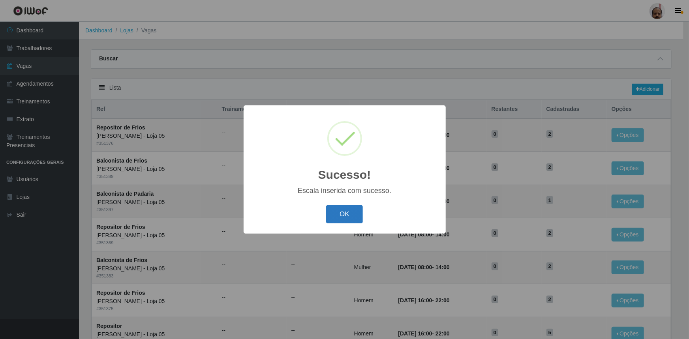
click at [347, 216] on button "OK" at bounding box center [344, 214] width 37 height 19
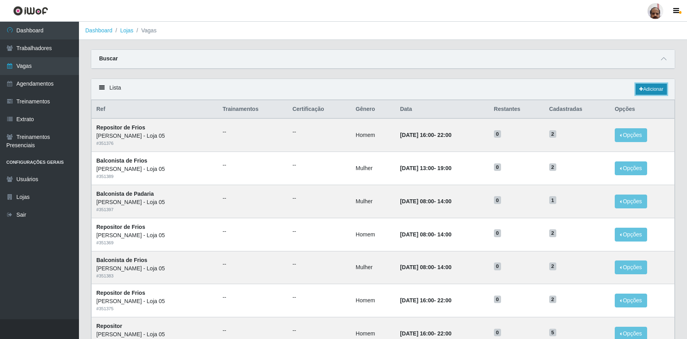
click at [655, 90] on link "Adicionar" at bounding box center [651, 89] width 31 height 11
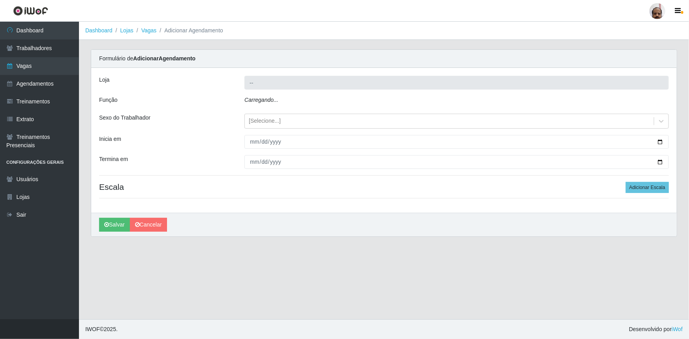
type input "[PERSON_NAME] - Loja 05"
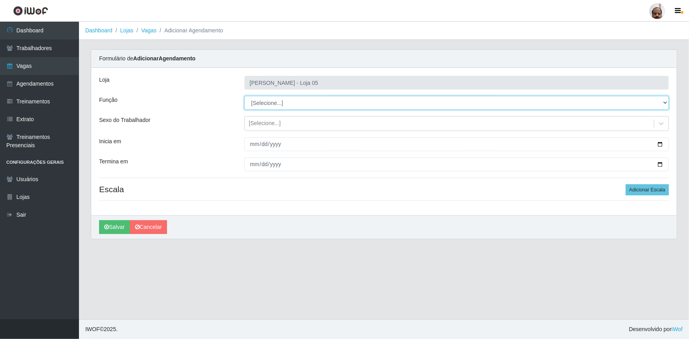
click at [668, 103] on select "[Selecione...] ASG ASG + ASG ++ Auxiliar de Depósito Auxiliar de Depósito + Aux…" at bounding box center [457, 103] width 425 height 14
select select "4"
click at [245, 96] on select "[Selecione...] ASG ASG + ASG ++ Auxiliar de Depósito Auxiliar de Depósito + Aux…" at bounding box center [457, 103] width 425 height 14
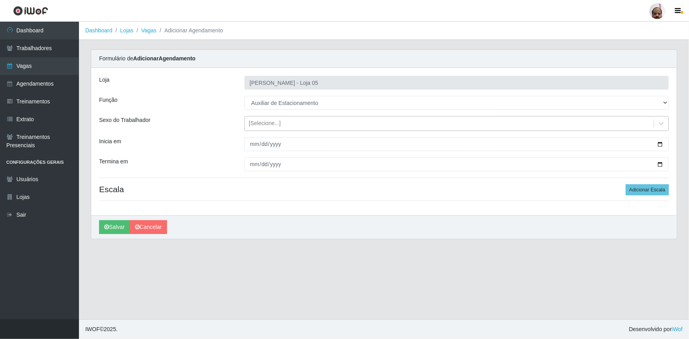
click at [662, 122] on icon at bounding box center [662, 124] width 8 height 8
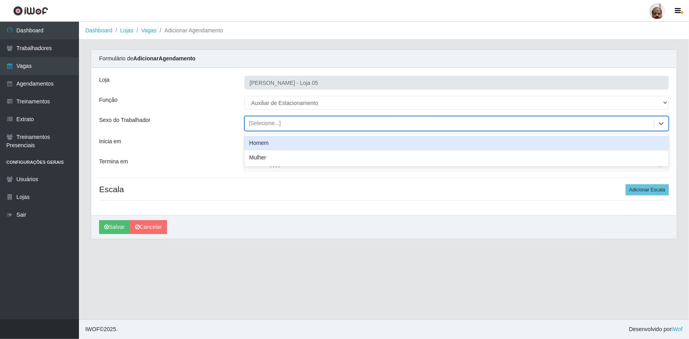
click at [260, 143] on div "Homem" at bounding box center [457, 143] width 425 height 15
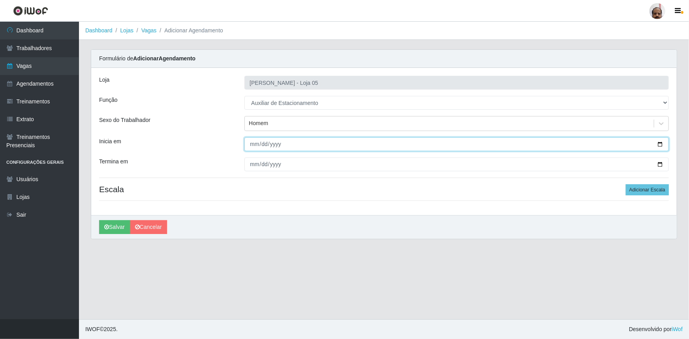
click at [661, 146] on input "Inicia em" at bounding box center [457, 144] width 425 height 14
type input "[DATE]"
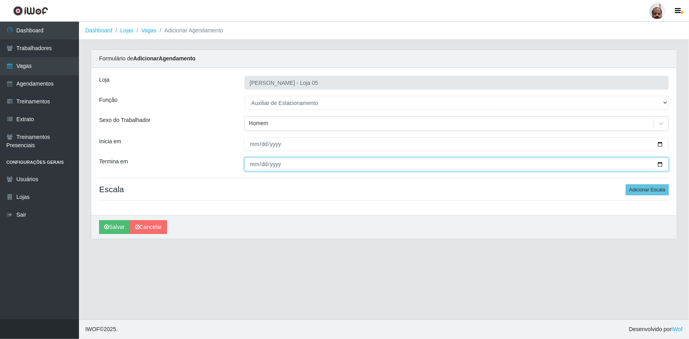
click at [659, 166] on input "Termina em" at bounding box center [457, 165] width 425 height 14
type input "[DATE]"
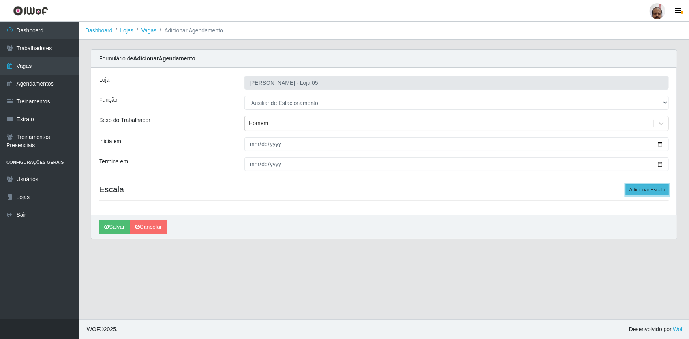
click at [637, 192] on button "Adicionar Escala" at bounding box center [647, 190] width 43 height 11
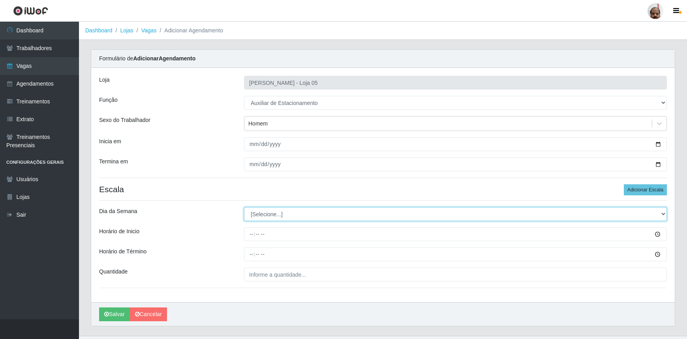
click at [664, 215] on select "[Selecione...] Segunda Terça Quarta Quinta Sexta Sábado Domingo" at bounding box center [455, 214] width 423 height 14
select select "6"
click at [244, 207] on select "[Selecione...] Segunda Terça Quarta Quinta Sexta Sábado Domingo" at bounding box center [455, 214] width 423 height 14
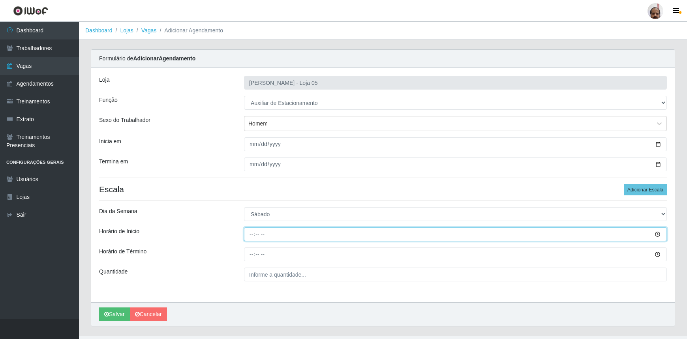
click at [248, 236] on input "Horário de Inicio" at bounding box center [455, 235] width 423 height 14
type input "08:00"
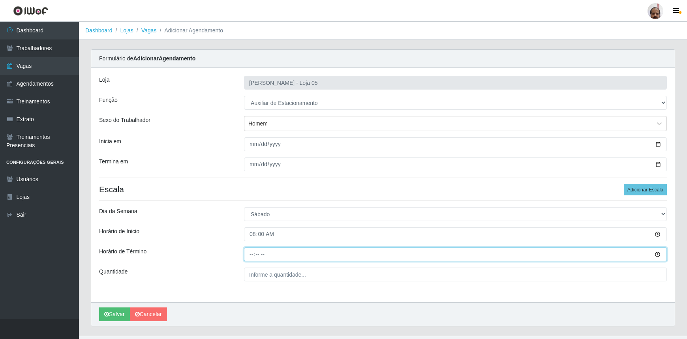
click at [255, 253] on input "Horário de Término" at bounding box center [455, 255] width 423 height 14
type input "14:00"
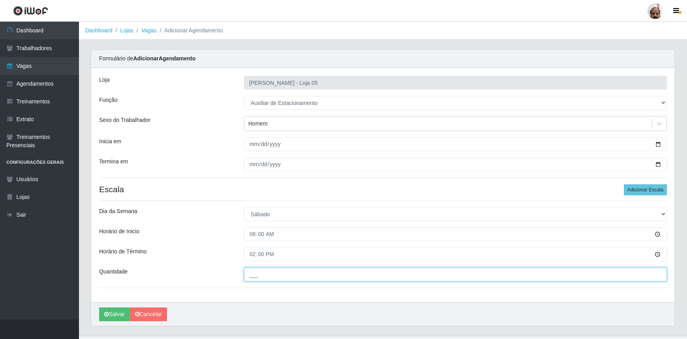
click at [260, 278] on input "___" at bounding box center [455, 275] width 423 height 14
type input "1__"
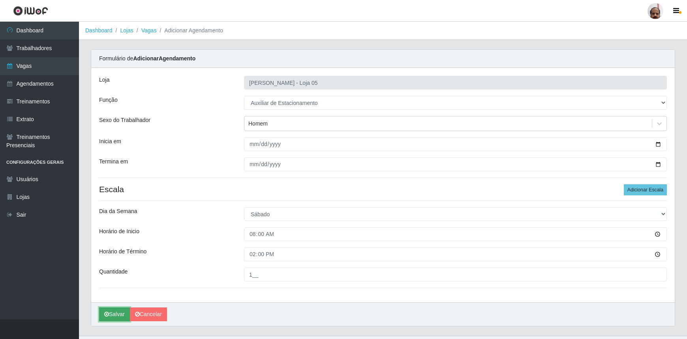
click at [121, 313] on button "Salvar" at bounding box center [114, 315] width 31 height 14
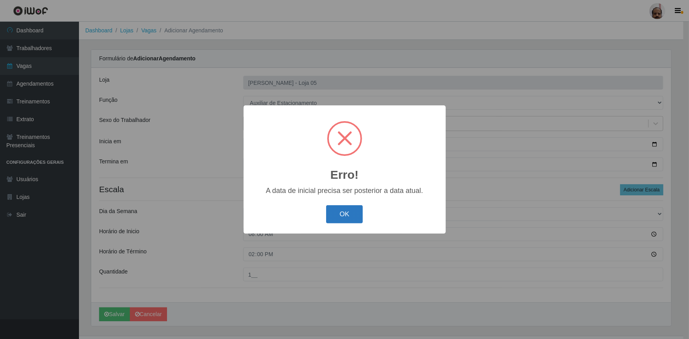
click at [348, 211] on button "OK" at bounding box center [344, 214] width 37 height 19
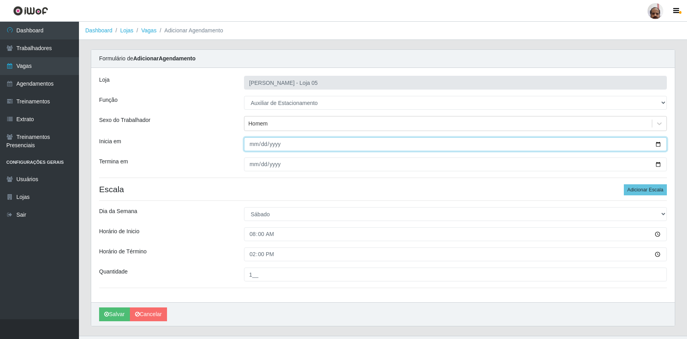
click at [657, 142] on input "[DATE]" at bounding box center [455, 144] width 423 height 14
type input "[DATE]"
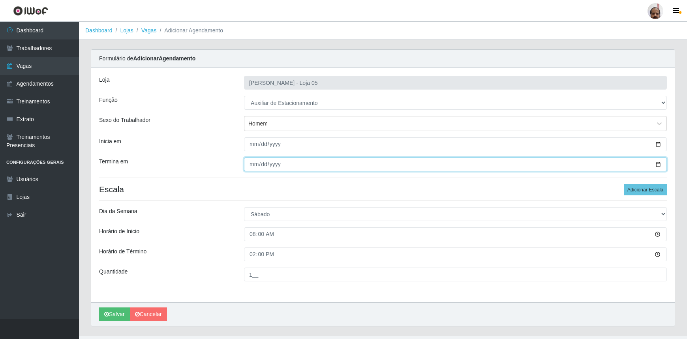
click at [658, 162] on input "[DATE]" at bounding box center [455, 165] width 423 height 14
type input "[DATE]"
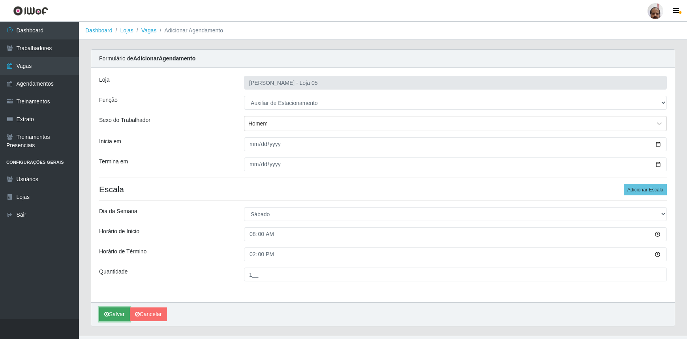
click at [115, 314] on button "Salvar" at bounding box center [114, 315] width 31 height 14
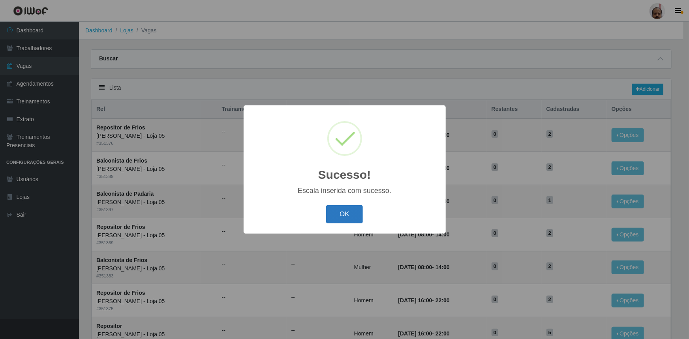
click at [350, 216] on button "OK" at bounding box center [344, 214] width 37 height 19
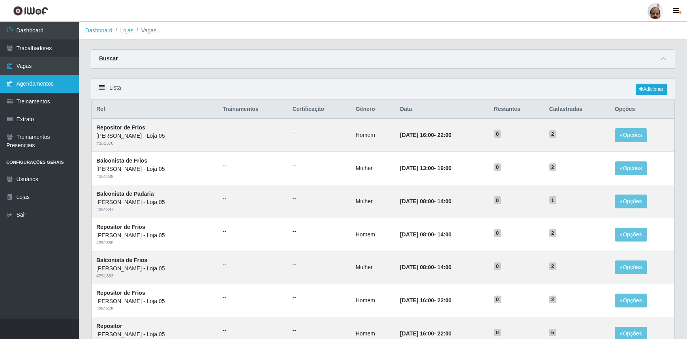
click at [46, 87] on link "Agendamentos" at bounding box center [39, 84] width 79 height 18
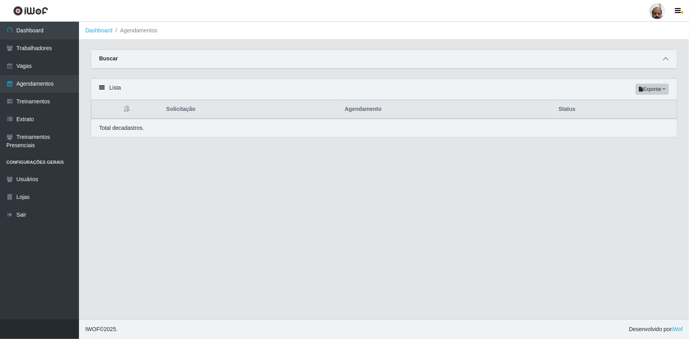
click at [669, 61] on icon at bounding box center [666, 59] width 6 height 6
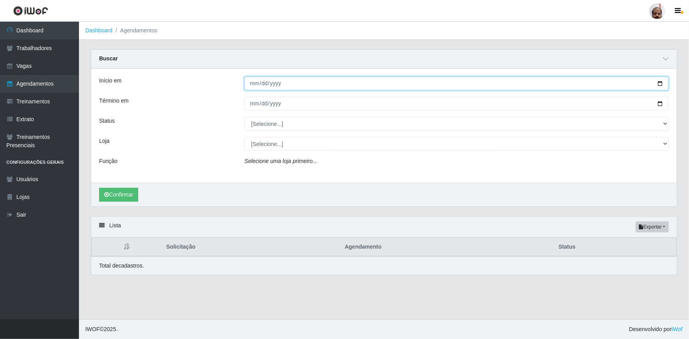
click at [661, 82] on input "Início em" at bounding box center [457, 84] width 425 height 14
type input "[DATE]"
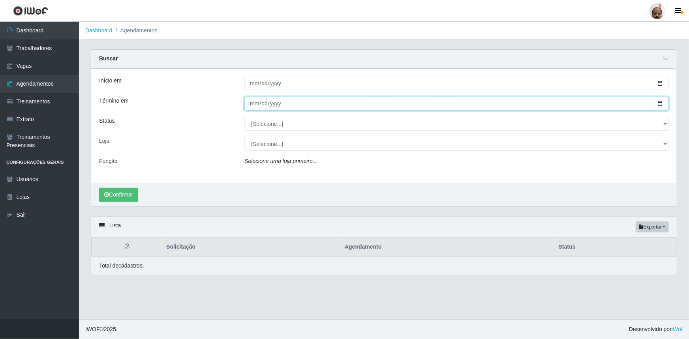
click at [662, 108] on input "Término em" at bounding box center [457, 104] width 425 height 14
click at [661, 104] on input "Término em" at bounding box center [457, 104] width 425 height 14
type input "[DATE]"
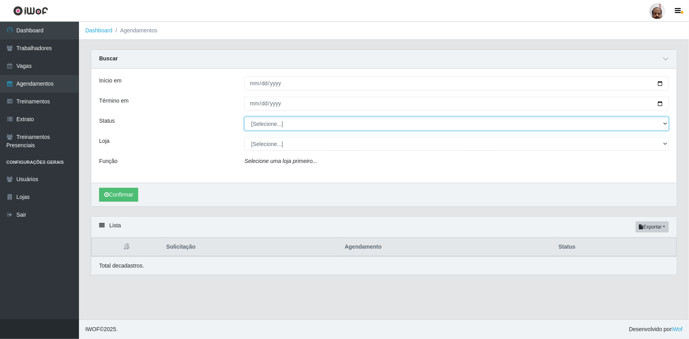
click at [665, 124] on select "[Selecione...] AGENDADO AGUARDANDO LIBERAR EM ANDAMENTO EM REVISÃO FINALIZADO C…" at bounding box center [457, 124] width 425 height 14
select select "AGENDADO"
click at [245, 117] on select "[Selecione...] AGENDADO AGUARDANDO LIBERAR EM ANDAMENTO EM REVISÃO FINALIZADO C…" at bounding box center [457, 124] width 425 height 14
click at [666, 143] on select "[Selecione...] Mar Vermelho - Loja 05" at bounding box center [457, 144] width 425 height 14
select select "252"
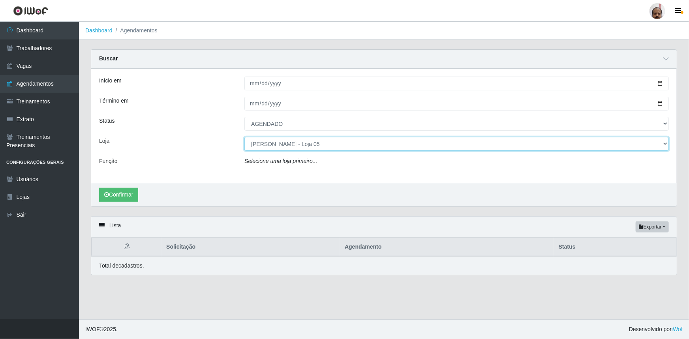
click at [245, 137] on select "[Selecione...] Mar Vermelho - Loja 05" at bounding box center [457, 144] width 425 height 14
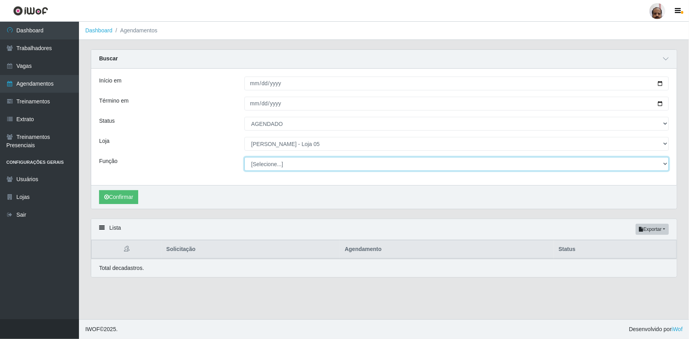
click at [664, 163] on select "[Selecione...] ASG ASG + ASG ++ Auxiliar de Depósito Auxiliar de Depósito + Aux…" at bounding box center [457, 164] width 425 height 14
select select "1"
click at [245, 157] on select "[Selecione...] ASG ASG + ASG ++ Auxiliar de Depósito Auxiliar de Depósito + Aux…" at bounding box center [457, 164] width 425 height 14
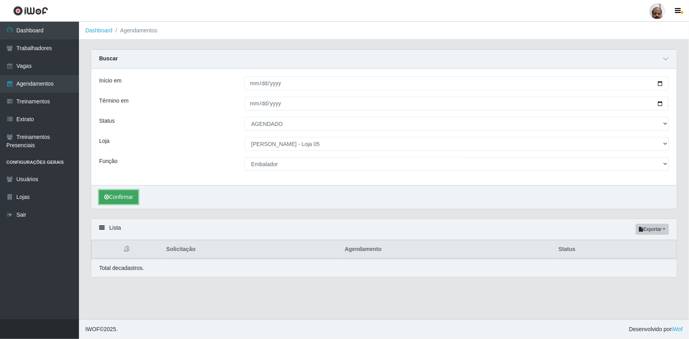
click at [121, 193] on button "Confirmar" at bounding box center [118, 197] width 39 height 14
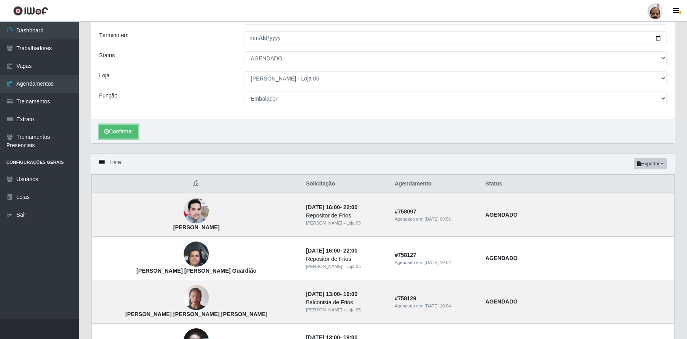
scroll to position [42, 0]
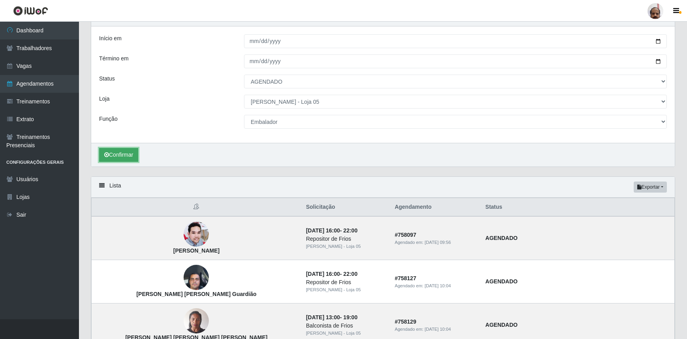
click at [124, 156] on button "Confirmar" at bounding box center [118, 155] width 39 height 14
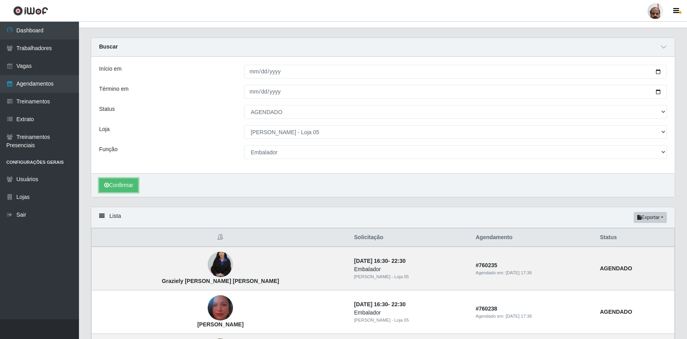
scroll to position [0, 0]
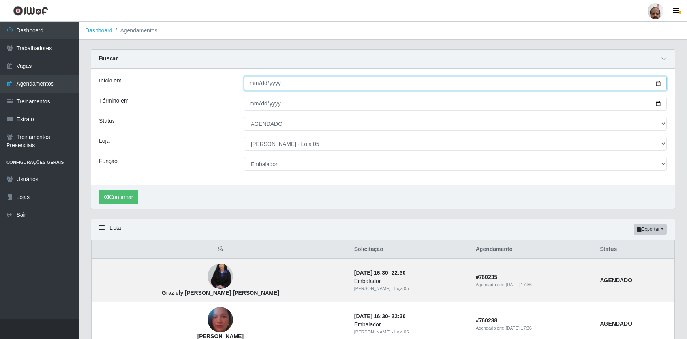
click at [658, 83] on input "[DATE]" at bounding box center [455, 84] width 423 height 14
type input "[DATE]"
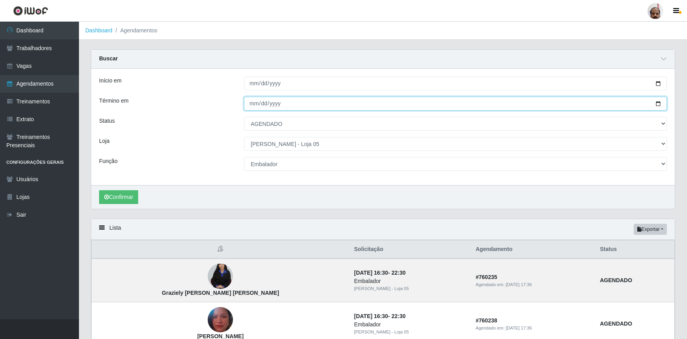
drag, startPoint x: 659, startPoint y: 105, endPoint x: 643, endPoint y: 122, distance: 22.9
click at [659, 105] on input "[DATE]" at bounding box center [455, 104] width 423 height 14
type input "[DATE]"
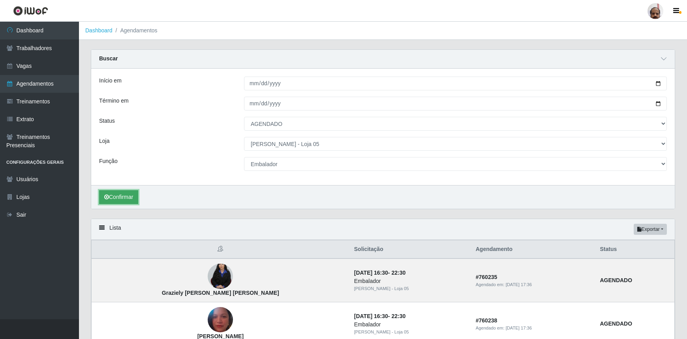
click at [117, 197] on button "Confirmar" at bounding box center [118, 197] width 39 height 14
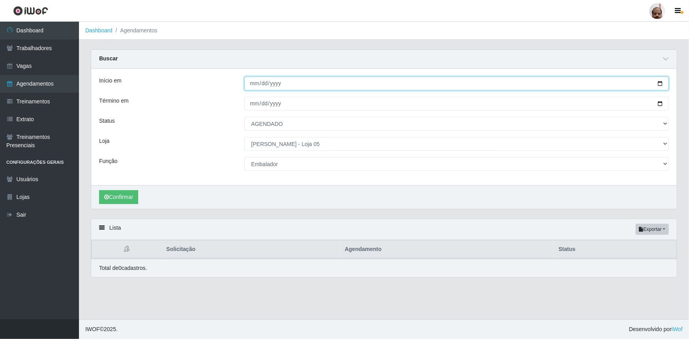
click at [661, 85] on input "[DATE]" at bounding box center [457, 84] width 425 height 14
type input "[DATE]"
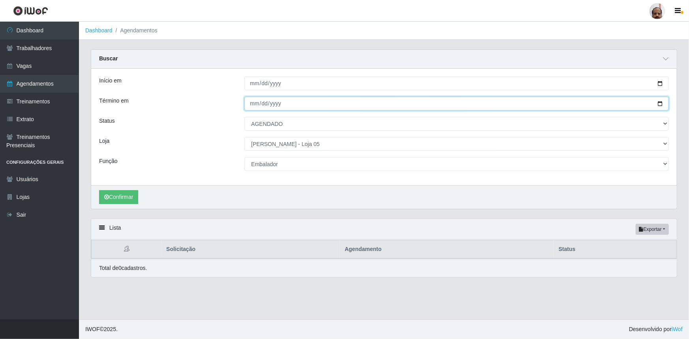
click at [661, 106] on input "[DATE]" at bounding box center [457, 104] width 425 height 14
type input "[DATE]"
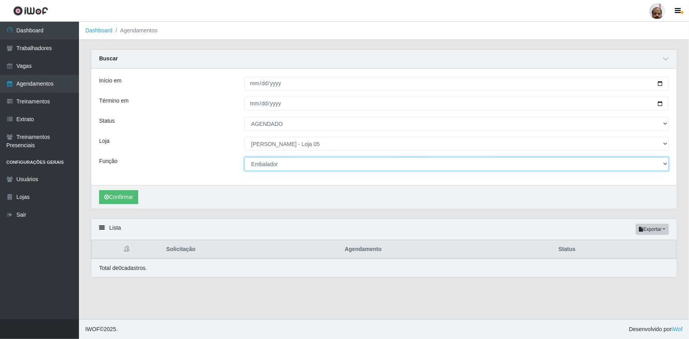
click at [665, 163] on select "[Selecione...] ASG ASG + ASG ++ Auxiliar de Depósito Auxiliar de Depósito + Aux…" at bounding box center [457, 164] width 425 height 14
select select "4"
click at [245, 157] on select "[Selecione...] ASG ASG + ASG ++ Auxiliar de Depósito Auxiliar de Depósito + Aux…" at bounding box center [457, 164] width 425 height 14
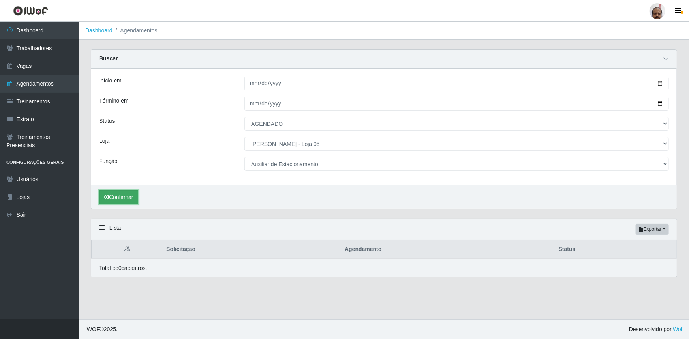
click at [119, 196] on button "Confirmar" at bounding box center [118, 197] width 39 height 14
click at [33, 59] on link "Vagas" at bounding box center [39, 66] width 79 height 18
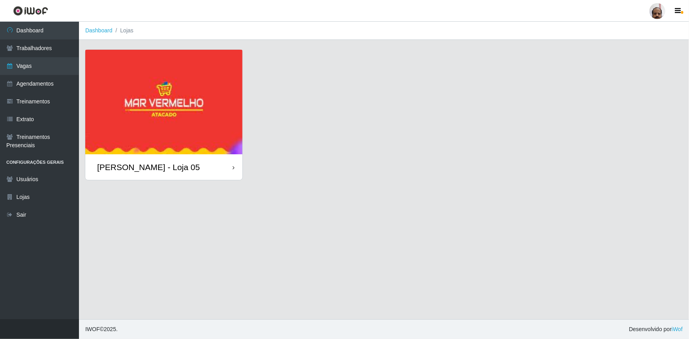
click at [151, 171] on div "[PERSON_NAME] - Loja 05" at bounding box center [148, 167] width 103 height 10
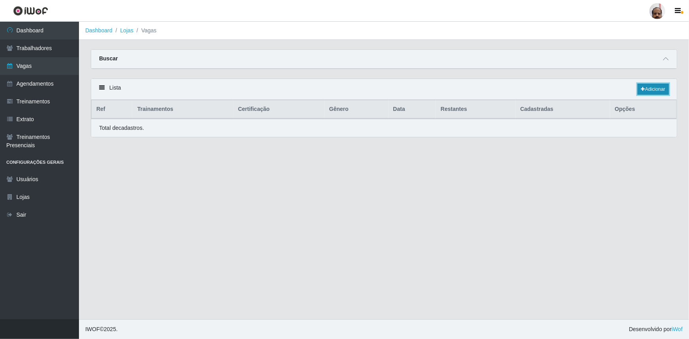
click at [663, 91] on link "Adicionar" at bounding box center [653, 89] width 31 height 11
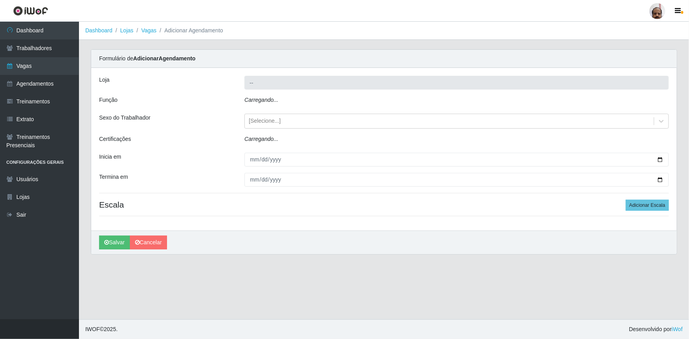
type input "[PERSON_NAME] - Loja 05"
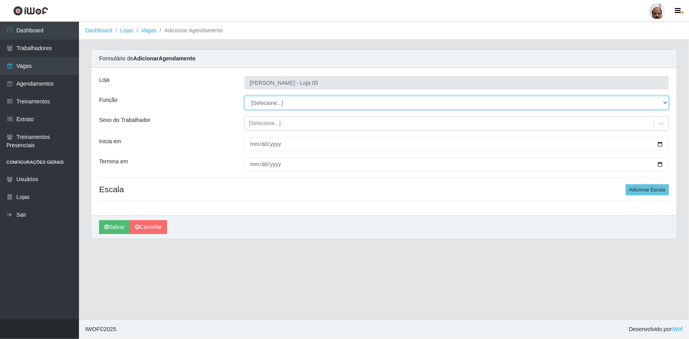
click at [663, 99] on select "[Selecione...] ASG ASG + ASG ++ Auxiliar de Depósito Auxiliar de Depósito + Aux…" at bounding box center [457, 103] width 425 height 14
select select "4"
click at [245, 96] on select "[Selecione...] ASG ASG + ASG ++ Auxiliar de Depósito Auxiliar de Depósito + Aux…" at bounding box center [457, 103] width 425 height 14
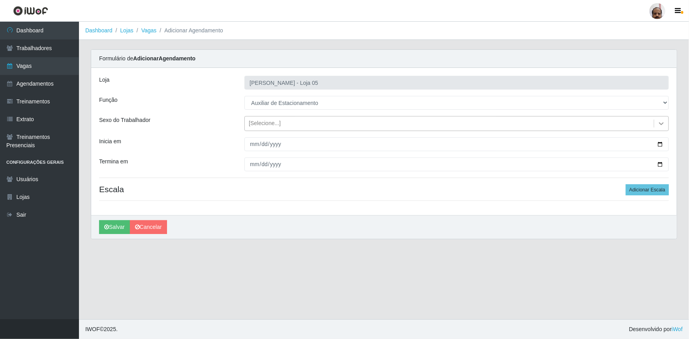
click at [661, 124] on icon at bounding box center [661, 123] width 5 height 3
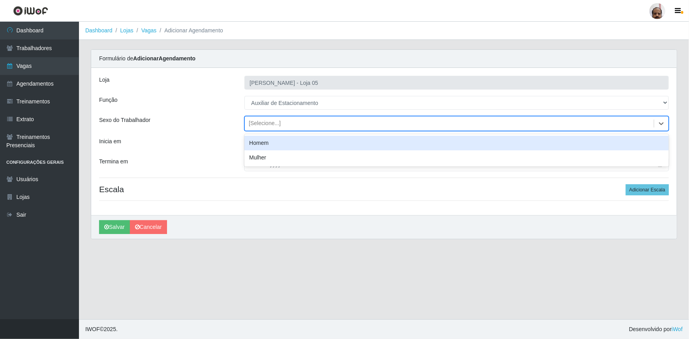
click at [277, 142] on div "Homem" at bounding box center [457, 143] width 425 height 15
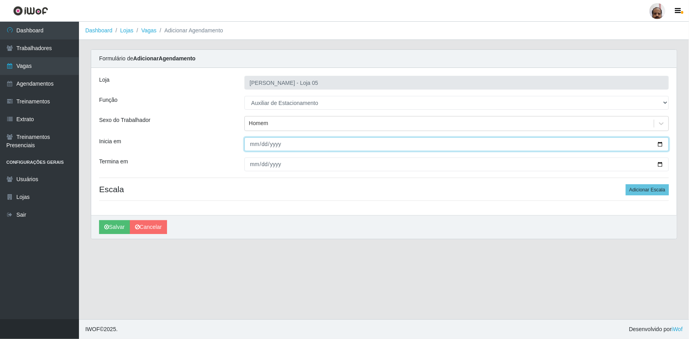
click at [657, 144] on input "Inicia em" at bounding box center [457, 144] width 425 height 14
type input "[DATE]"
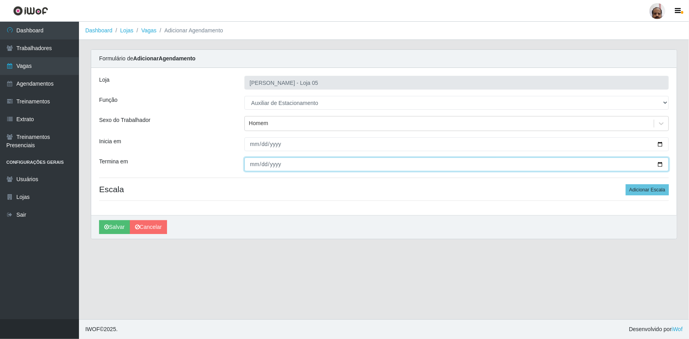
click at [662, 162] on input "Termina em" at bounding box center [457, 165] width 425 height 14
type input "[DATE]"
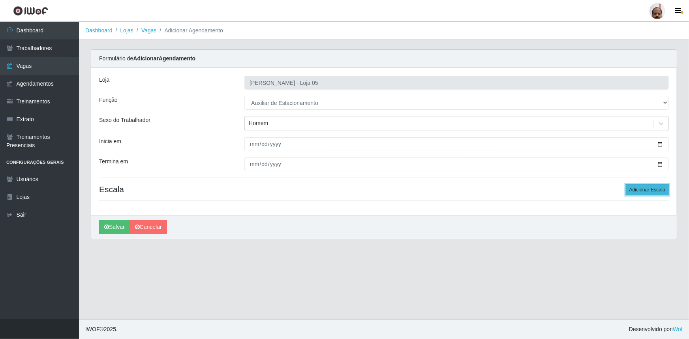
click at [650, 193] on button "Adicionar Escala" at bounding box center [647, 190] width 43 height 11
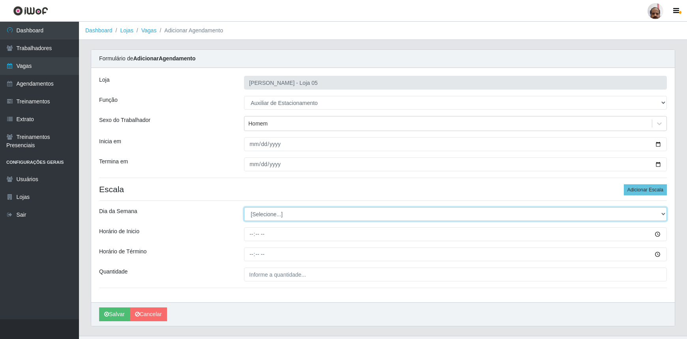
click at [664, 214] on select "[Selecione...] Segunda Terça Quarta Quinta Sexta Sábado Domingo" at bounding box center [455, 214] width 423 height 14
select select "0"
click at [244, 207] on select "[Selecione...] Segunda Terça Quarta Quinta Sexta Sábado Domingo" at bounding box center [455, 214] width 423 height 14
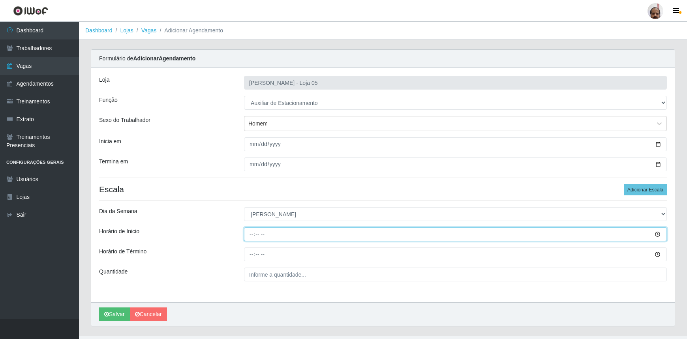
click at [250, 234] on input "Horário de Inicio" at bounding box center [455, 235] width 423 height 14
type input "08:00"
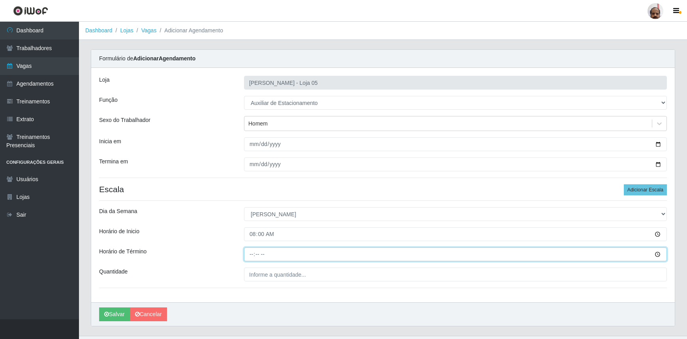
click at [252, 257] on input "Horário de Término" at bounding box center [455, 255] width 423 height 14
type input "14:00"
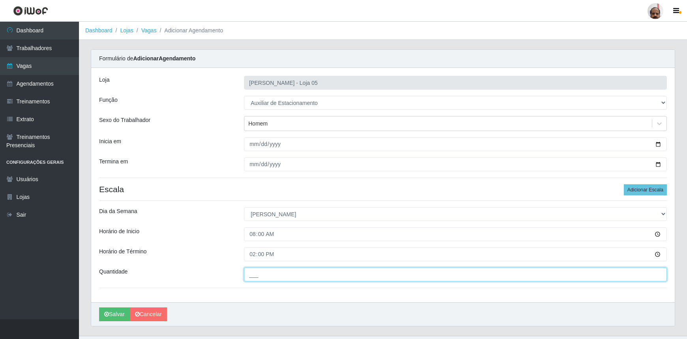
click at [252, 275] on input "___" at bounding box center [455, 275] width 423 height 14
type input "1__"
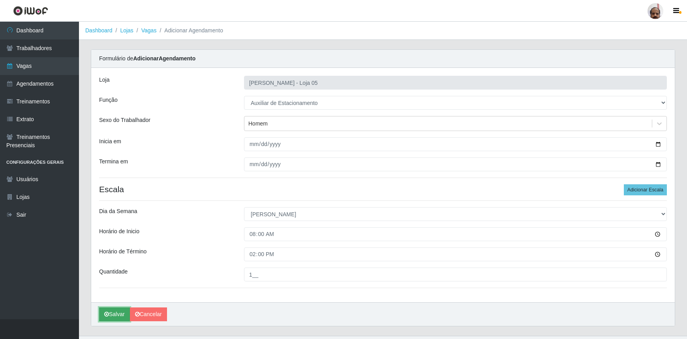
click at [123, 315] on button "Salvar" at bounding box center [114, 315] width 31 height 14
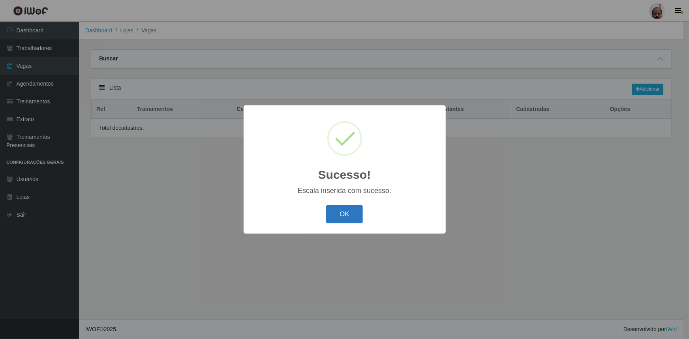
click at [361, 208] on button "OK" at bounding box center [344, 214] width 37 height 19
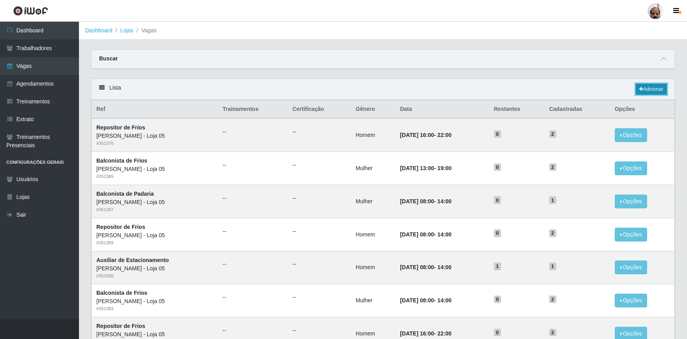
click at [658, 87] on link "Adicionar" at bounding box center [651, 89] width 31 height 11
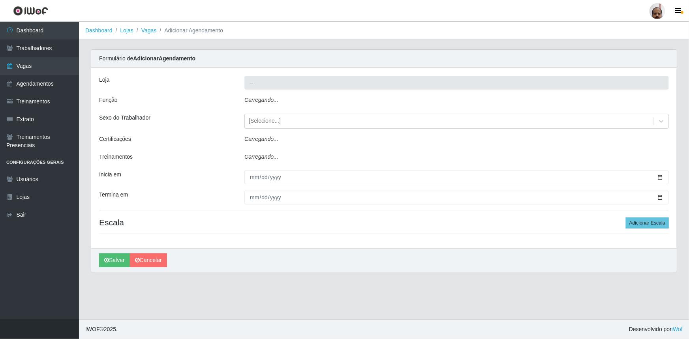
type input "[PERSON_NAME] - Loja 05"
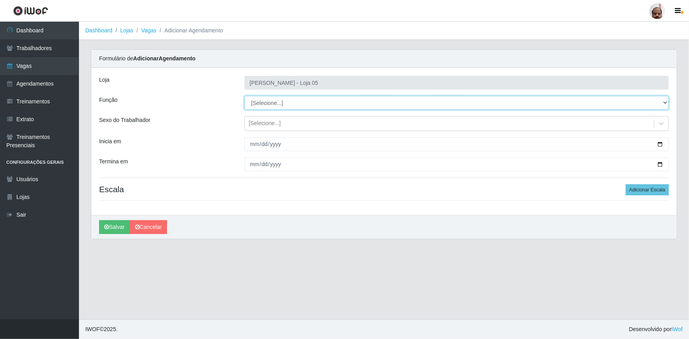
drag, startPoint x: 664, startPoint y: 102, endPoint x: 661, endPoint y: 109, distance: 7.4
click at [664, 102] on select "[Selecione...] ASG ASG + ASG ++ Auxiliar de Depósito Auxiliar de Depósito + Aux…" at bounding box center [457, 103] width 425 height 14
select select "4"
click at [245, 96] on select "[Selecione...] ASG ASG + ASG ++ Auxiliar de Depósito Auxiliar de Depósito + Aux…" at bounding box center [457, 103] width 425 height 14
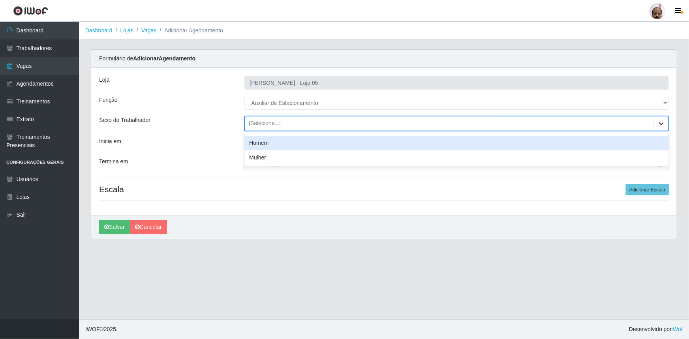
click at [662, 120] on icon at bounding box center [662, 124] width 8 height 8
click at [282, 145] on div "Homem" at bounding box center [457, 143] width 425 height 15
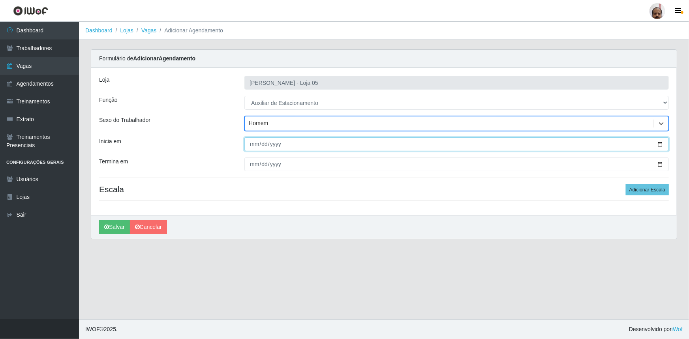
click at [660, 142] on input "Inicia em" at bounding box center [457, 144] width 425 height 14
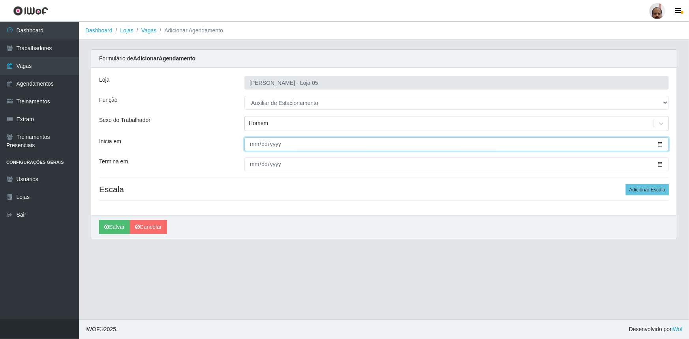
type input "[DATE]"
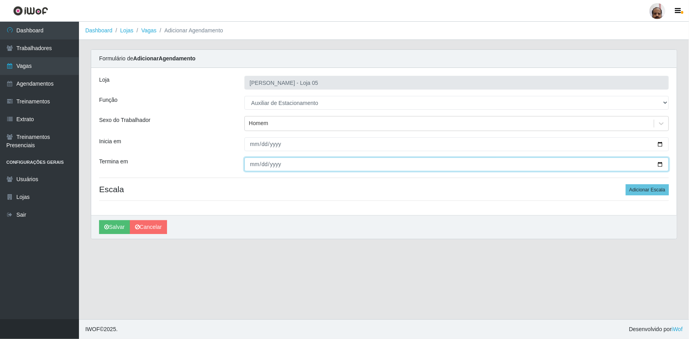
click at [662, 163] on input "Termina em" at bounding box center [457, 165] width 425 height 14
type input "[DATE]"
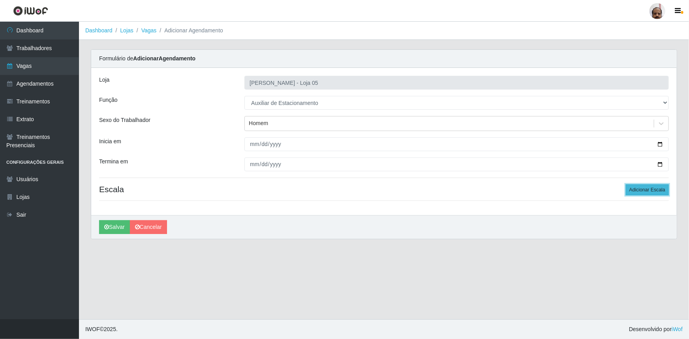
click at [650, 188] on button "Adicionar Escala" at bounding box center [647, 190] width 43 height 11
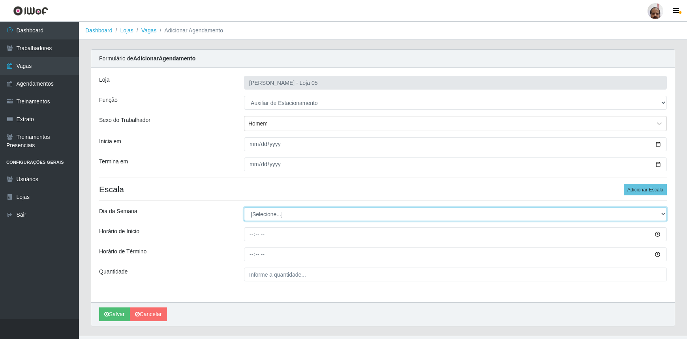
drag, startPoint x: 664, startPoint y: 214, endPoint x: 653, endPoint y: 220, distance: 12.4
click at [664, 214] on select "[Selecione...] Segunda Terça Quarta Quinta Sexta Sábado Domingo" at bounding box center [455, 214] width 423 height 14
select select "0"
click at [244, 207] on select "[Selecione...] Segunda Terça Quarta Quinta Sexta Sábado Domingo" at bounding box center [455, 214] width 423 height 14
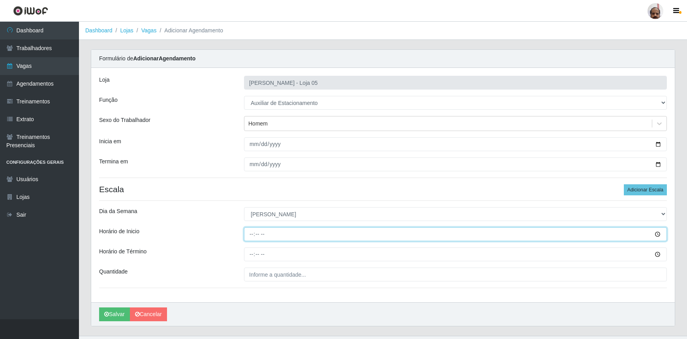
click at [250, 237] on input "Horário de Inicio" at bounding box center [455, 235] width 423 height 14
type input "13:00"
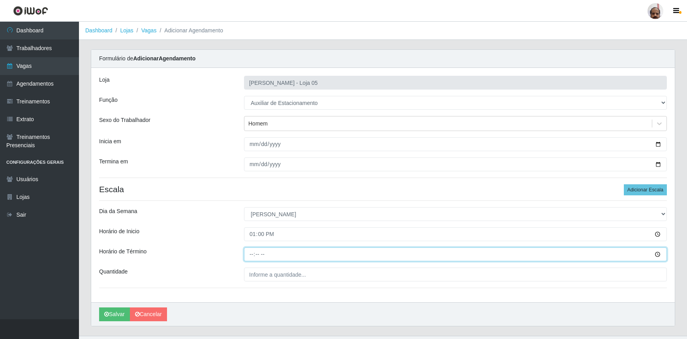
click at [252, 254] on input "Horário de Término" at bounding box center [455, 255] width 423 height 14
type input "19:00"
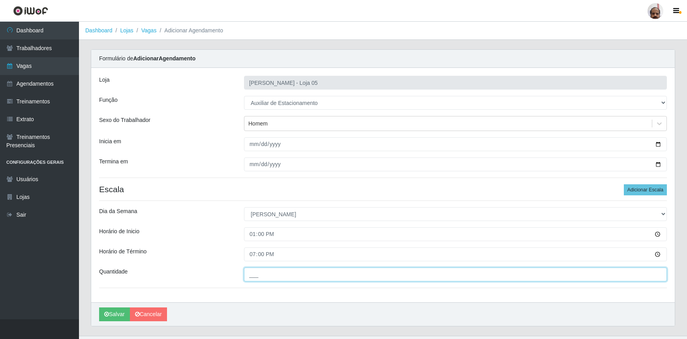
click at [256, 274] on input "___" at bounding box center [455, 275] width 423 height 14
type input "1__"
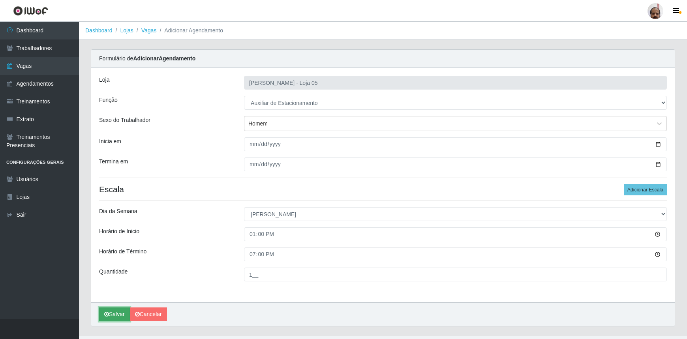
click at [123, 312] on button "Salvar" at bounding box center [114, 315] width 31 height 14
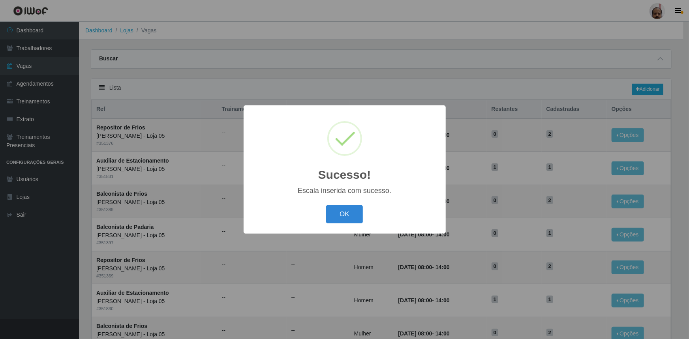
drag, startPoint x: 362, startPoint y: 217, endPoint x: 284, endPoint y: 227, distance: 77.7
click at [361, 217] on button "OK" at bounding box center [344, 214] width 37 height 19
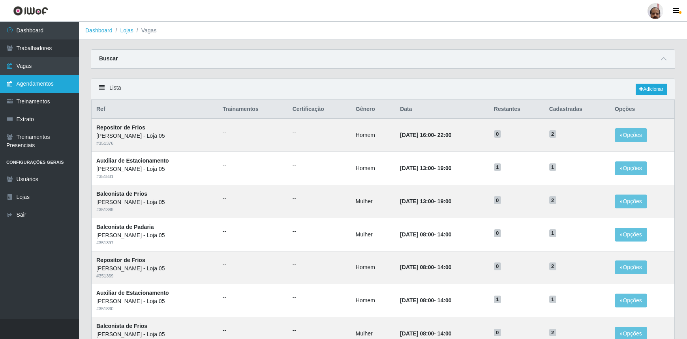
click at [32, 85] on link "Agendamentos" at bounding box center [39, 84] width 79 height 18
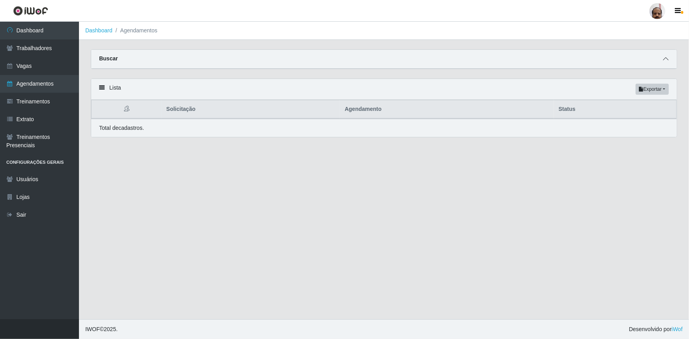
click at [665, 60] on icon at bounding box center [666, 59] width 6 height 6
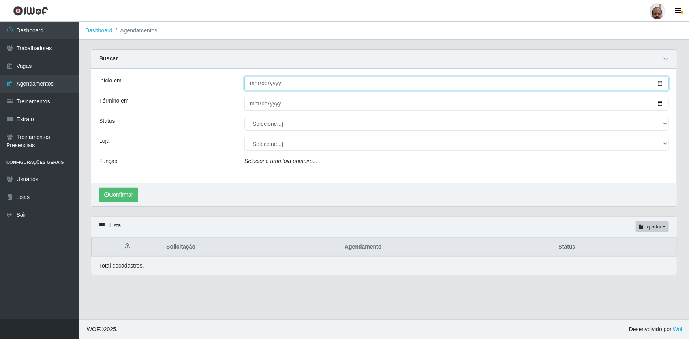
click at [663, 84] on input "Início em" at bounding box center [457, 84] width 425 height 14
type input "[DATE]"
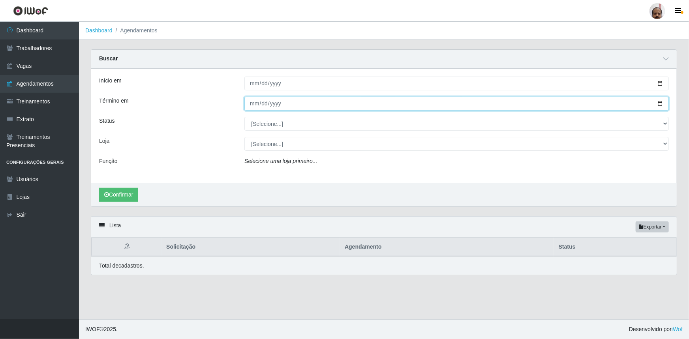
click at [663, 105] on input "Término em" at bounding box center [457, 104] width 425 height 14
type input "[DATE]"
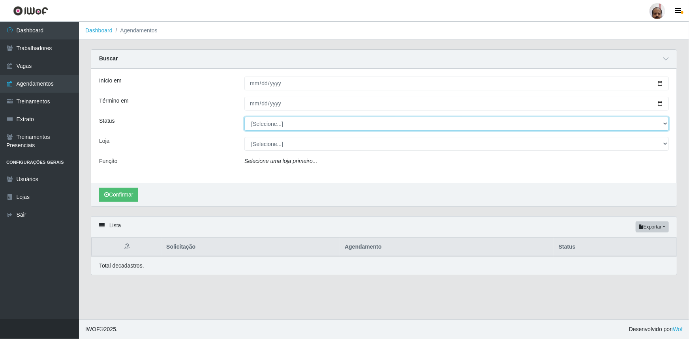
click at [669, 124] on select "[Selecione...] AGENDADO AGUARDANDO LIBERAR EM ANDAMENTO EM REVISÃO FINALIZADO C…" at bounding box center [457, 124] width 425 height 14
select select "AGENDADO"
click at [245, 117] on select "[Selecione...] AGENDADO AGUARDANDO LIBERAR EM ANDAMENTO EM REVISÃO FINALIZADO C…" at bounding box center [457, 124] width 425 height 14
click at [665, 145] on select "[Selecione...] Mar Vermelho - Loja 05" at bounding box center [457, 144] width 425 height 14
select select "252"
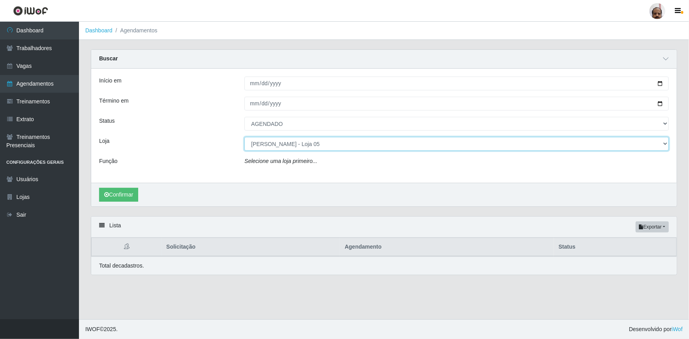
click at [245, 137] on select "[Selecione...] Mar Vermelho - Loja 05" at bounding box center [457, 144] width 425 height 14
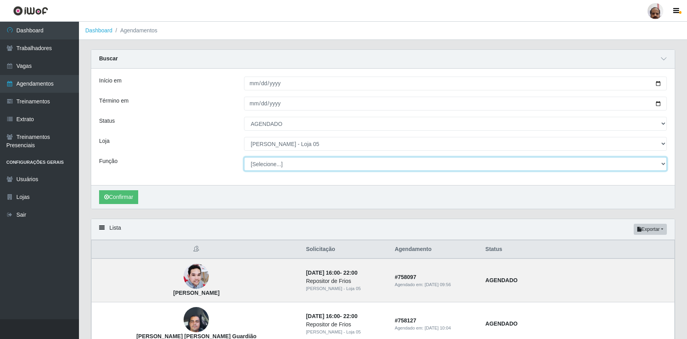
click at [665, 165] on select "[Selecione...] ASG ASG + ASG ++ Auxiliar de Depósito Auxiliar de Depósito + Aux…" at bounding box center [455, 164] width 423 height 14
select select "107"
click at [244, 157] on select "[Selecione...] ASG ASG + ASG ++ Auxiliar de Depósito Auxiliar de Depósito + Aux…" at bounding box center [455, 164] width 423 height 14
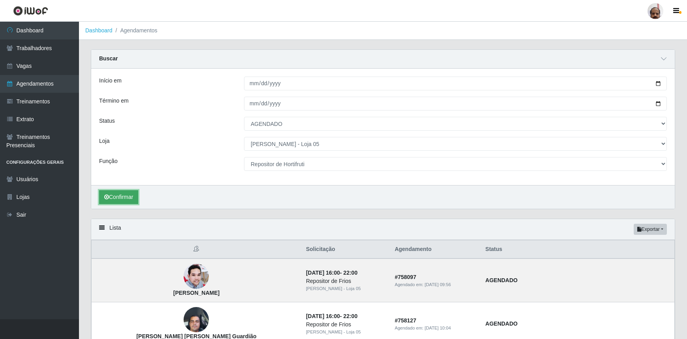
click at [125, 196] on button "Confirmar" at bounding box center [118, 197] width 39 height 14
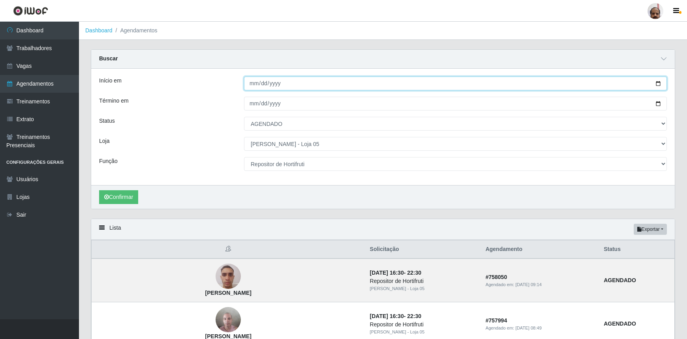
click at [660, 85] on input "[DATE]" at bounding box center [455, 84] width 423 height 14
type input "[DATE]"
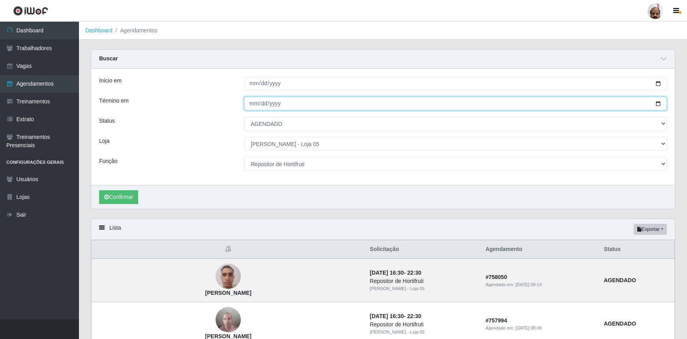
click at [660, 104] on input "[DATE]" at bounding box center [455, 104] width 423 height 14
type input "[DATE]"
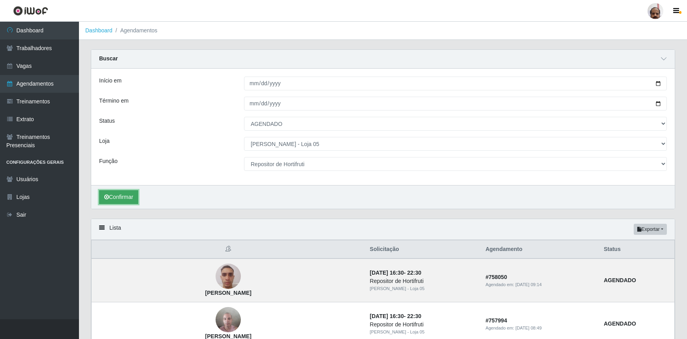
click at [121, 193] on button "Confirmar" at bounding box center [118, 197] width 39 height 14
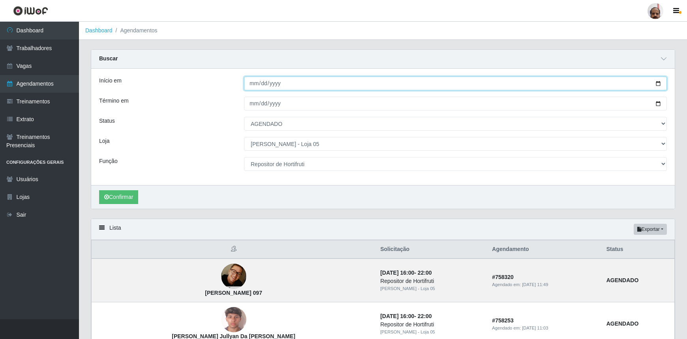
drag, startPoint x: 661, startPoint y: 85, endPoint x: 656, endPoint y: 87, distance: 5.3
click at [661, 85] on input "[DATE]" at bounding box center [455, 84] width 423 height 14
type input "[DATE]"
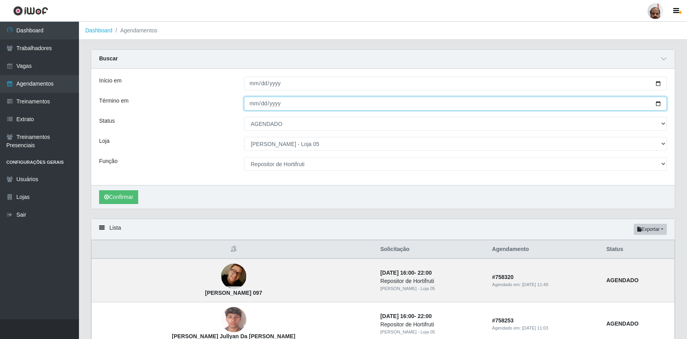
click at [659, 104] on input "[DATE]" at bounding box center [455, 104] width 423 height 14
type input "[DATE]"
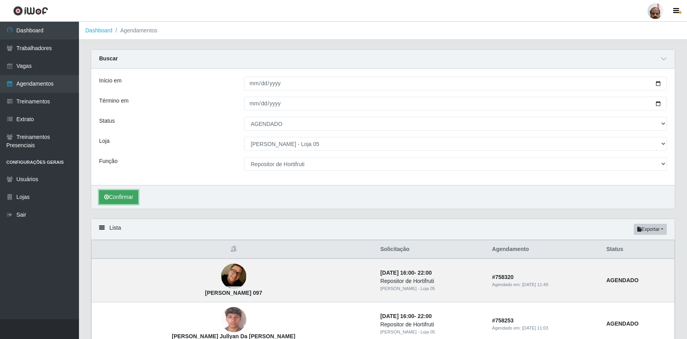
click at [117, 197] on button "Confirmar" at bounding box center [118, 197] width 39 height 14
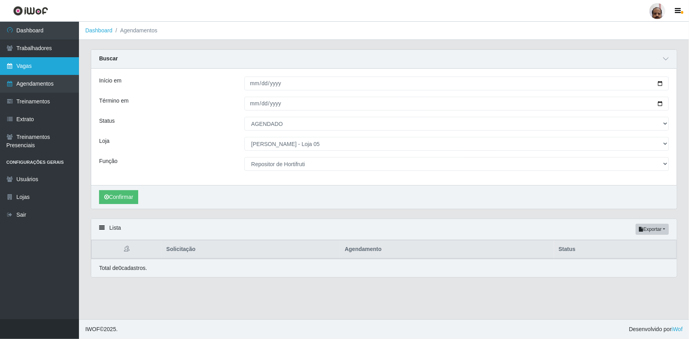
click at [46, 71] on link "Vagas" at bounding box center [39, 66] width 79 height 18
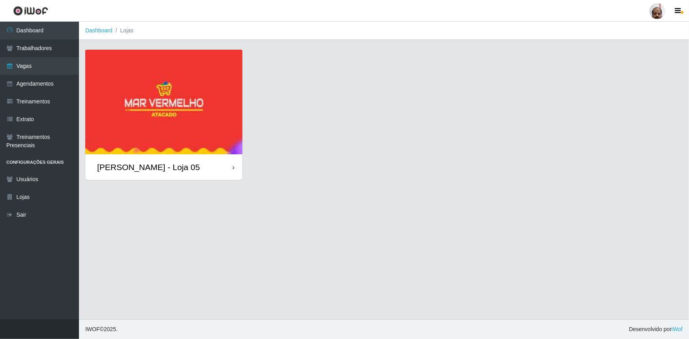
click at [200, 171] on div "[PERSON_NAME] - Loja 05" at bounding box center [163, 167] width 157 height 26
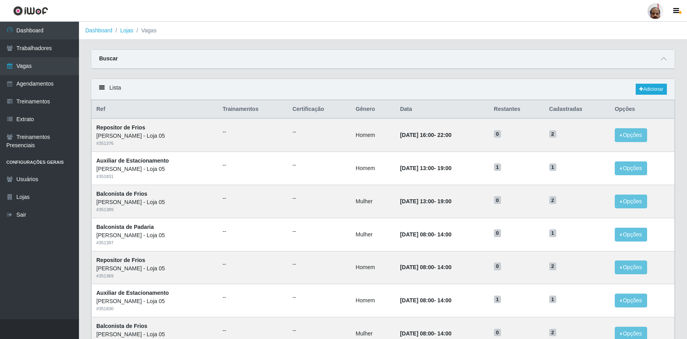
click at [667, 86] on div "Lista Adicionar" at bounding box center [383, 89] width 584 height 21
click at [650, 94] on link "Adicionar" at bounding box center [651, 89] width 31 height 11
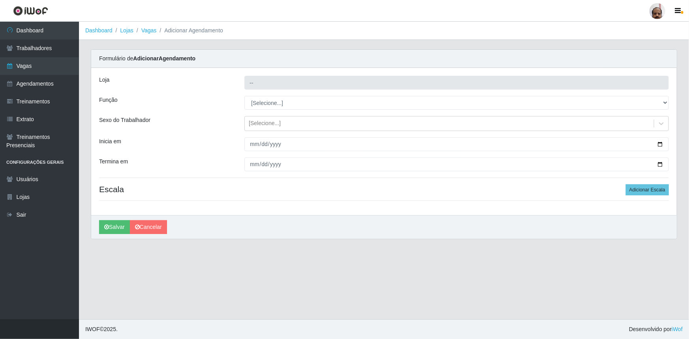
type input "[PERSON_NAME] - Loja 05"
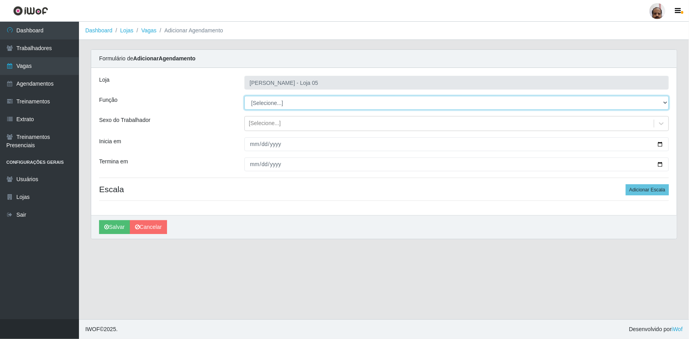
click at [665, 104] on select "[Selecione...] ASG ASG + ASG ++ Auxiliar de Depósito Auxiliar de Depósito + Aux…" at bounding box center [457, 103] width 425 height 14
select select "107"
click at [245, 96] on select "[Selecione...] ASG ASG + ASG ++ Auxiliar de Depósito Auxiliar de Depósito + Aux…" at bounding box center [457, 103] width 425 height 14
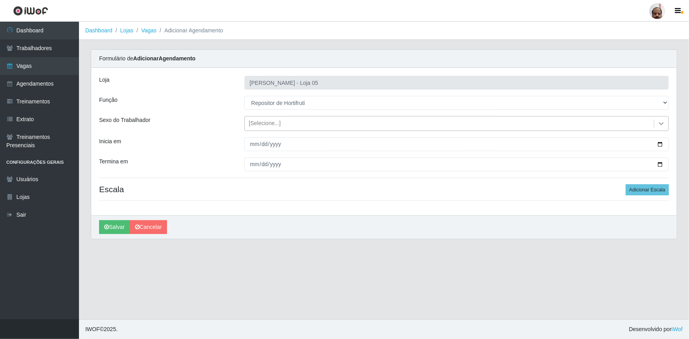
click at [664, 121] on icon at bounding box center [662, 124] width 8 height 8
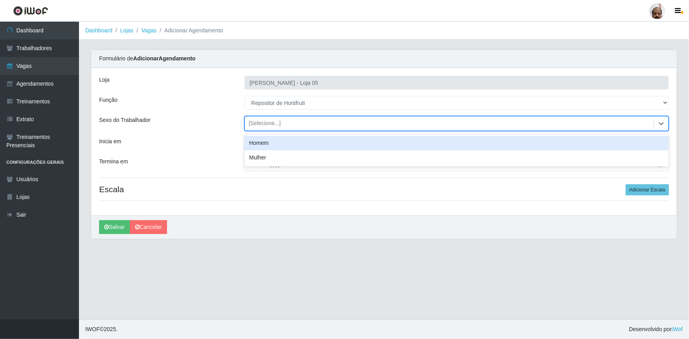
click at [245, 146] on div "Homem" at bounding box center [457, 143] width 425 height 15
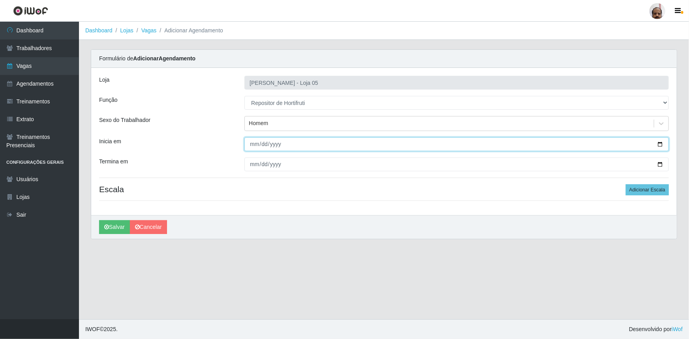
click at [661, 145] on input "Inicia em" at bounding box center [457, 144] width 425 height 14
type input "[DATE]"
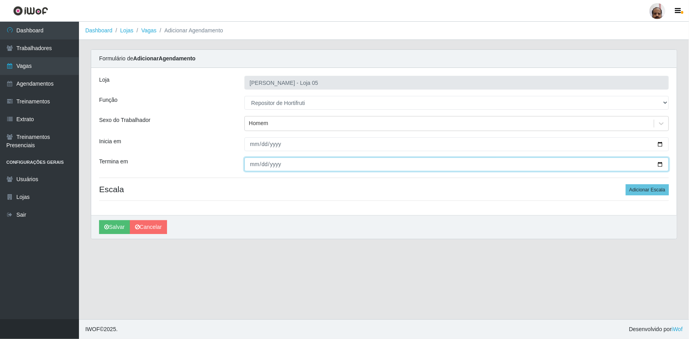
click at [660, 166] on input "Termina em" at bounding box center [457, 165] width 425 height 14
type input "[DATE]"
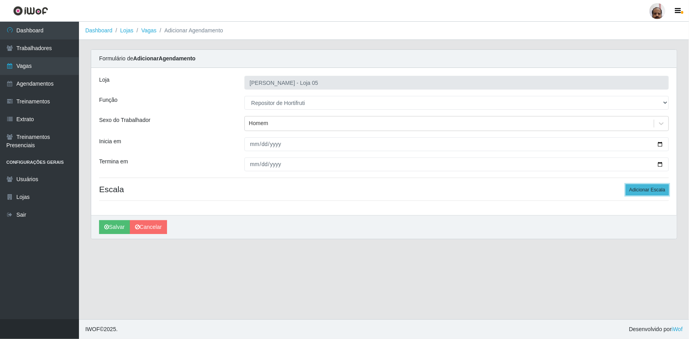
click at [644, 189] on button "Adicionar Escala" at bounding box center [647, 190] width 43 height 11
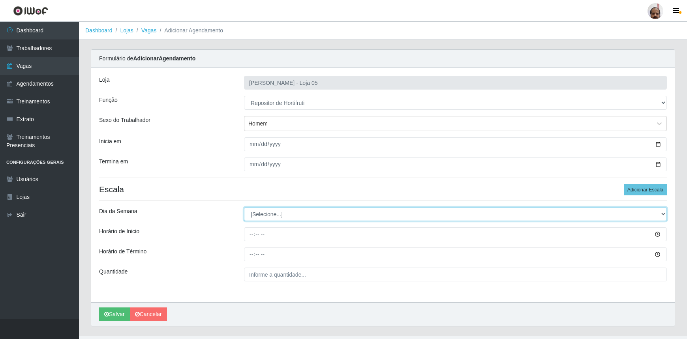
click at [664, 214] on select "[Selecione...] Segunda Terça Quarta Quinta Sexta Sábado Domingo" at bounding box center [455, 214] width 423 height 14
select select "1"
click at [244, 207] on select "[Selecione...] Segunda Terça Quarta Quinta Sexta Sábado Domingo" at bounding box center [455, 214] width 423 height 14
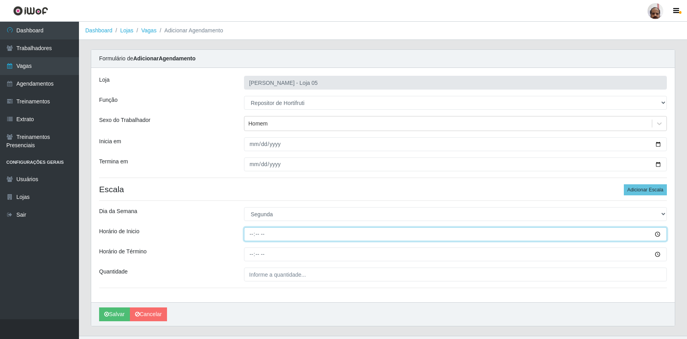
click at [250, 236] on input "Horário de Inicio" at bounding box center [455, 235] width 423 height 14
type input "08:00"
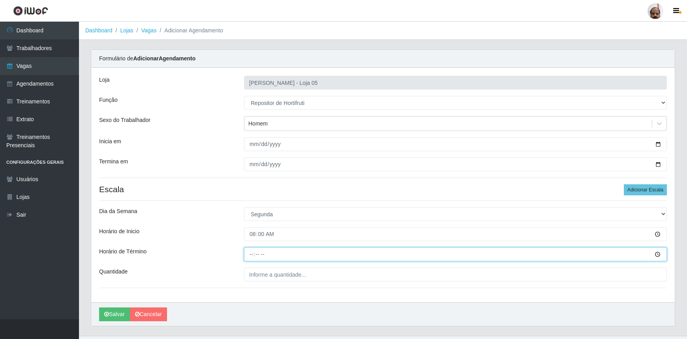
click at [249, 252] on input "Horário de Término" at bounding box center [455, 255] width 423 height 14
type input "14:00"
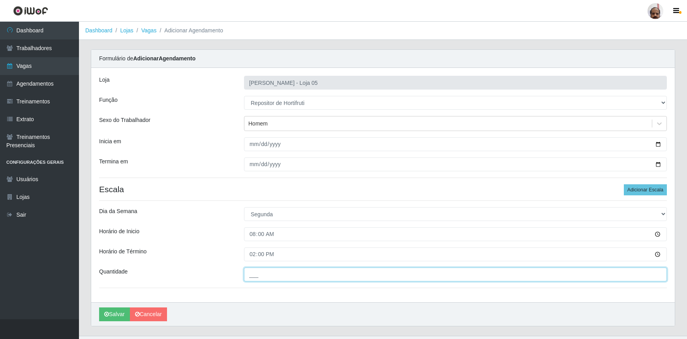
click at [257, 274] on input "___" at bounding box center [455, 275] width 423 height 14
type input "2__"
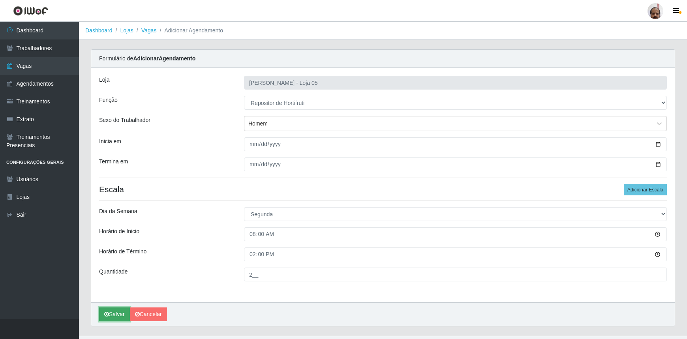
click at [111, 312] on button "Salvar" at bounding box center [114, 315] width 31 height 14
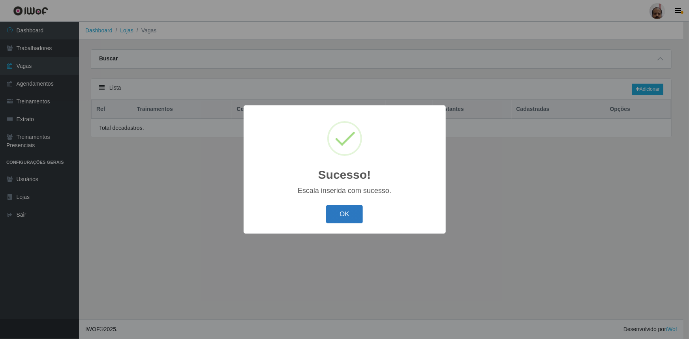
click at [358, 217] on button "OK" at bounding box center [344, 214] width 37 height 19
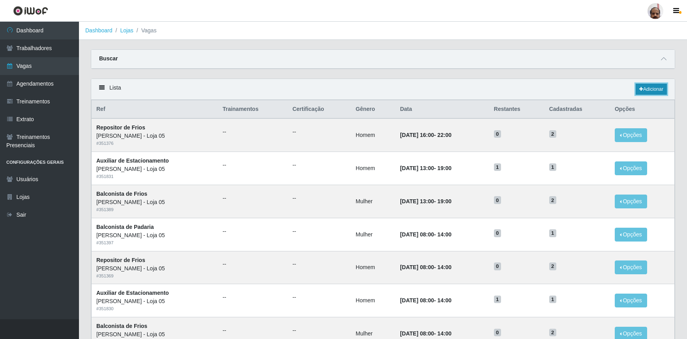
click at [646, 85] on link "Adicionar" at bounding box center [651, 89] width 31 height 11
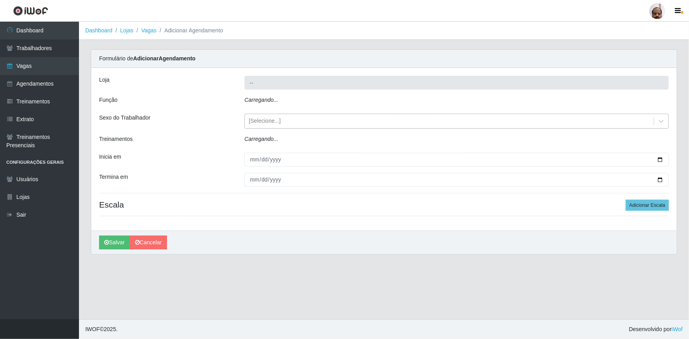
type input "[PERSON_NAME] - Loja 05"
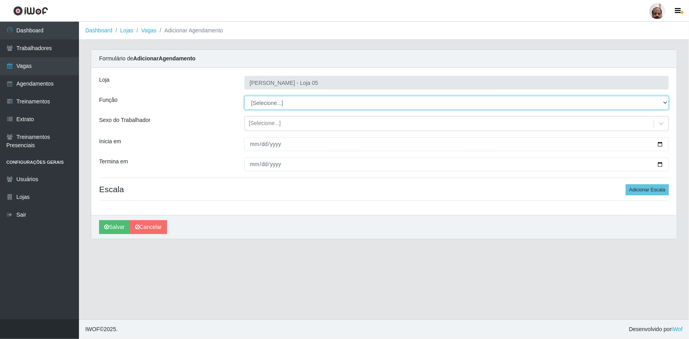
click at [666, 103] on select "[Selecione...] ASG ASG + ASG ++ Auxiliar de Depósito Auxiliar de Depósito + Aux…" at bounding box center [457, 103] width 425 height 14
select select "107"
click at [245, 96] on select "[Selecione...] ASG ASG + ASG ++ Auxiliar de Depósito Auxiliar de Depósito + Aux…" at bounding box center [457, 103] width 425 height 14
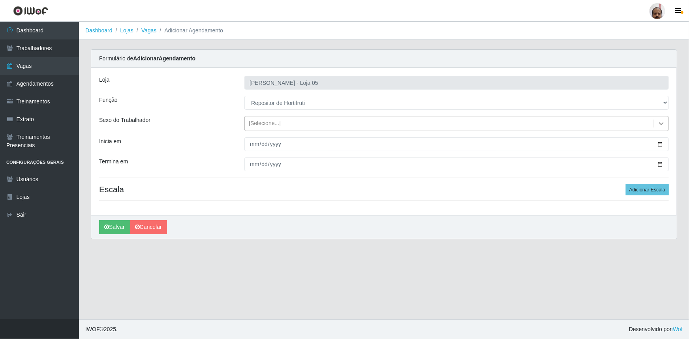
click at [663, 122] on icon at bounding box center [662, 124] width 8 height 8
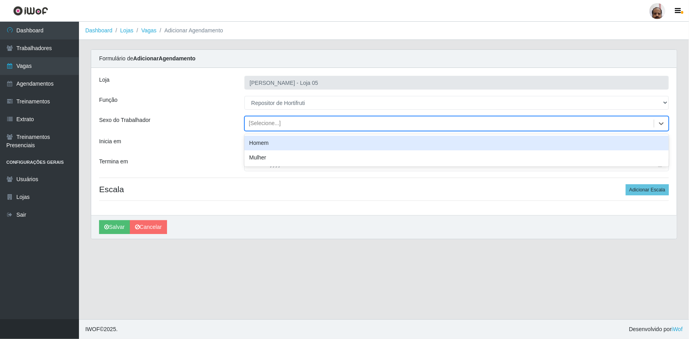
click at [271, 143] on div "Homem" at bounding box center [457, 143] width 425 height 15
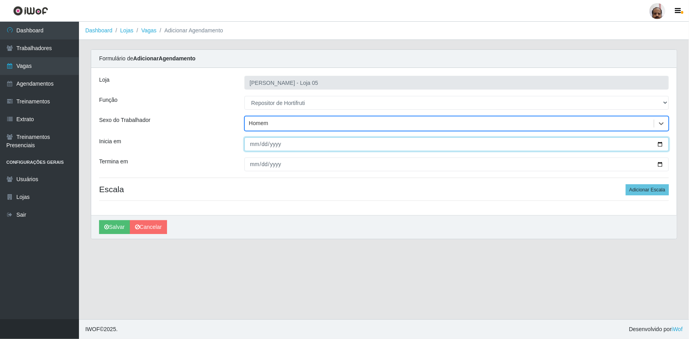
click at [662, 145] on input "Inicia em" at bounding box center [457, 144] width 425 height 14
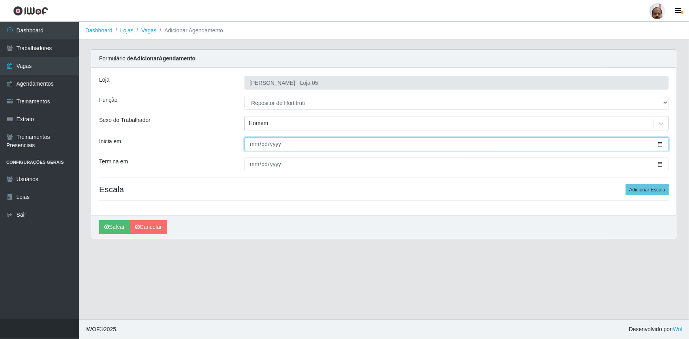
type input "[DATE]"
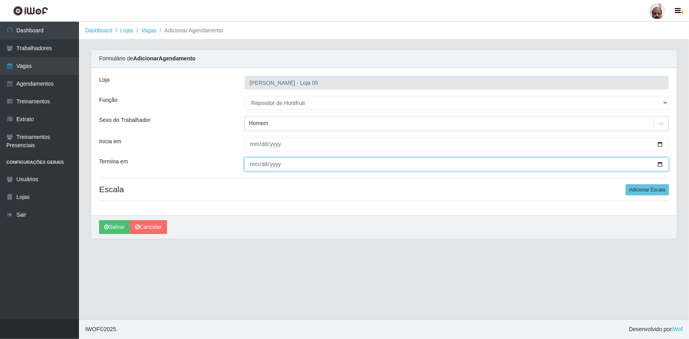
click at [661, 160] on input "Termina em" at bounding box center [457, 165] width 425 height 14
click at [660, 165] on input "Termina em" at bounding box center [457, 165] width 425 height 14
type input "[DATE]"
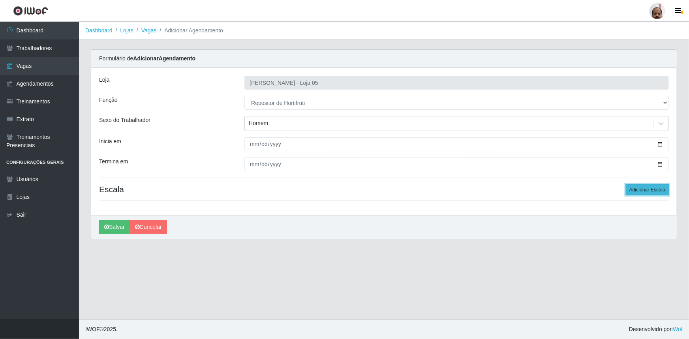
click at [652, 190] on button "Adicionar Escala" at bounding box center [647, 190] width 43 height 11
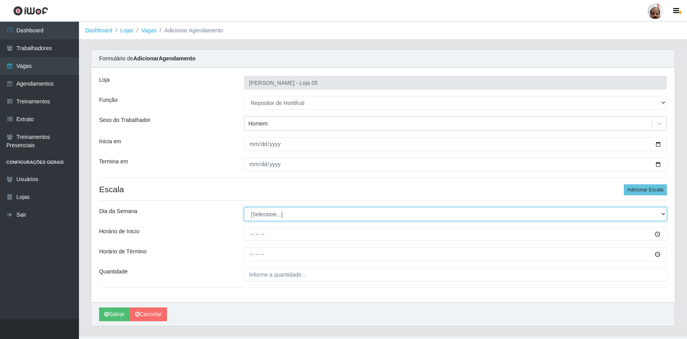
click at [663, 215] on select "[Selecione...] Segunda Terça Quarta Quinta Sexta Sábado Domingo" at bounding box center [455, 214] width 423 height 14
select select "1"
click at [244, 207] on select "[Selecione...] Segunda Terça Quarta Quinta Sexta Sábado Domingo" at bounding box center [455, 214] width 423 height 14
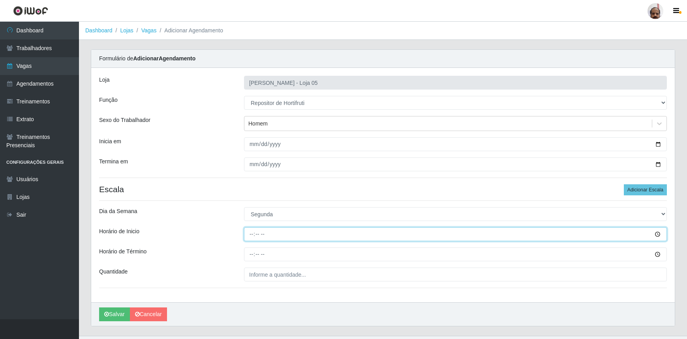
click at [251, 237] on input "Horário de Inicio" at bounding box center [455, 235] width 423 height 14
type input "16:00"
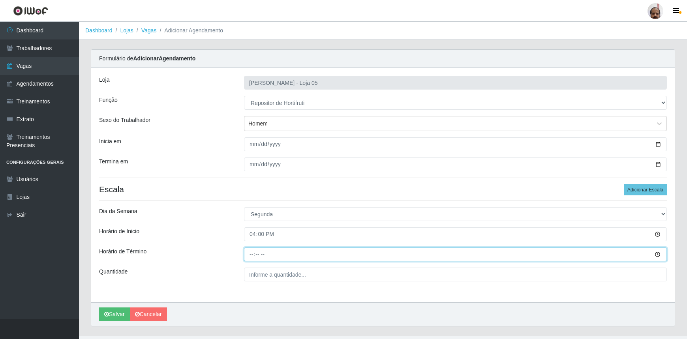
click at [254, 257] on input "Horário de Término" at bounding box center [455, 255] width 423 height 14
type input "22:00"
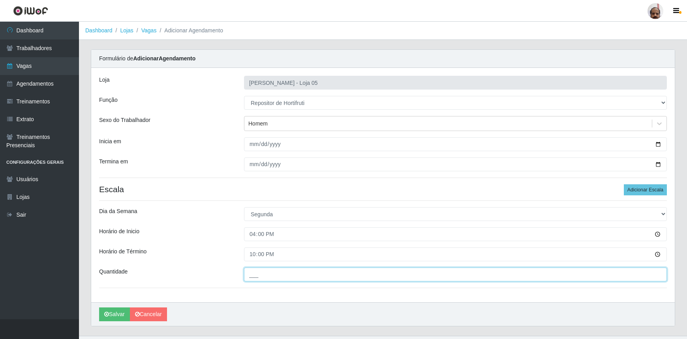
click at [257, 279] on input "___" at bounding box center [455, 275] width 423 height 14
type input "2__"
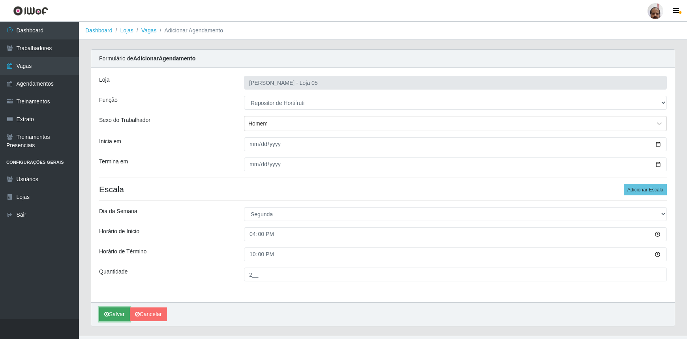
click at [118, 315] on button "Salvar" at bounding box center [114, 315] width 31 height 14
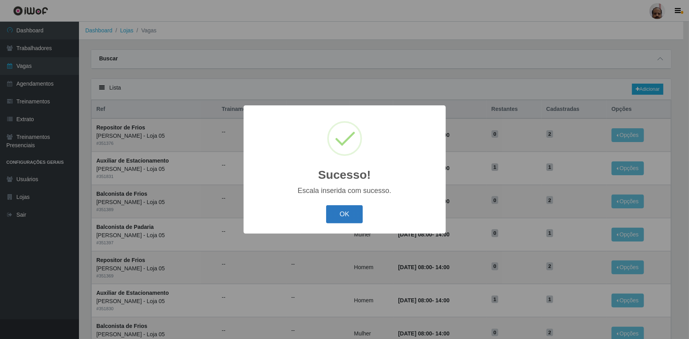
click at [354, 213] on button "OK" at bounding box center [344, 214] width 37 height 19
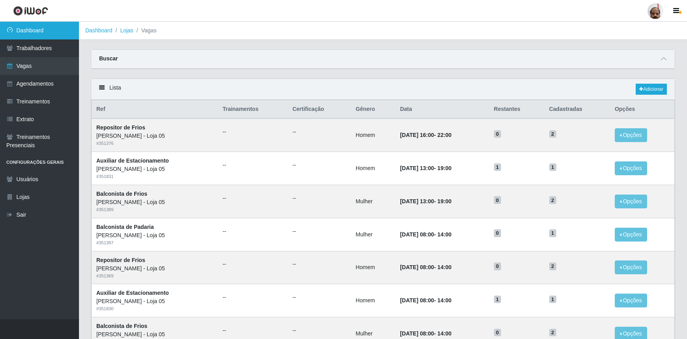
click at [14, 30] on link "Dashboard" at bounding box center [39, 31] width 79 height 18
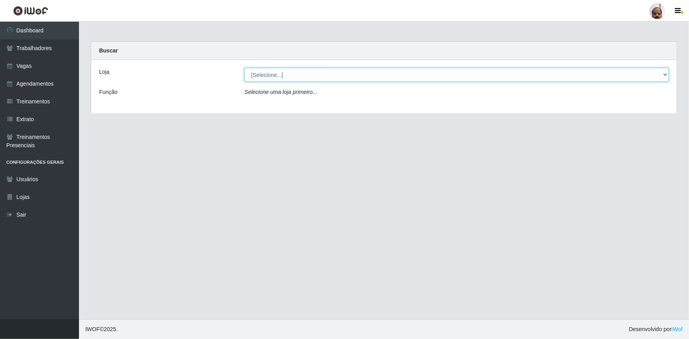
drag, startPoint x: 667, startPoint y: 72, endPoint x: 659, endPoint y: 79, distance: 10.6
click at [667, 72] on select "[Selecione...] Mar Vermelho - Loja 05" at bounding box center [457, 75] width 425 height 14
select select "252"
click at [245, 68] on select "[Selecione...] Mar Vermelho - Loja 05" at bounding box center [457, 75] width 425 height 14
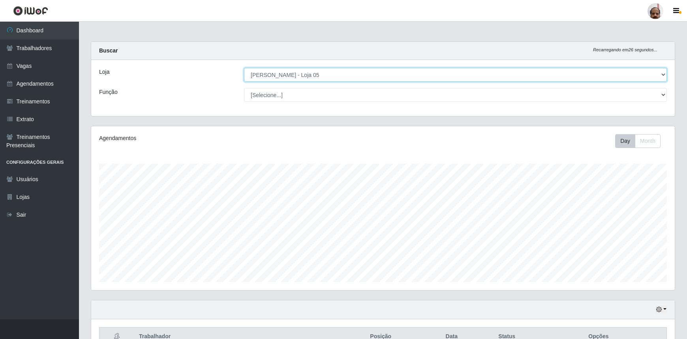
scroll to position [164, 584]
